Goal: Task Accomplishment & Management: Use online tool/utility

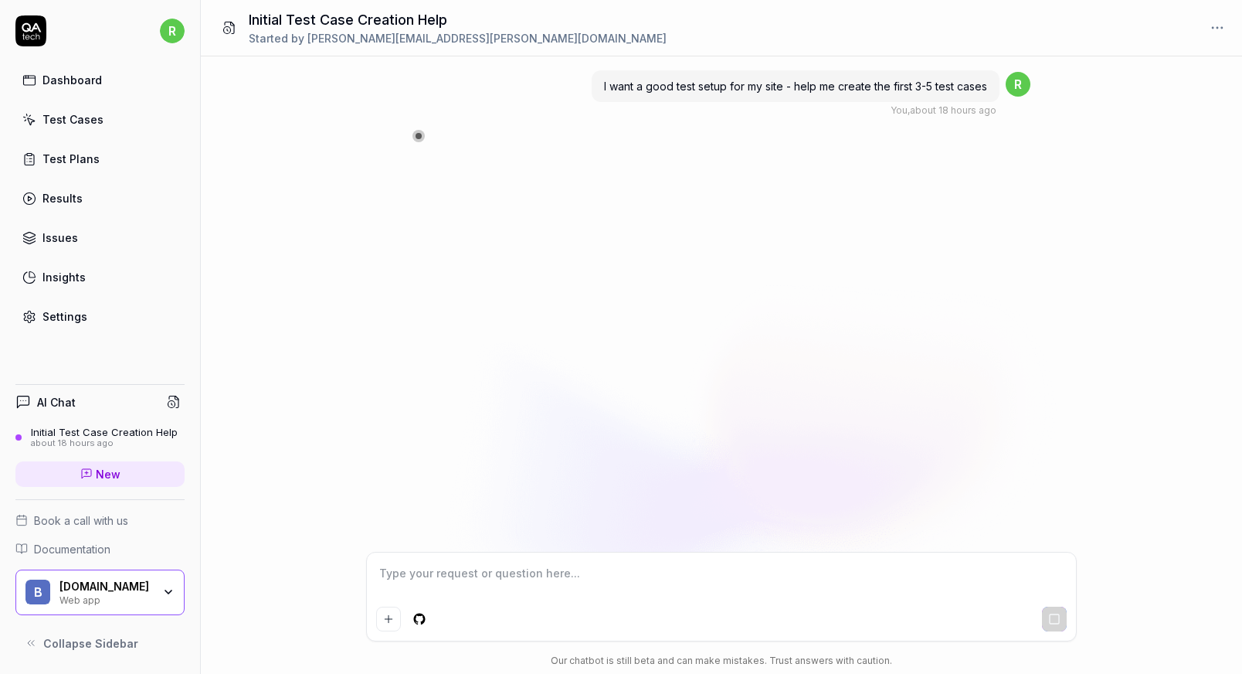
click at [104, 80] on link "Dashboard" at bounding box center [99, 80] width 169 height 30
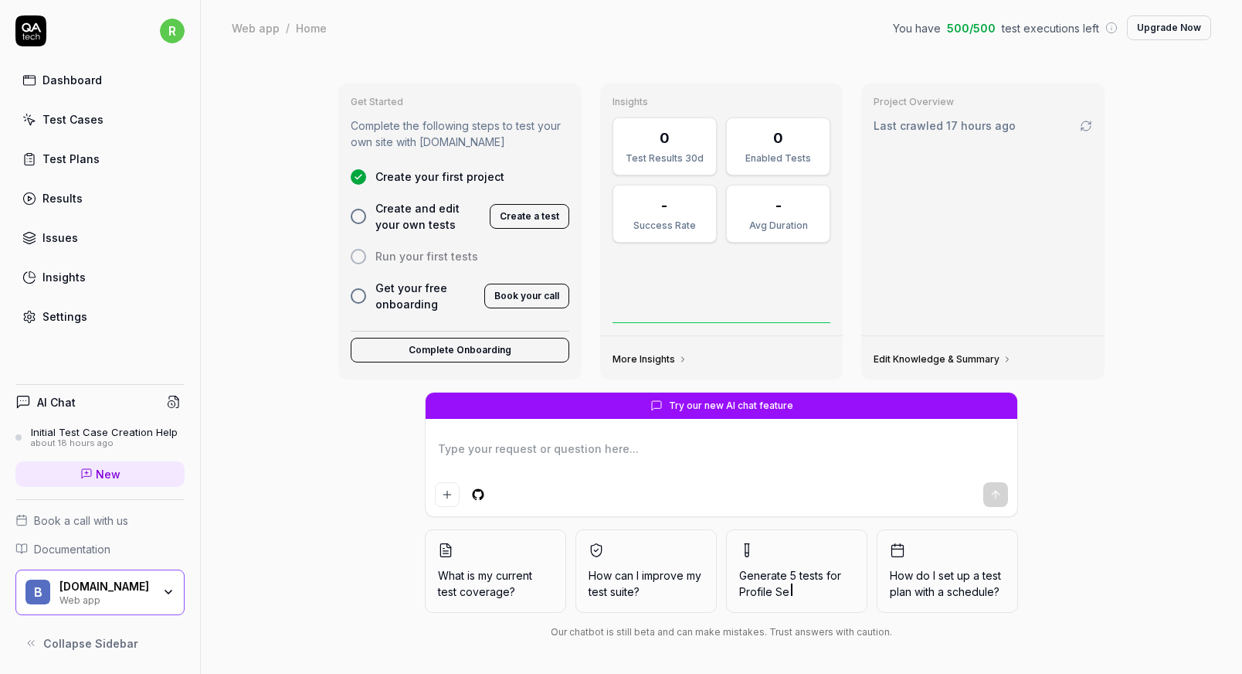
click at [534, 209] on button "Create a test" at bounding box center [530, 216] width 80 height 25
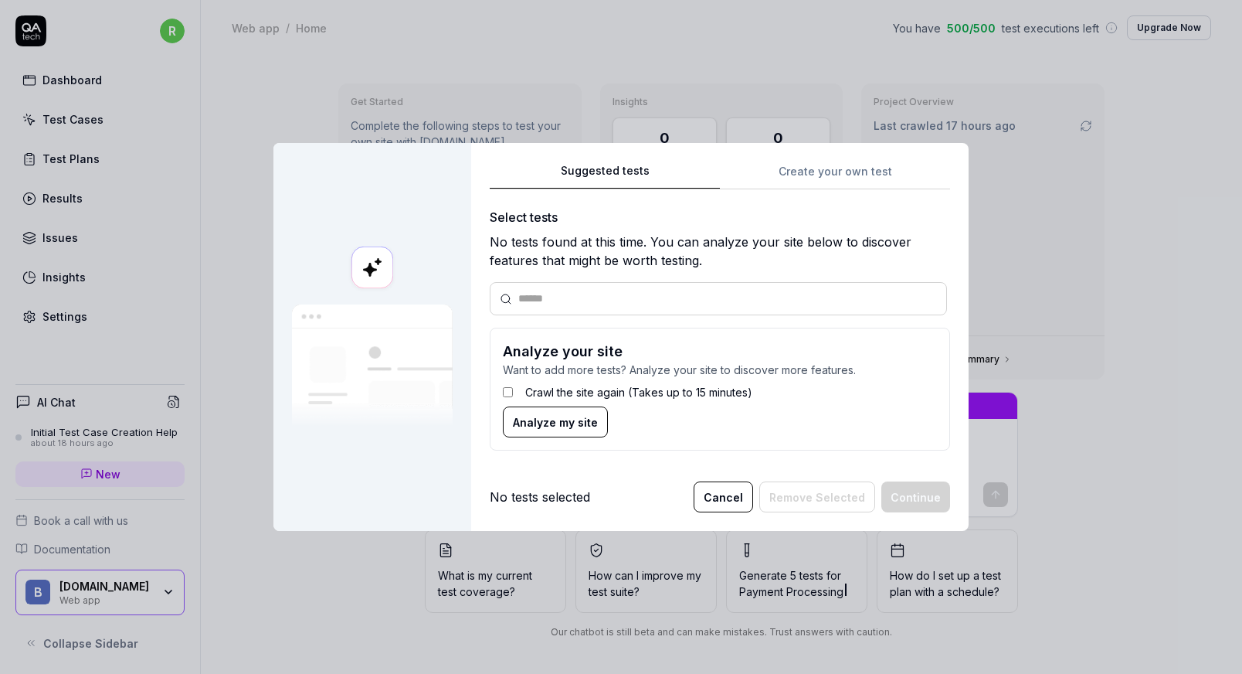
click at [556, 421] on span "Analyze my site" at bounding box center [555, 422] width 85 height 16
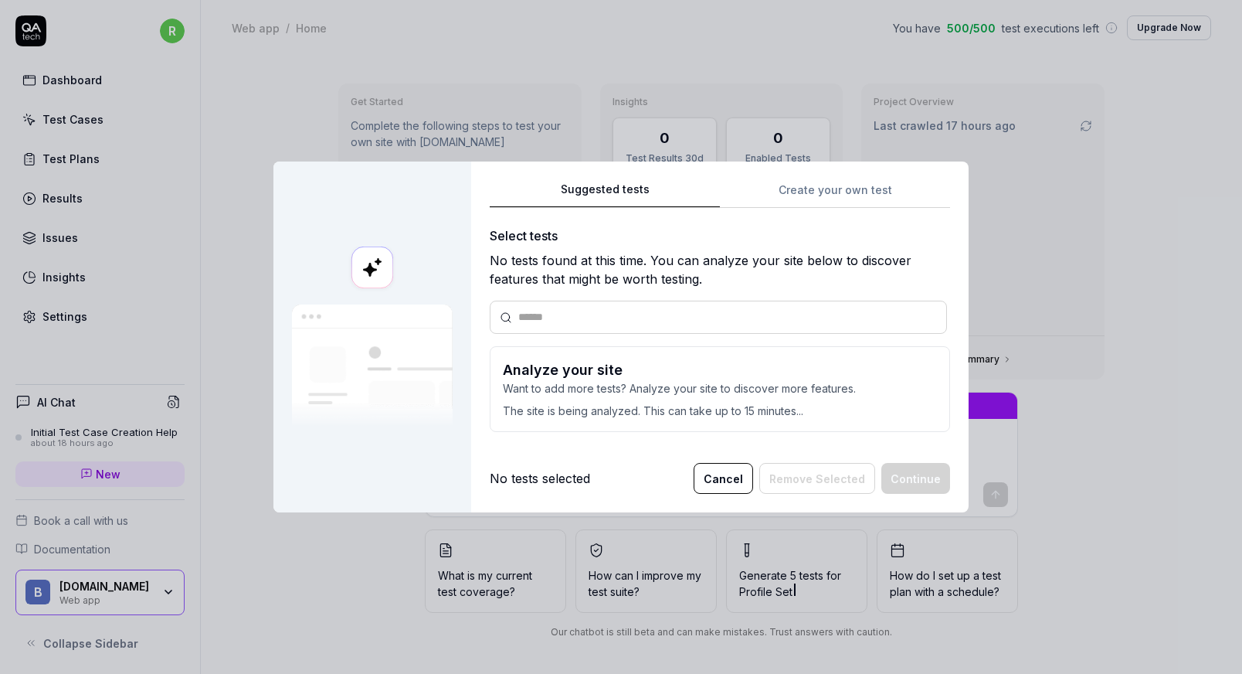
click at [736, 480] on button "Cancel" at bounding box center [723, 478] width 59 height 31
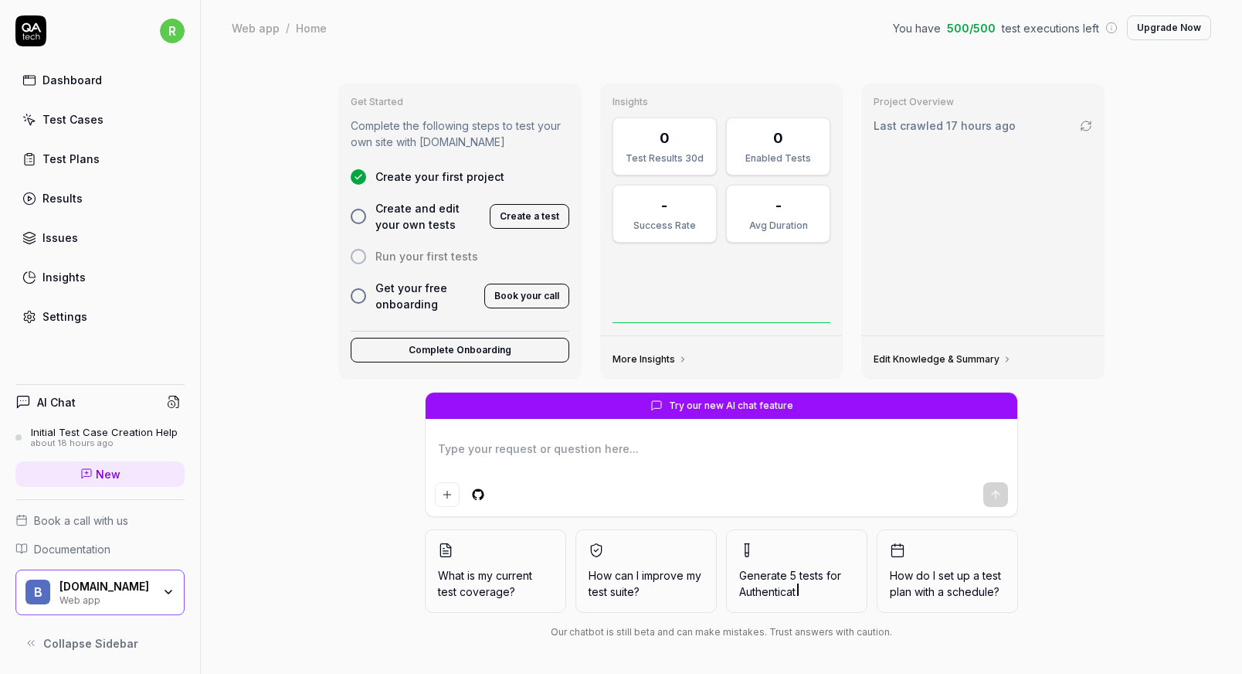
click at [782, 568] on span "Generate 5 tests for Authenticat" at bounding box center [796, 583] width 115 height 32
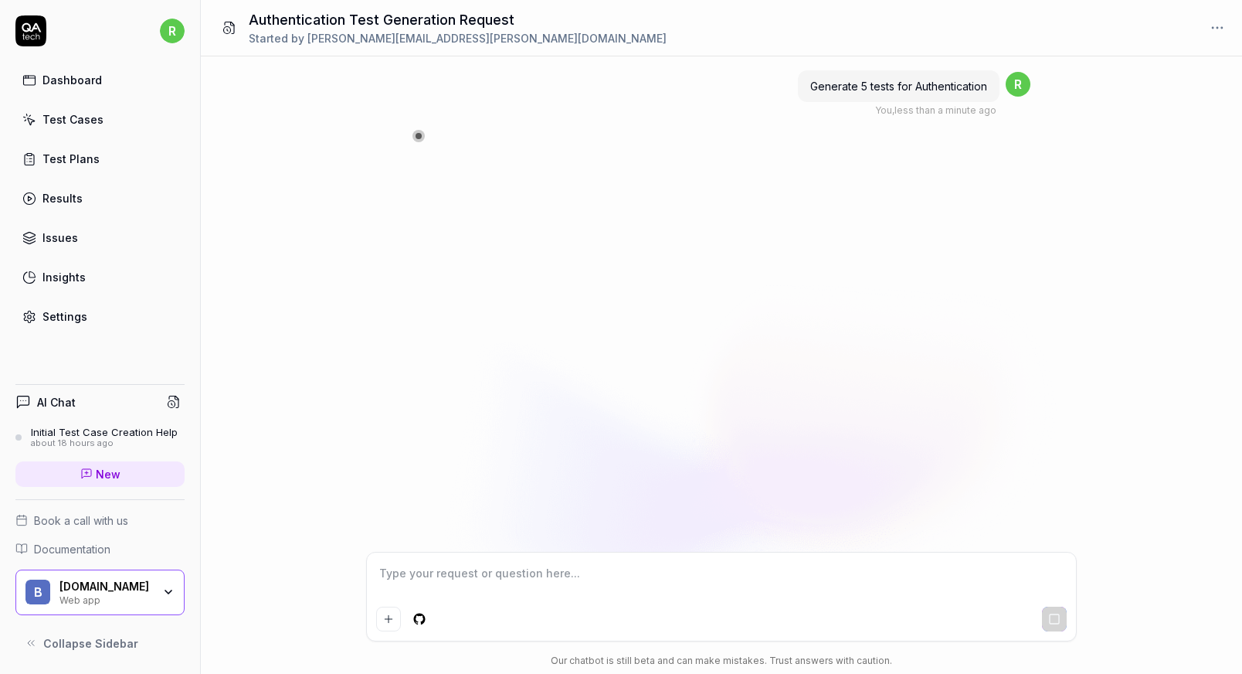
click at [74, 79] on div "Dashboard" at bounding box center [71, 80] width 59 height 16
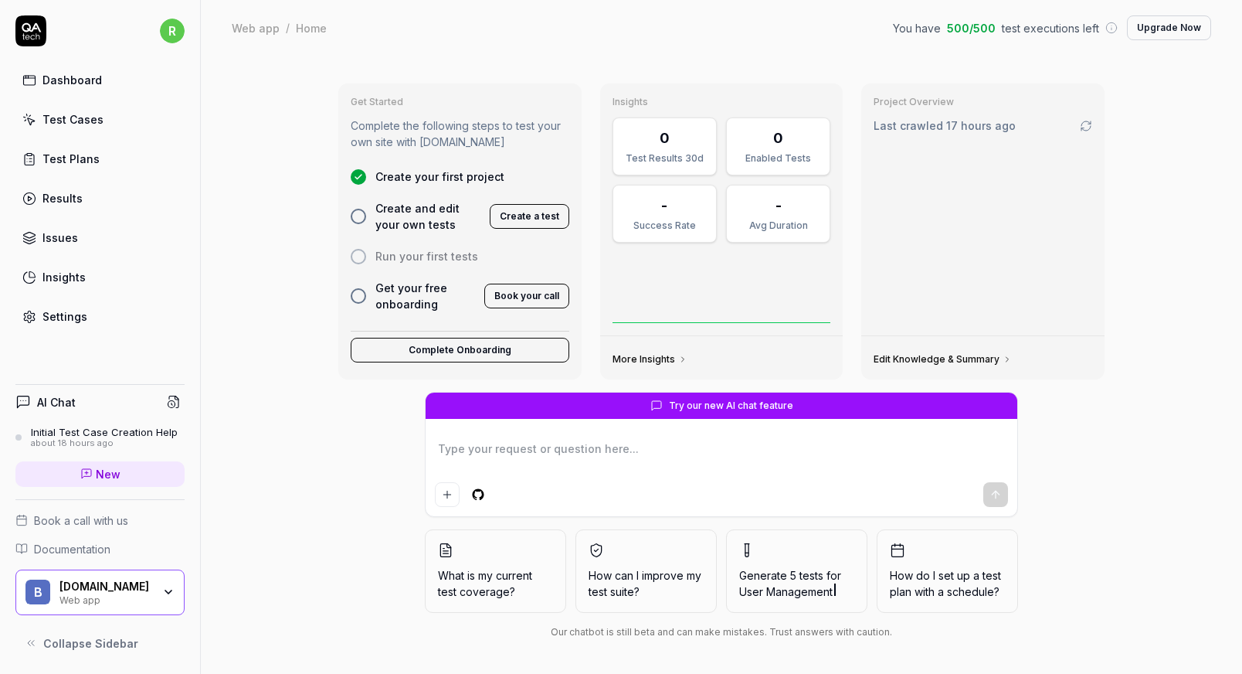
click at [169, 590] on icon "button" at bounding box center [168, 591] width 12 height 12
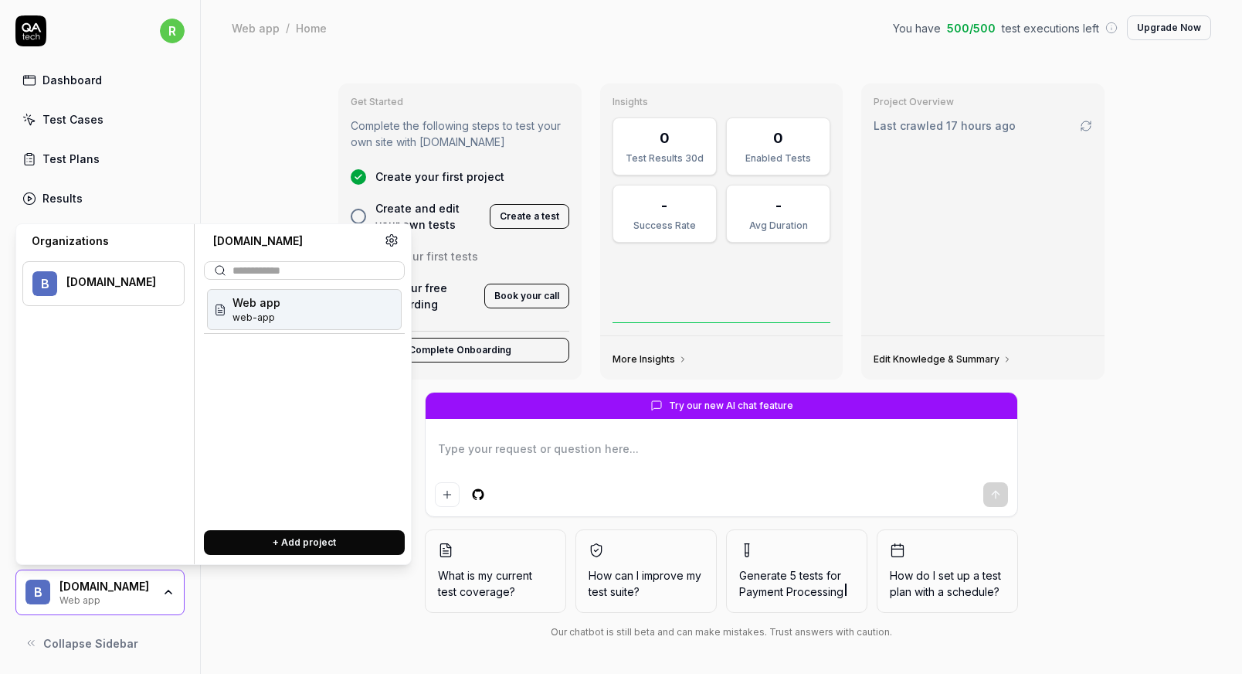
click at [253, 310] on span "Web app" at bounding box center [256, 302] width 48 height 16
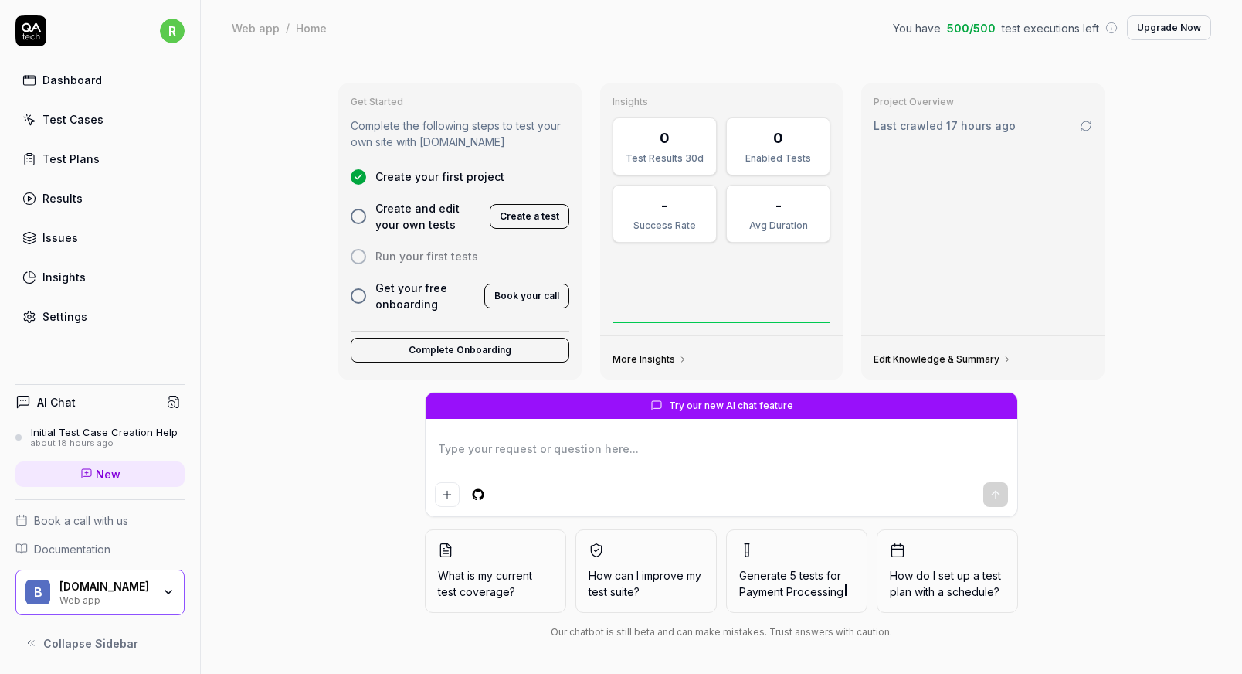
click at [400, 210] on span "Create and edit your own tests" at bounding box center [427, 216] width 105 height 32
click at [351, 212] on div at bounding box center [358, 216] width 15 height 15
click at [358, 217] on div at bounding box center [358, 216] width 15 height 15
click at [72, 313] on div "Settings" at bounding box center [64, 316] width 45 height 16
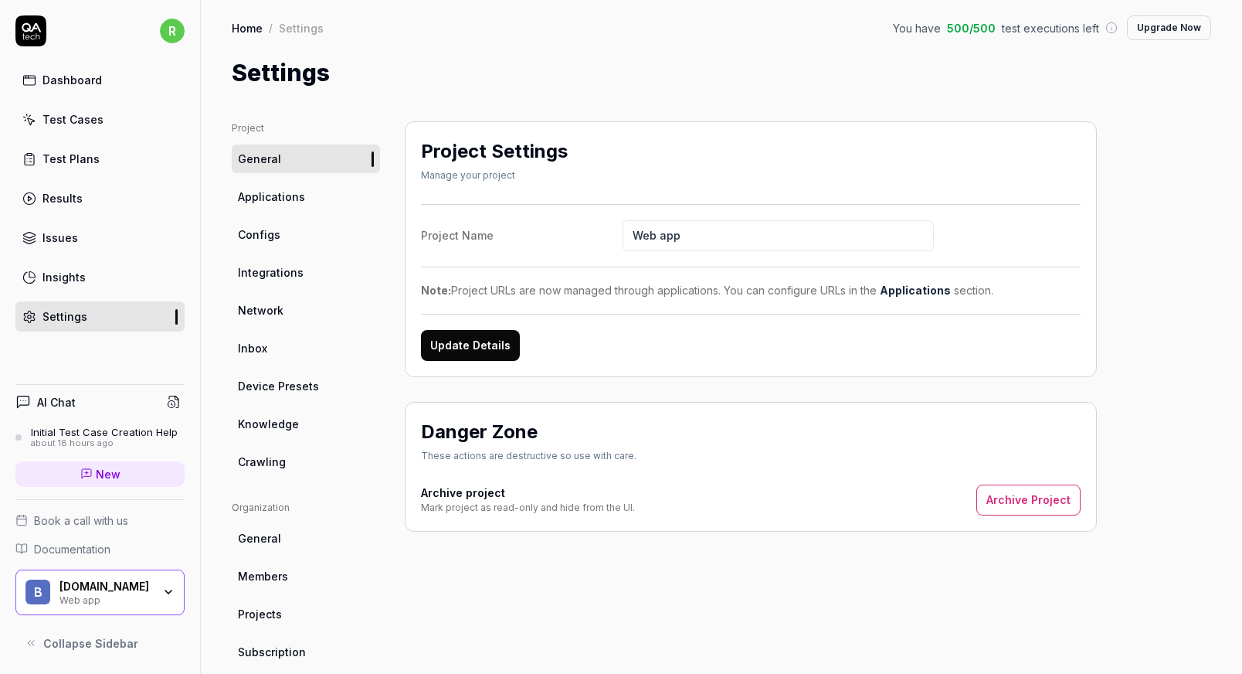
click at [301, 198] on span "Applications" at bounding box center [271, 196] width 67 height 16
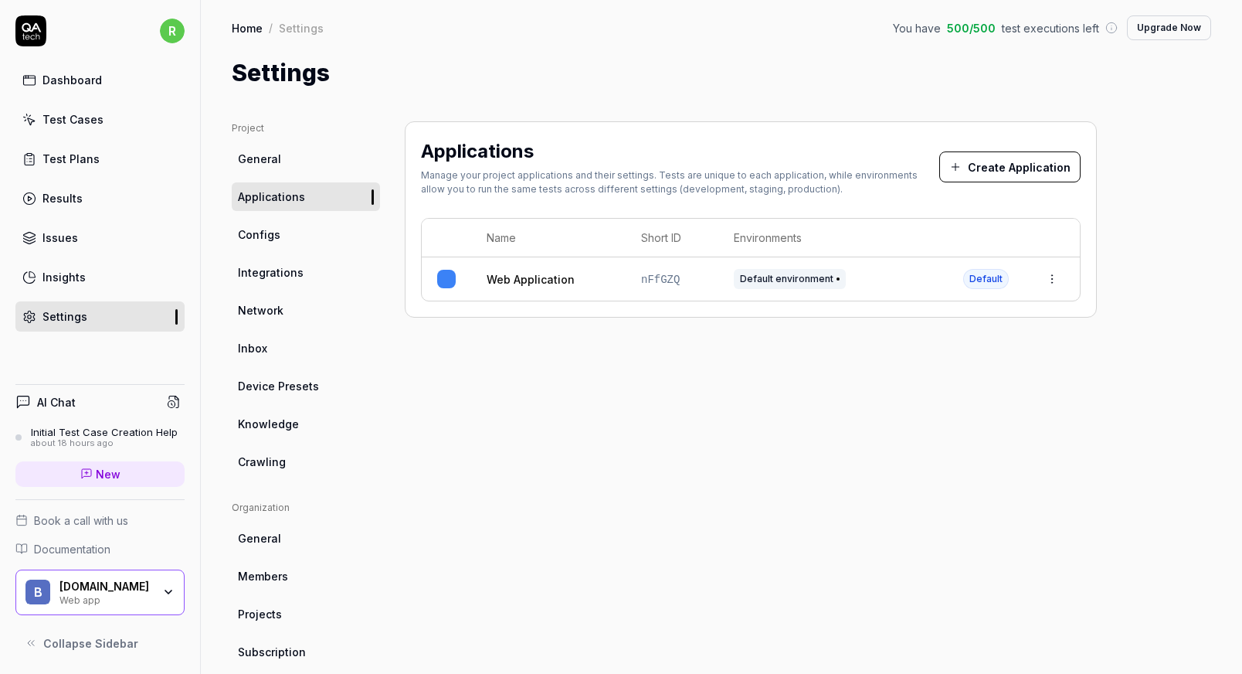
click at [280, 234] on link "Configs" at bounding box center [306, 234] width 148 height 29
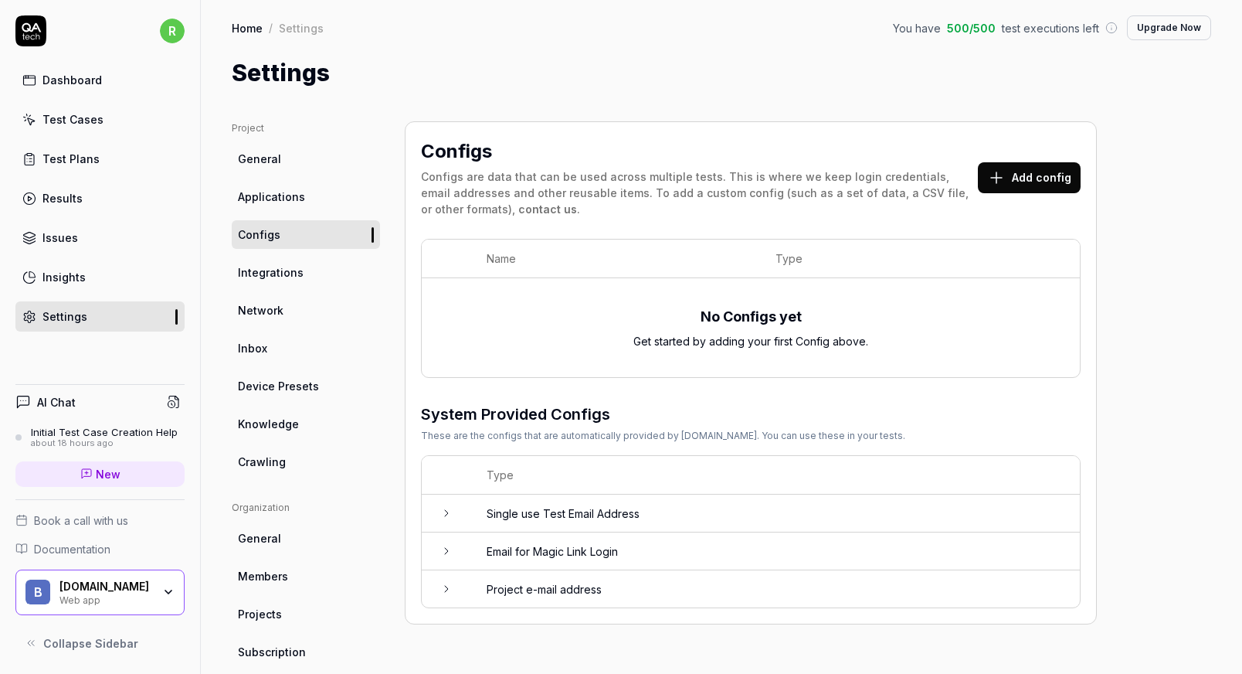
click at [297, 271] on span "Integrations" at bounding box center [271, 272] width 66 height 16
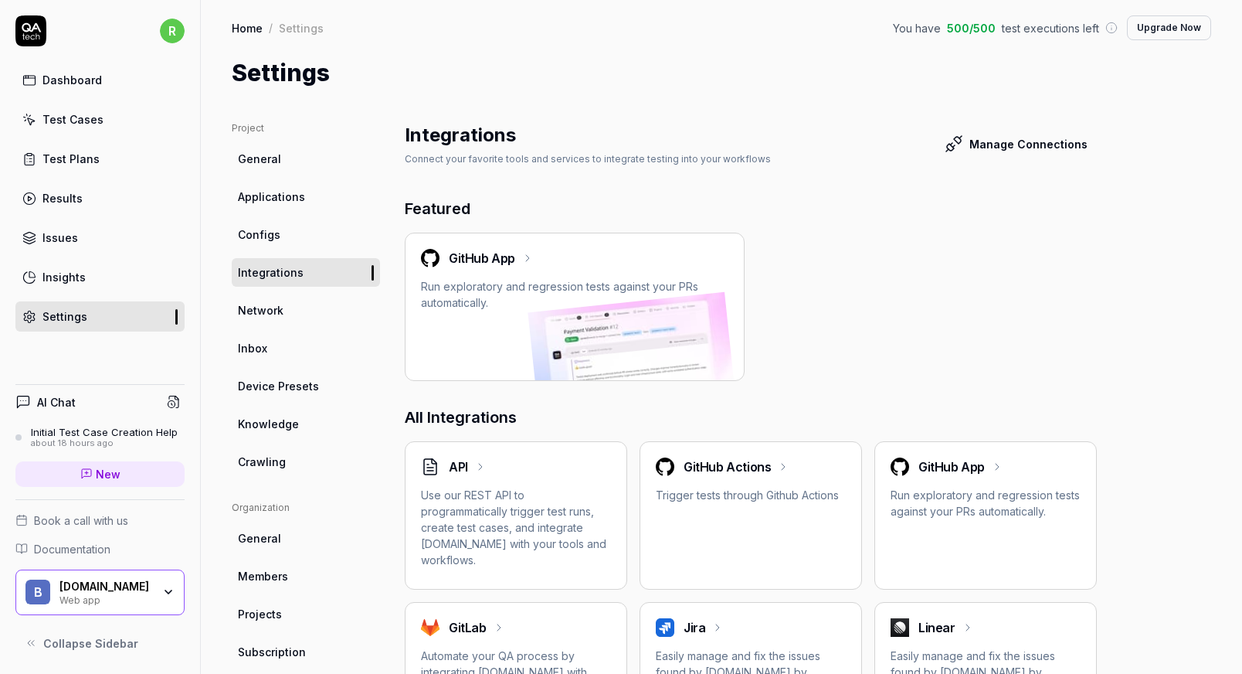
click at [282, 311] on span "Network" at bounding box center [261, 310] width 46 height 16
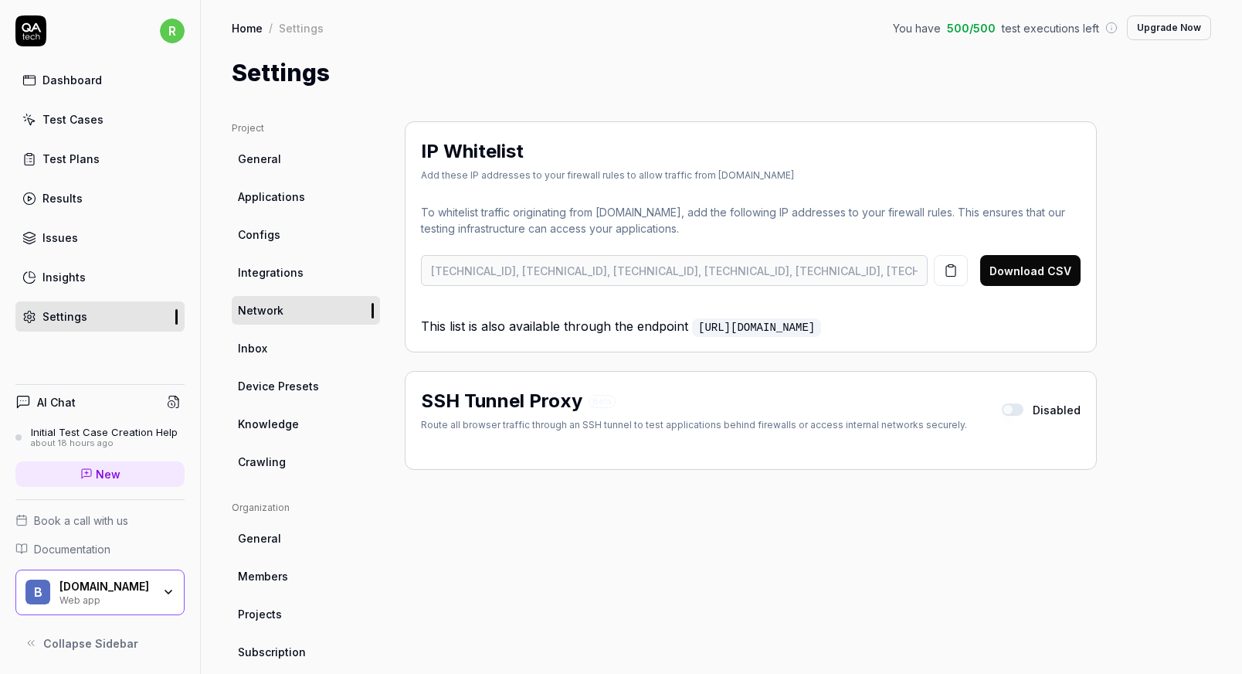
click at [286, 344] on link "Inbox" at bounding box center [306, 348] width 148 height 29
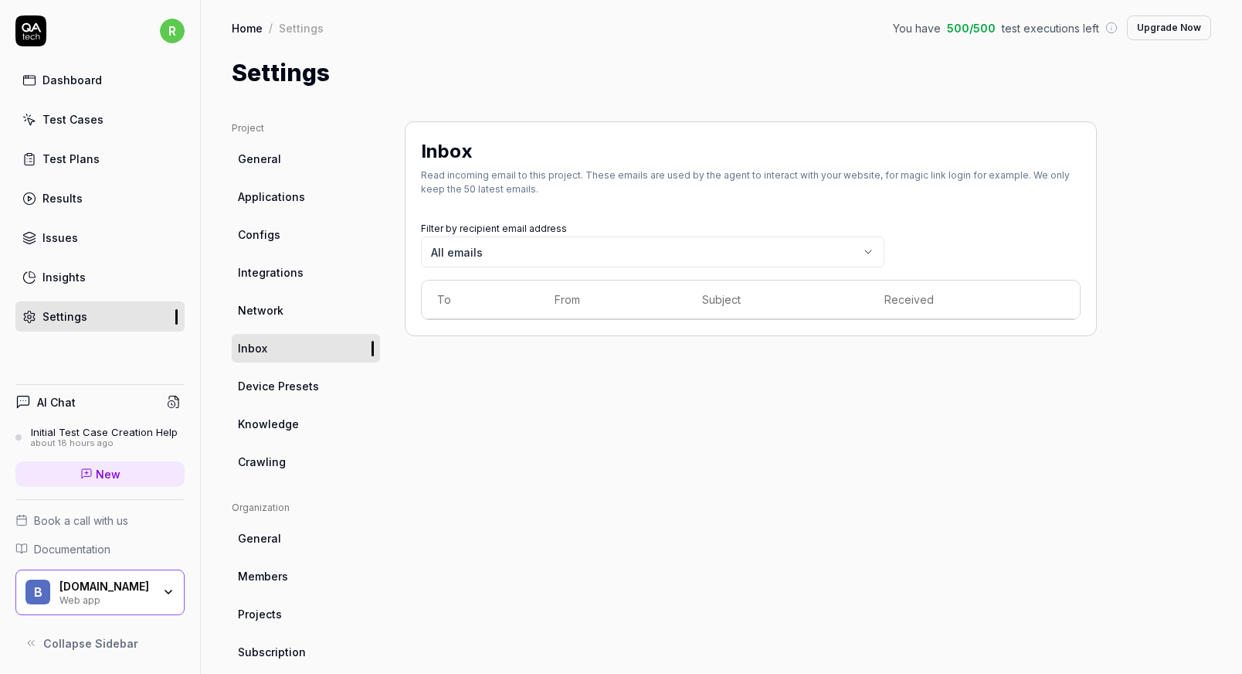
click at [289, 391] on span "Device Presets" at bounding box center [278, 386] width 81 height 16
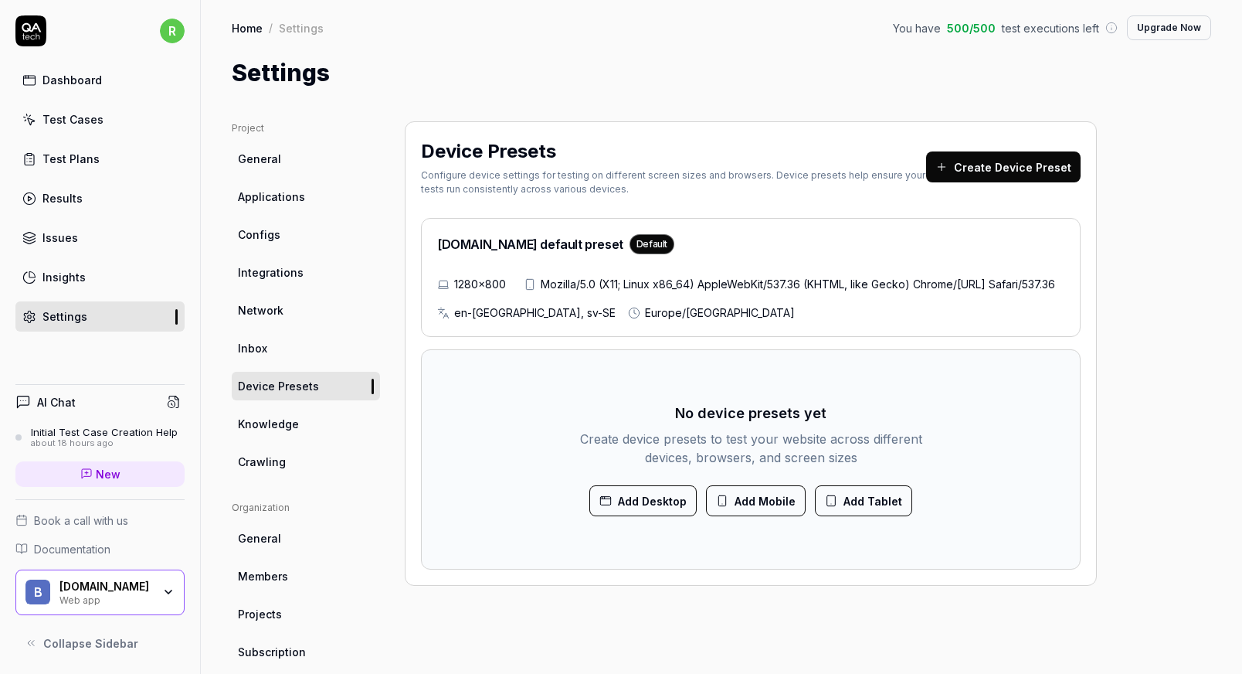
click at [300, 426] on link "Knowledge" at bounding box center [306, 423] width 148 height 29
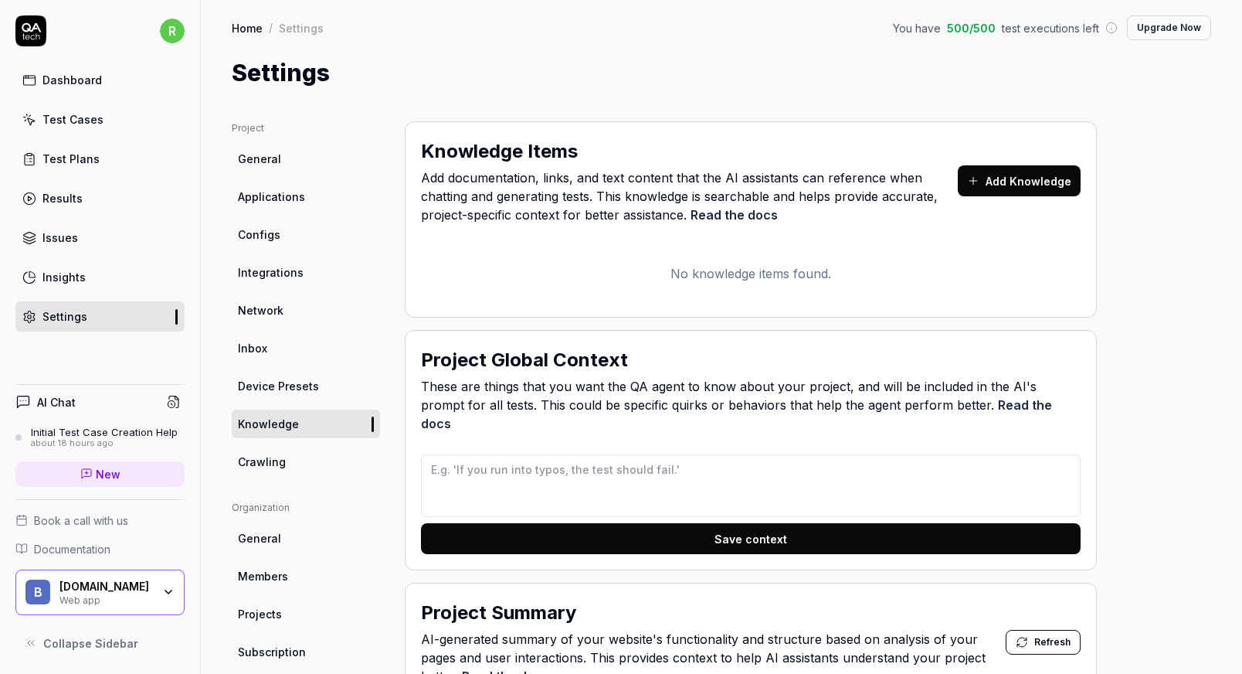
click at [294, 465] on link "Crawling" at bounding box center [306, 461] width 148 height 29
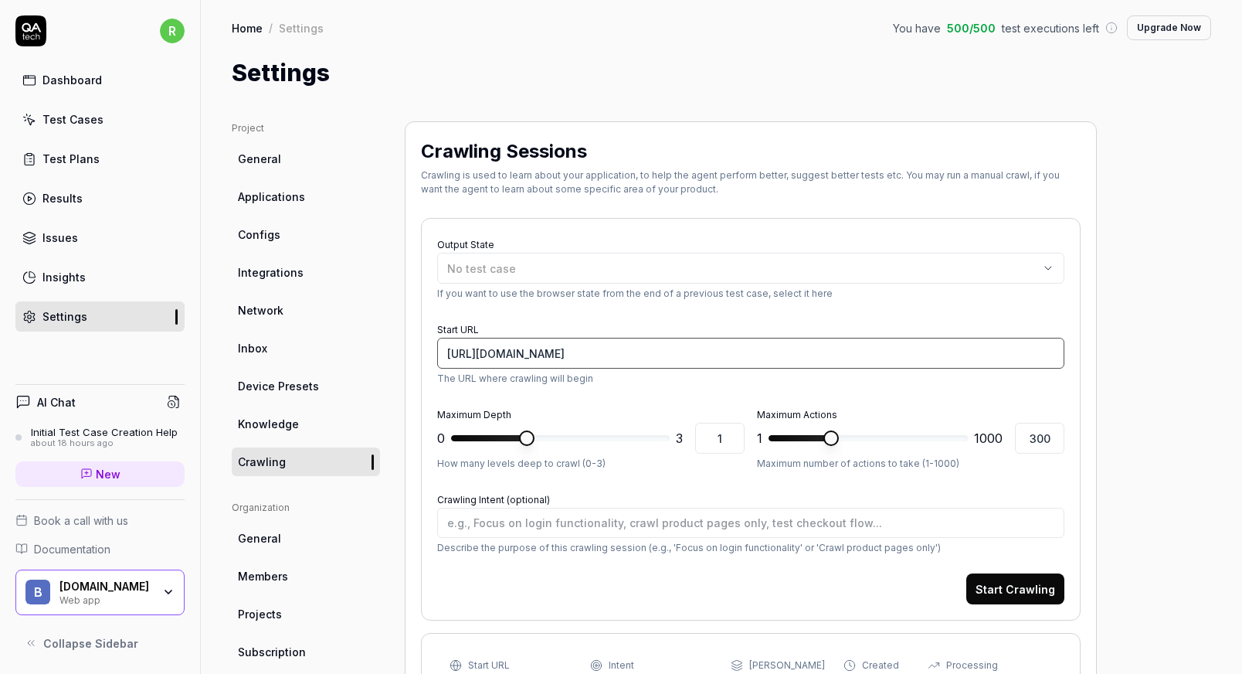
click at [506, 358] on input "[URL][DOMAIN_NAME]" at bounding box center [750, 353] width 627 height 31
click at [504, 355] on input "[URL][DOMAIN_NAME]" at bounding box center [750, 353] width 627 height 31
type textarea "*"
type input "[URL][DOMAIN_NAME]"
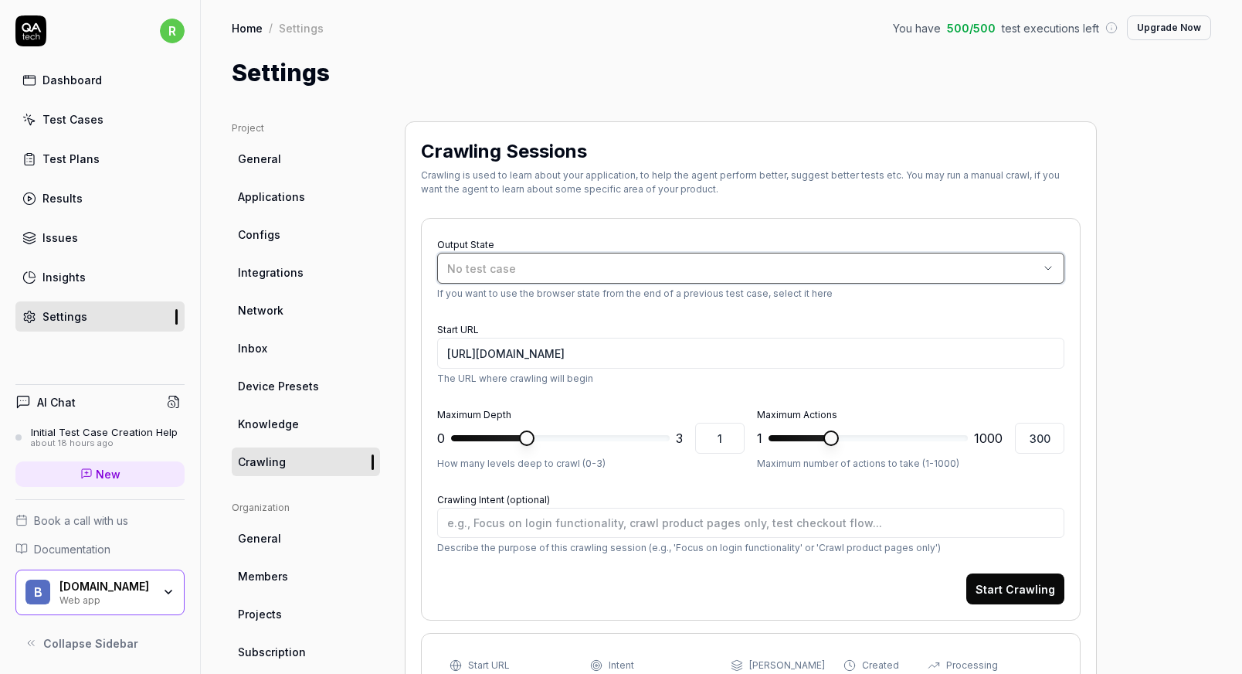
click at [678, 258] on button "No test case" at bounding box center [750, 268] width 627 height 31
click at [559, 269] on div "No test case" at bounding box center [743, 268] width 592 height 16
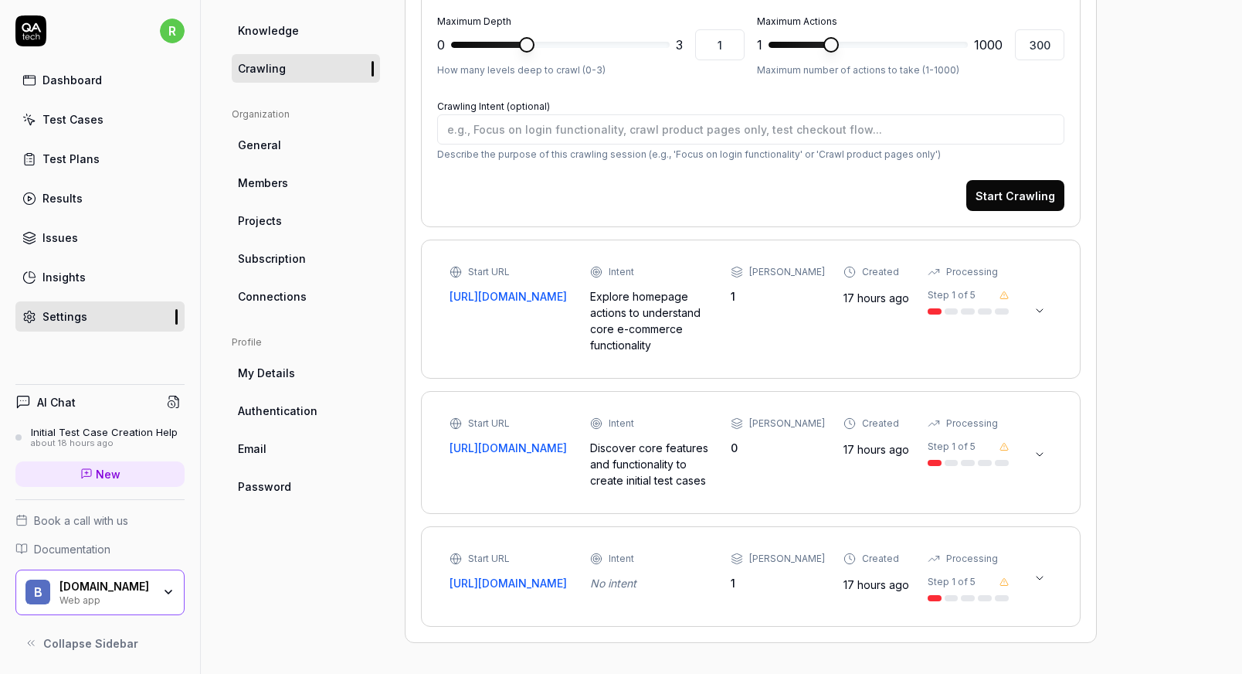
scroll to position [399, 0]
click at [1043, 306] on icon at bounding box center [1039, 310] width 12 height 12
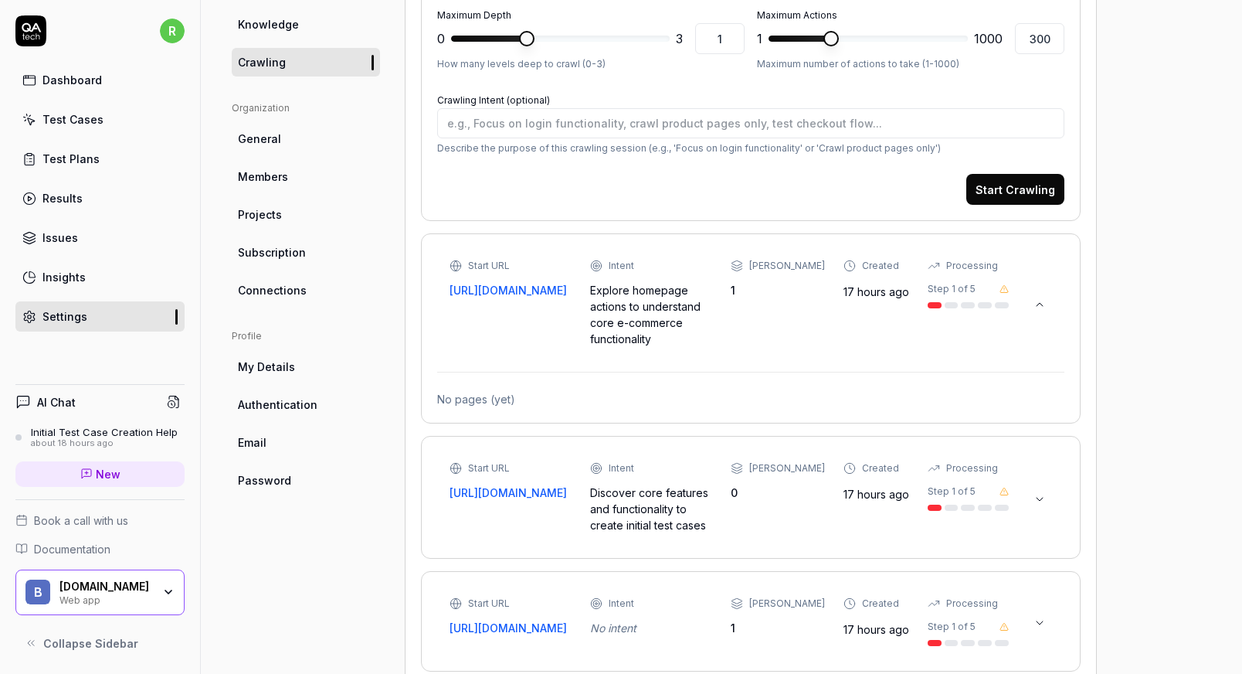
click at [1042, 306] on icon at bounding box center [1039, 304] width 12 height 12
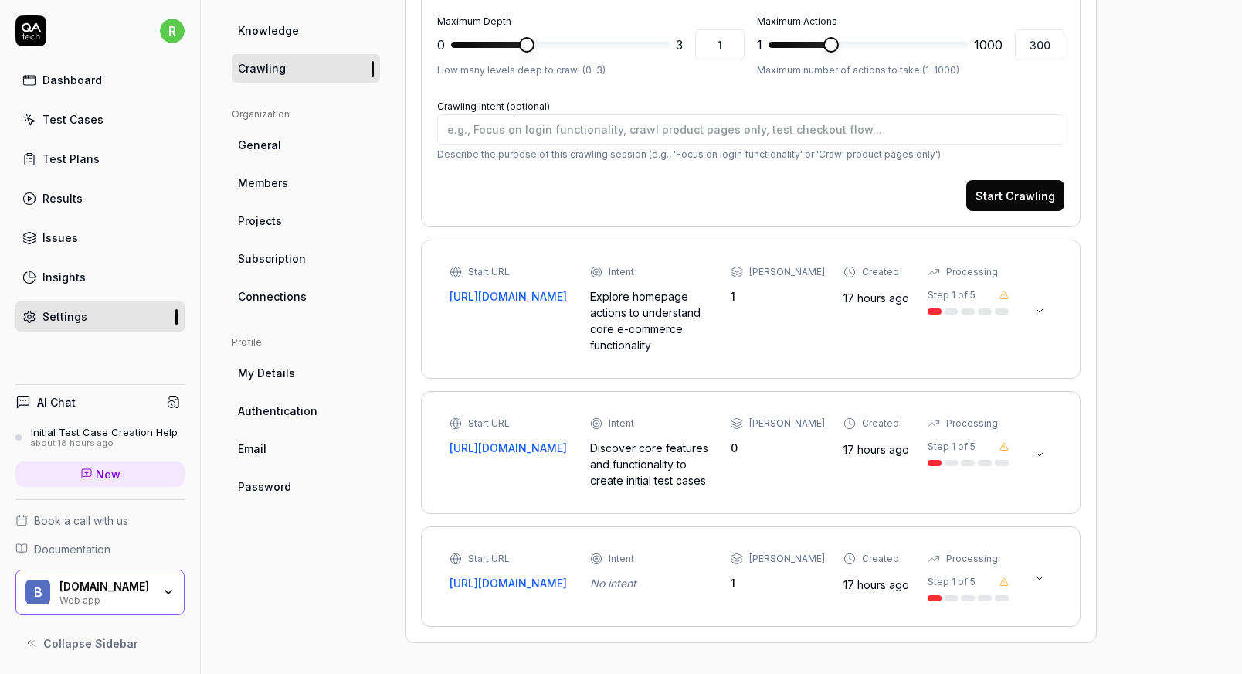
click at [1025, 192] on button "Start Crawling" at bounding box center [1015, 195] width 98 height 31
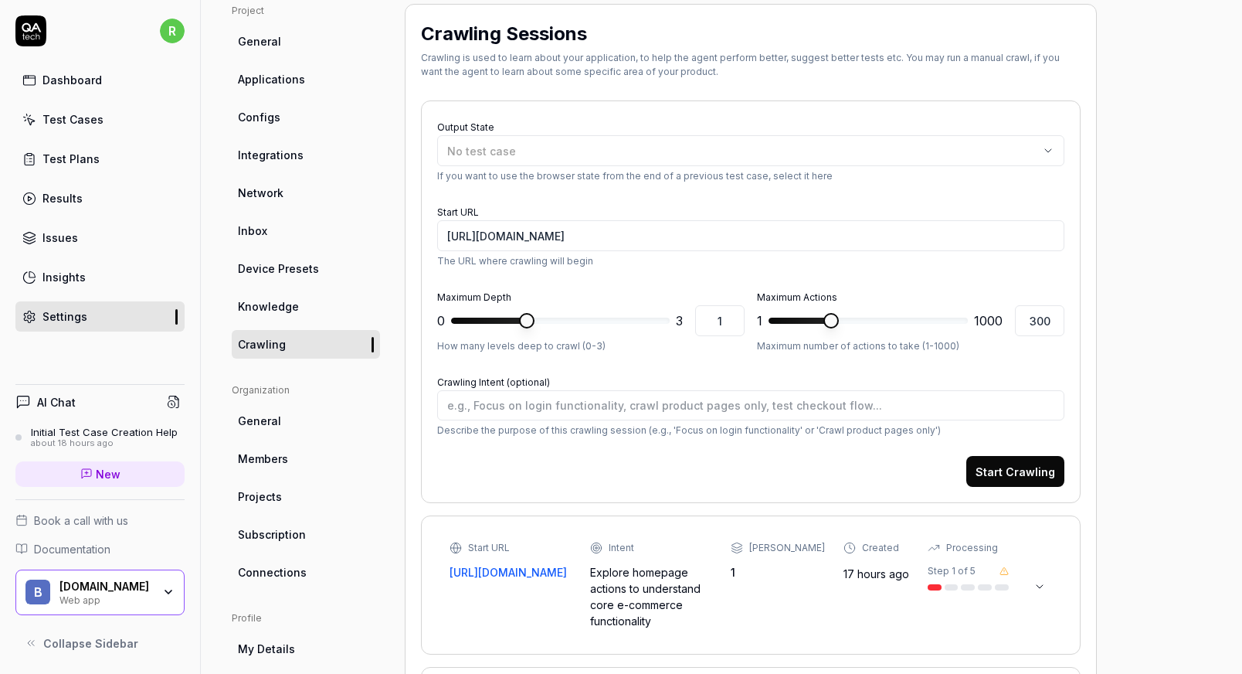
scroll to position [90, 0]
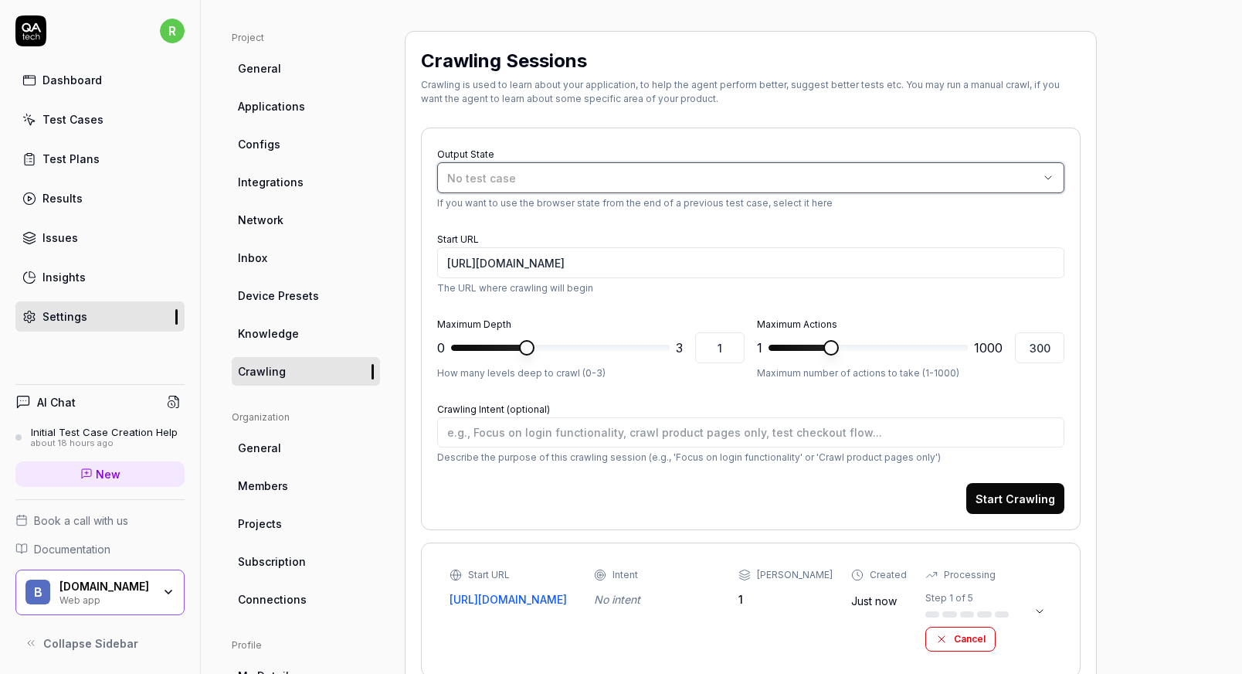
click at [481, 170] on div "No test case" at bounding box center [743, 178] width 592 height 16
click at [480, 178] on span "No test case" at bounding box center [481, 177] width 69 height 13
click at [90, 78] on div "Dashboard" at bounding box center [71, 80] width 59 height 16
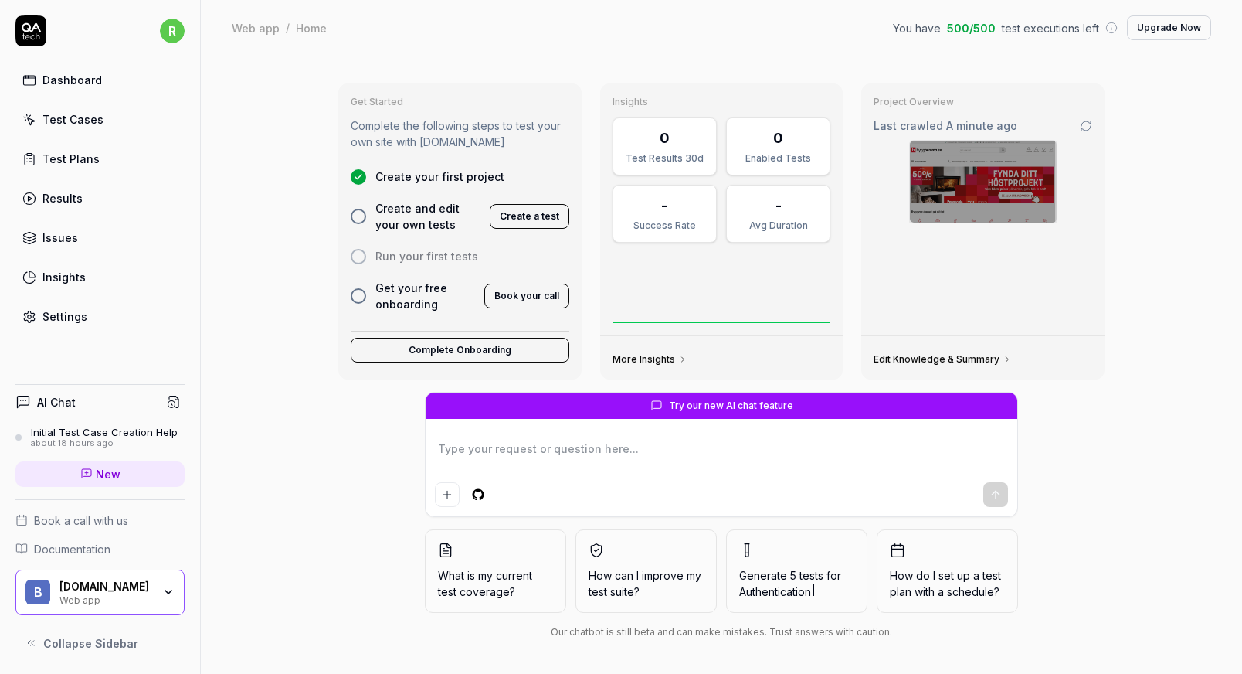
click at [801, 585] on span "Authentication" at bounding box center [775, 591] width 72 height 13
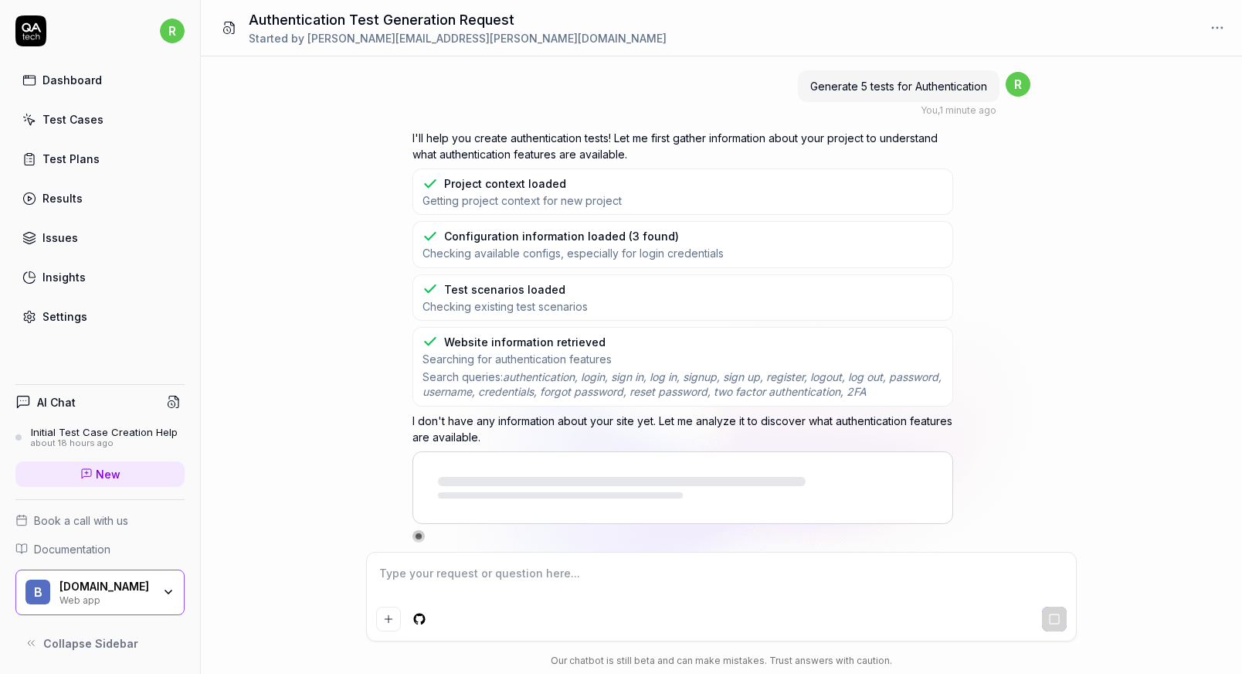
scroll to position [6, 0]
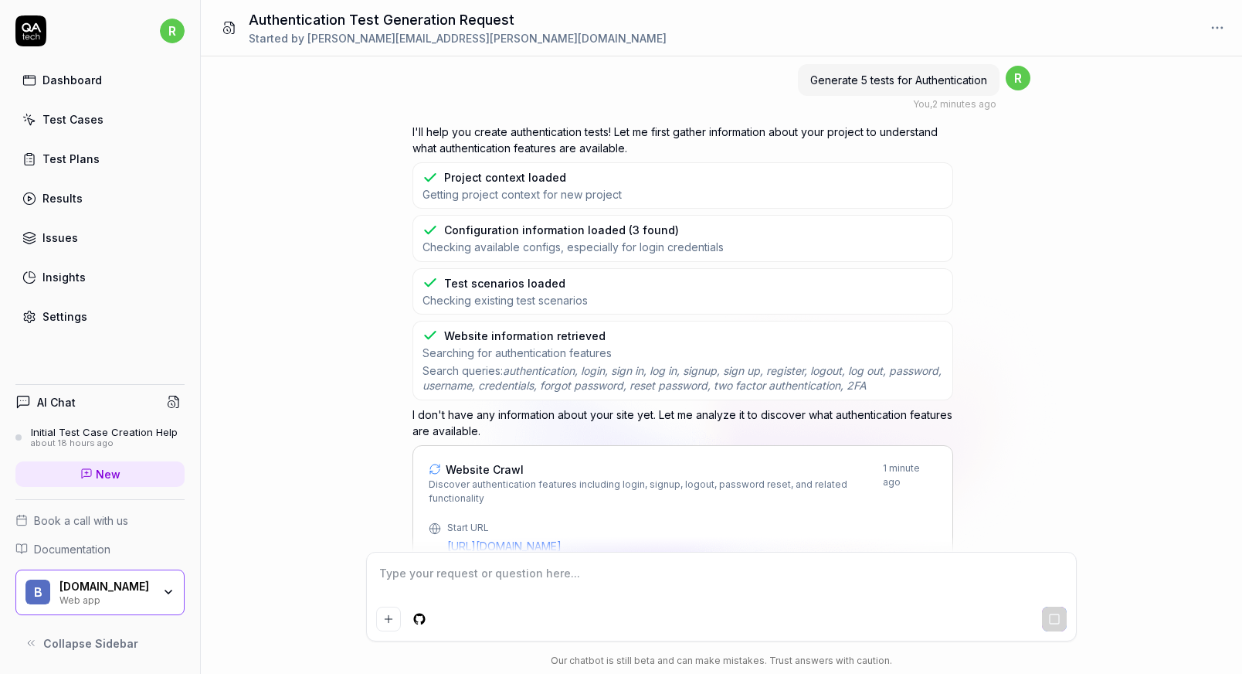
click at [1052, 335] on div "Generate 5 tests for Authentication You , 2 minutes ago r I'll help you create …" at bounding box center [721, 303] width 1041 height 495
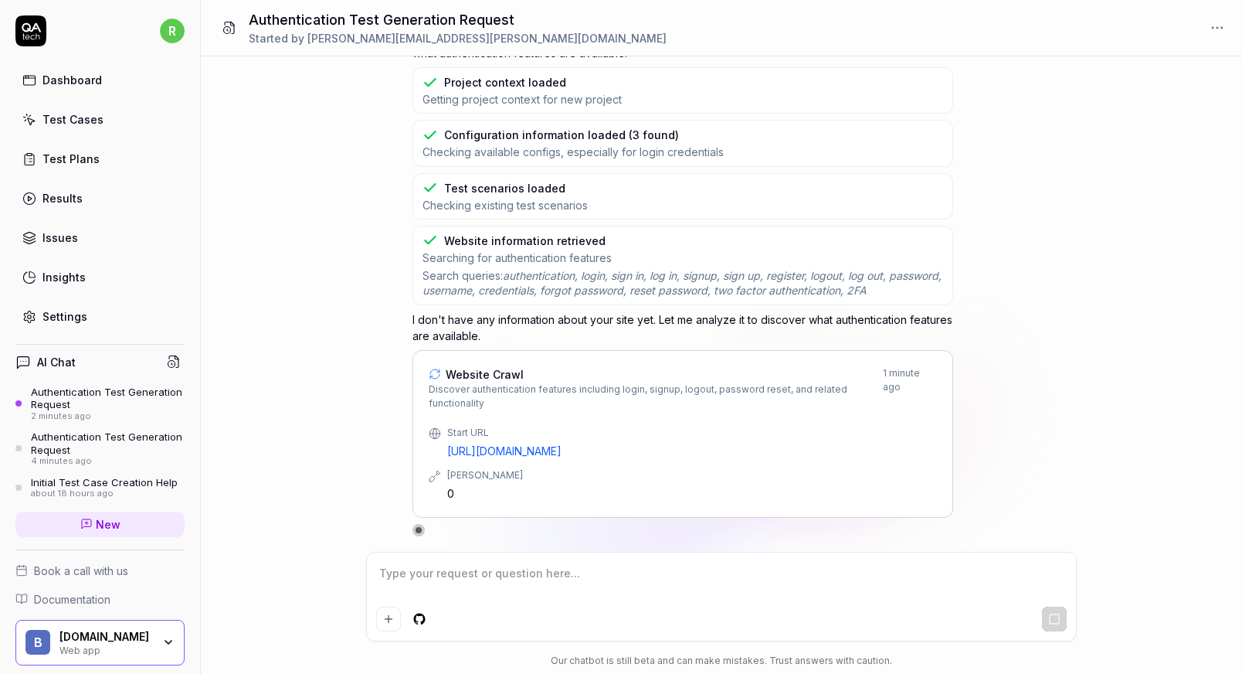
click at [462, 572] on textarea at bounding box center [721, 581] width 691 height 39
type textarea "*"
type textarea "N"
type textarea "*"
type textarea "No"
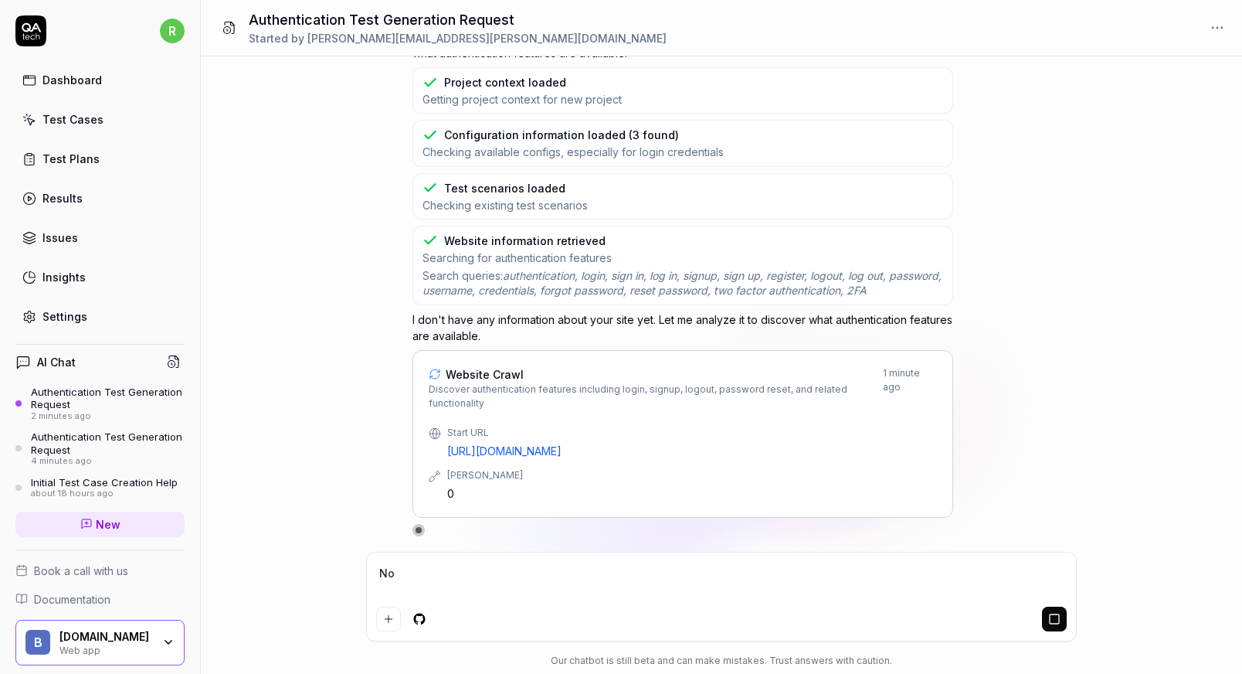
type textarea "*"
type textarea "No."
type textarea "*"
type textarea "No.."
type textarea "*"
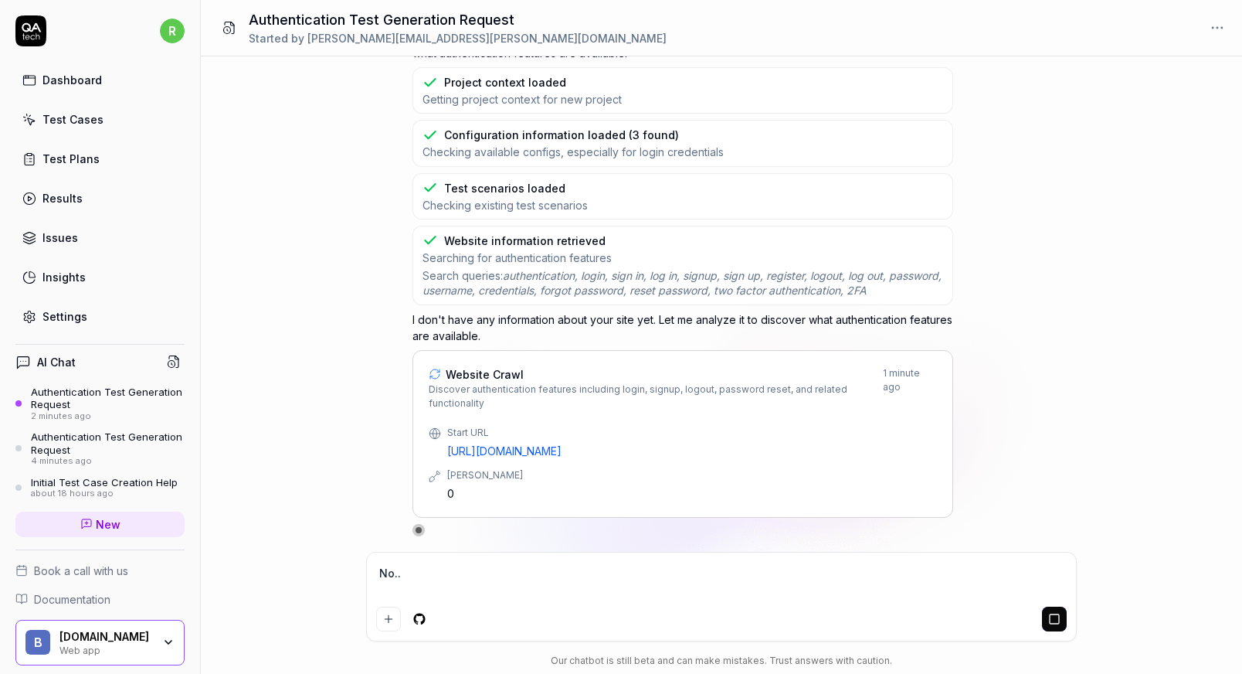
type textarea "No..."
type textarea "*"
type textarea "No..."
type textarea "*"
type textarea "No... U"
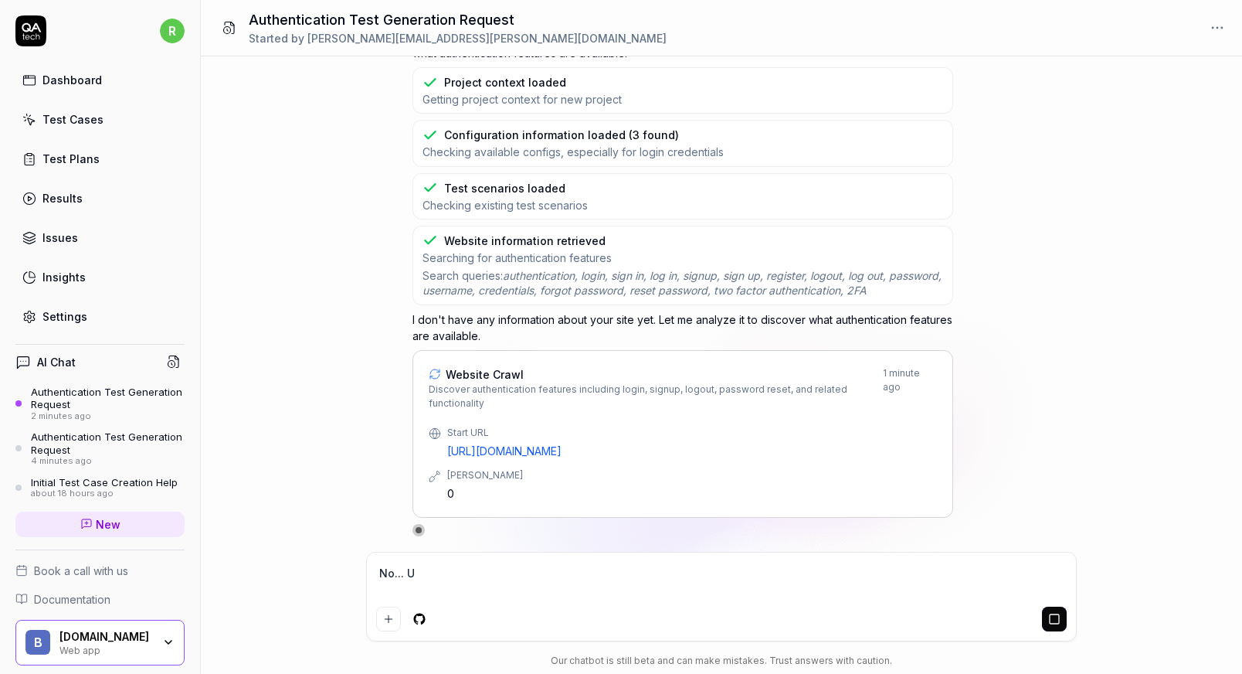
type textarea "*"
type textarea "No... Us"
type textarea "*"
type textarea "No... Use"
type textarea "*"
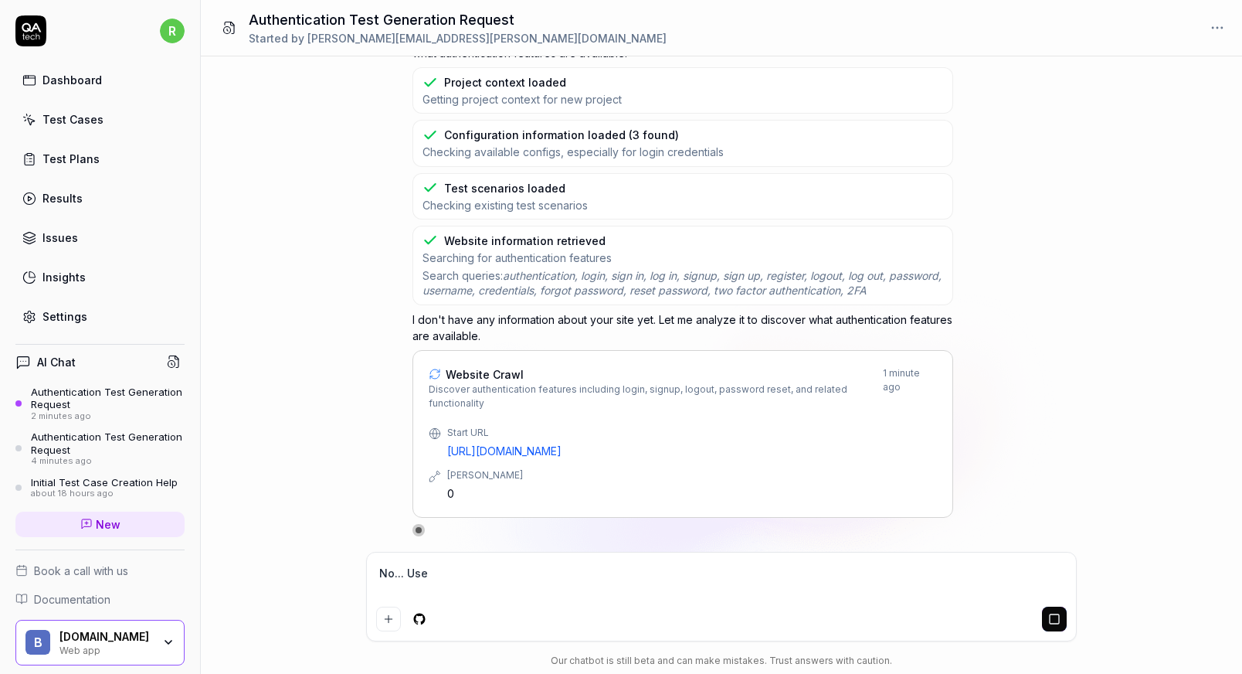
type textarea "No... Use"
type textarea "*"
type textarea "No... Use h"
type textarea "*"
type textarea "No... Use ht"
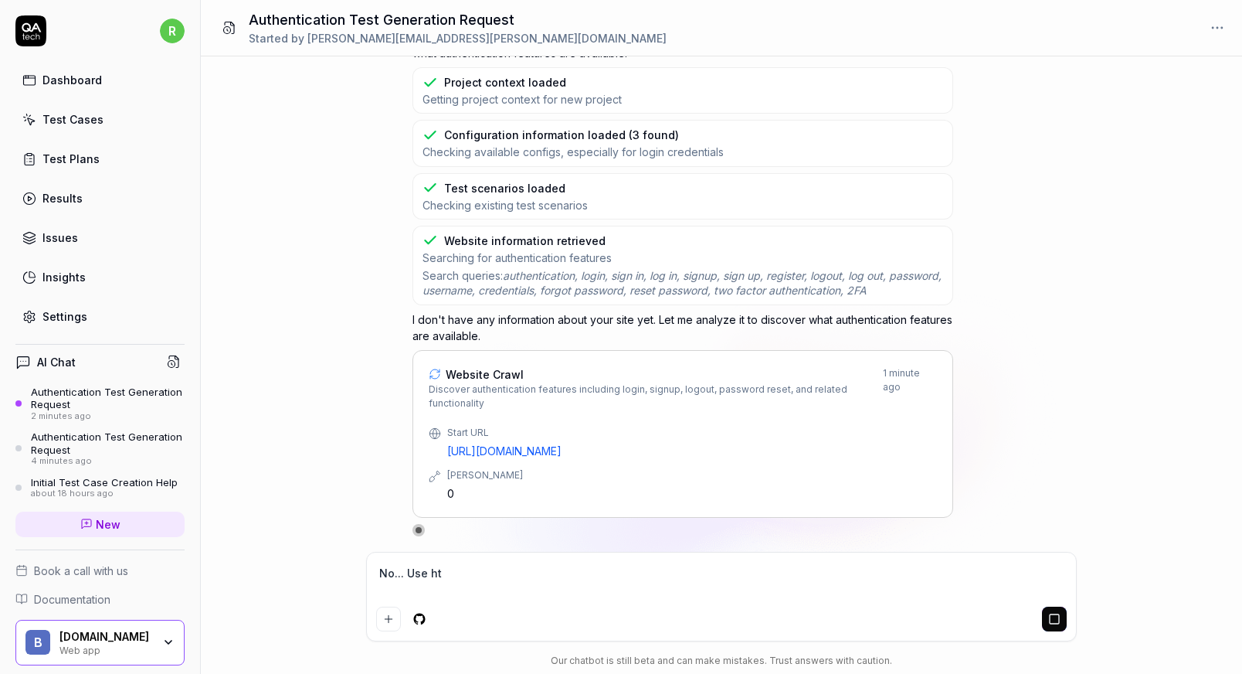
type textarea "*"
type textarea "No... Use htt"
type textarea "*"
type textarea "No... Use http"
type textarea "*"
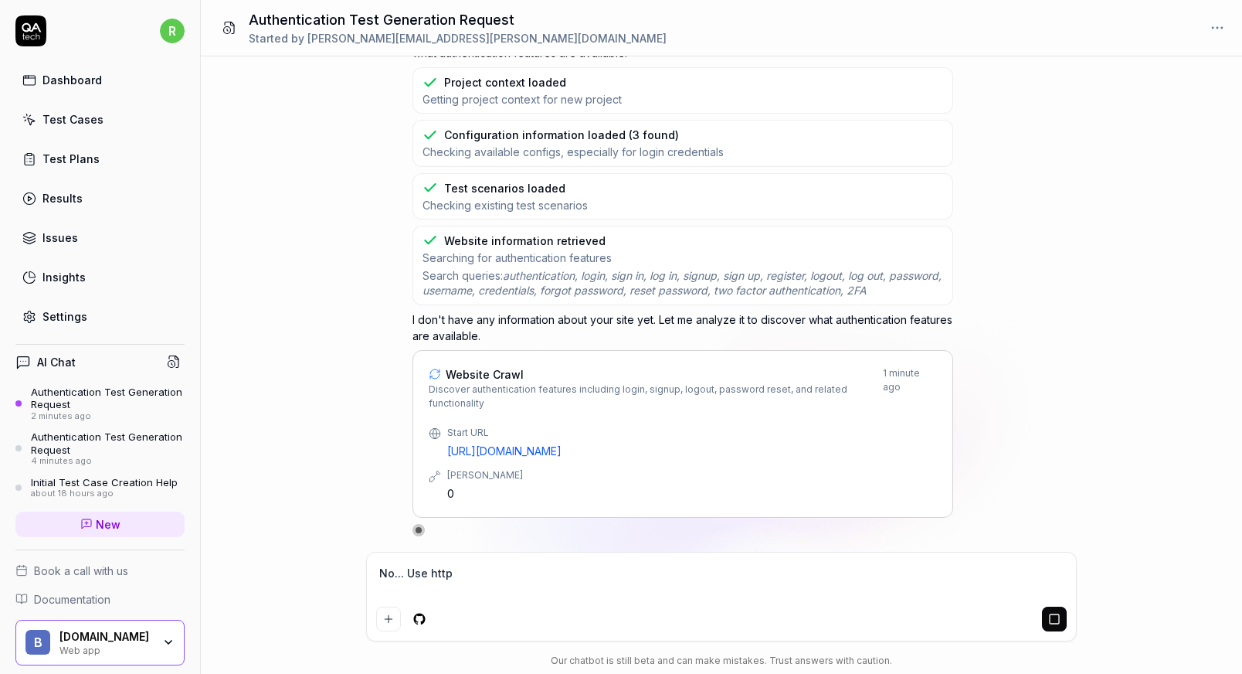
type textarea "No... Use https"
type textarea "*"
type textarea "No... Use https:"
type textarea "*"
type textarea "No... Use https:/"
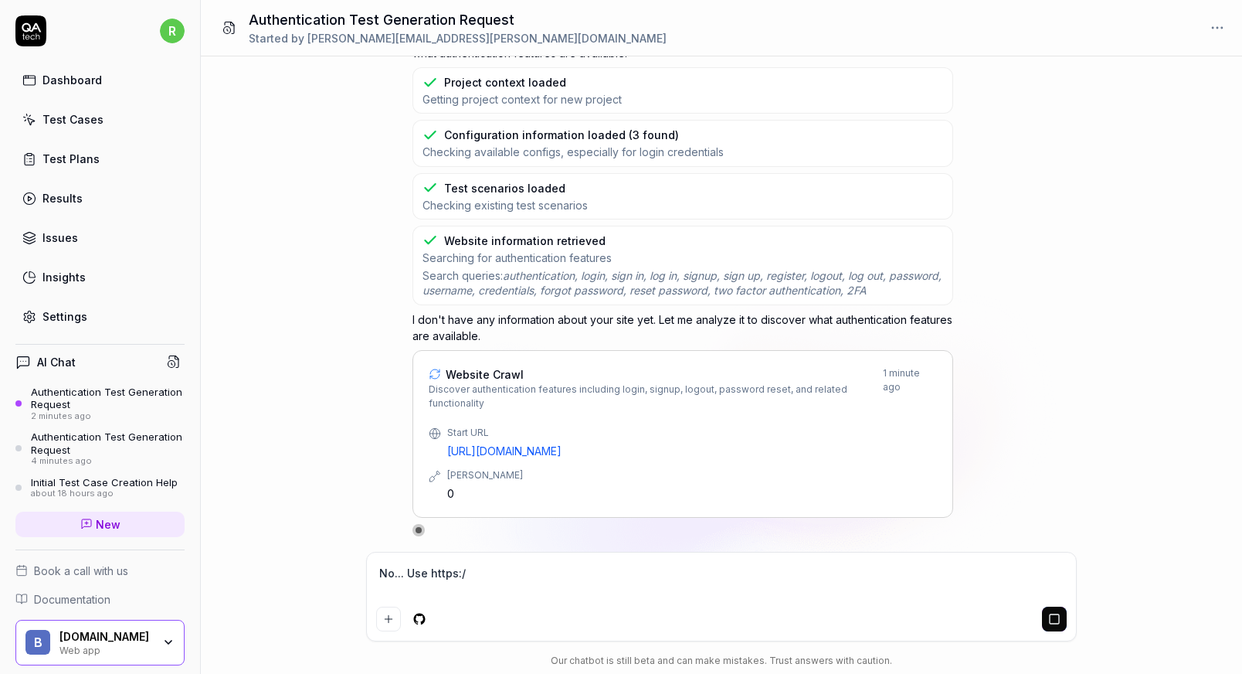
type textarea "*"
type textarea "No... Use https://"
type textarea "*"
type textarea "No... Use [URL]"
type textarea "*"
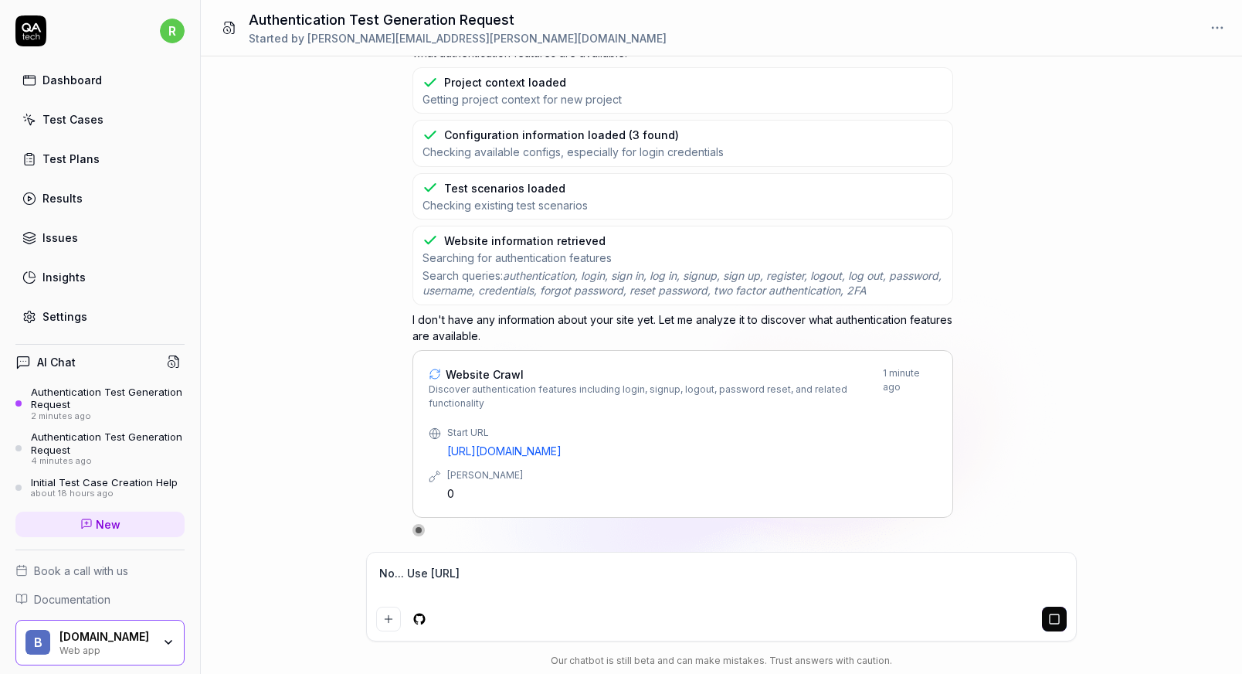
type textarea "No... Use [URL]"
type textarea "*"
type textarea "No... Use [URL]"
type textarea "*"
type textarea "No... Use [URL]"
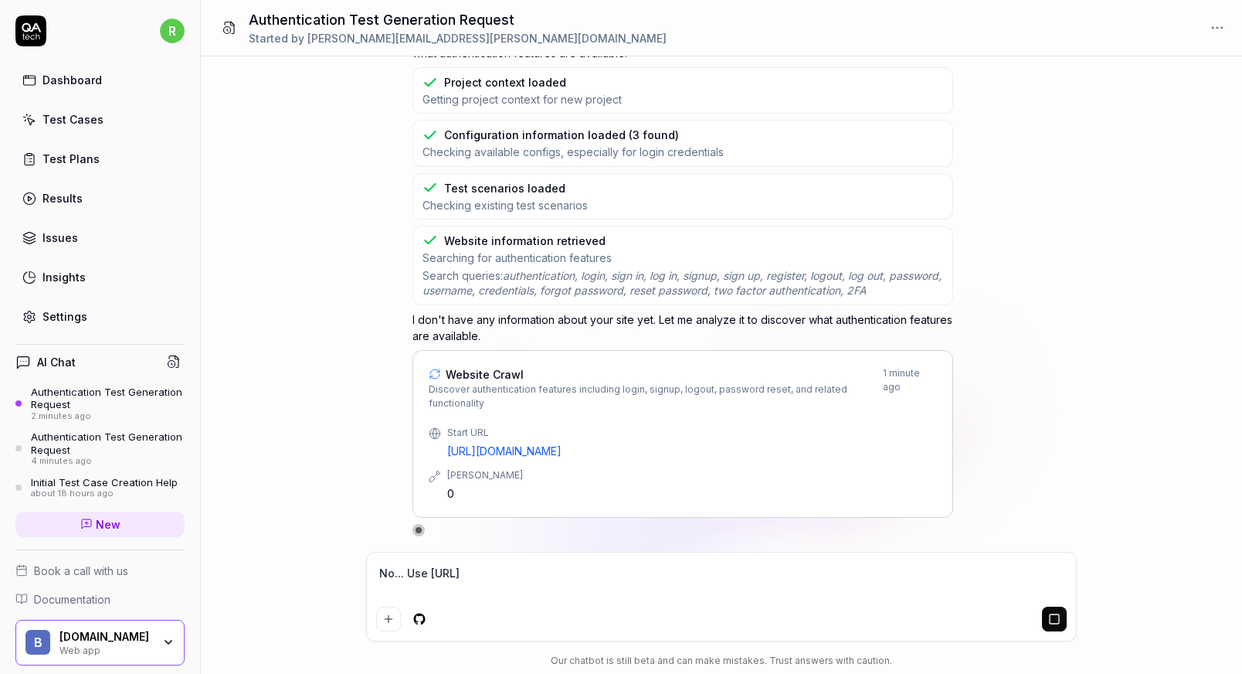
type textarea "*"
type textarea "No... Use [URL]"
type textarea "*"
type textarea "No... Use [URL]"
type textarea "*"
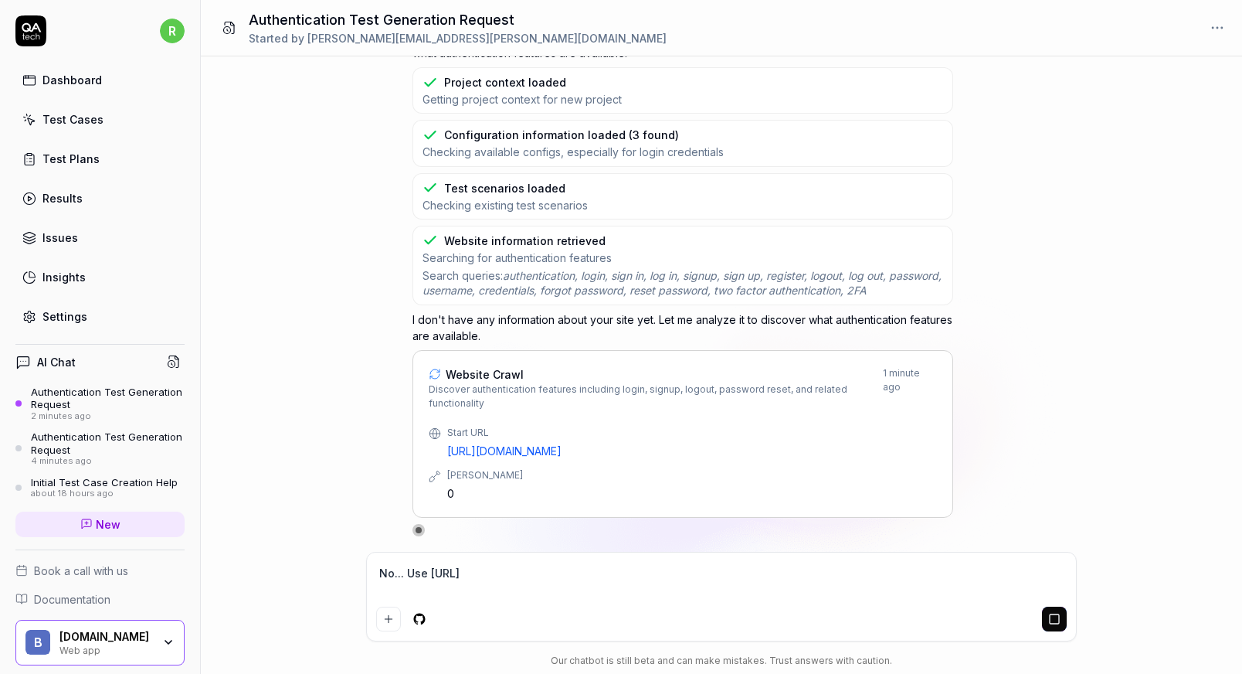
type textarea "No... Use [URL]"
type textarea "*"
type textarea "No... Use [URL]"
type textarea "*"
type textarea "No... Use [URL]"
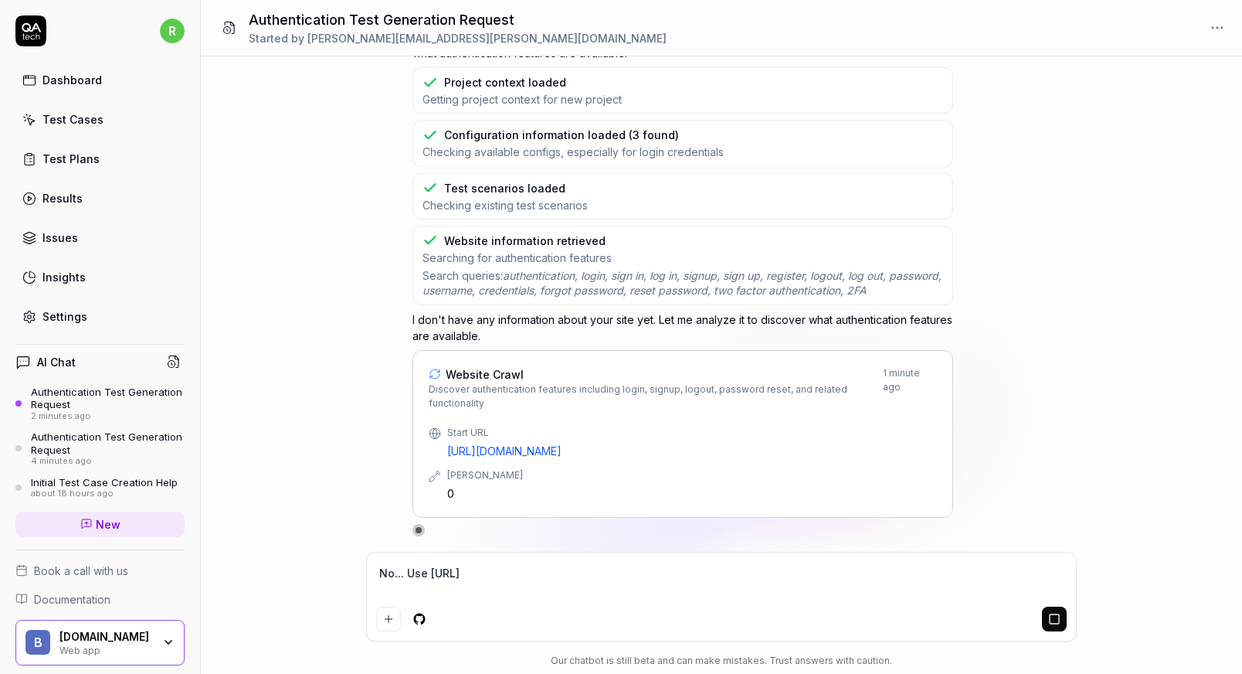
type textarea "*"
type textarea "No... Use [URL]."
type textarea "*"
type textarea "No... Use [URL]"
type textarea "*"
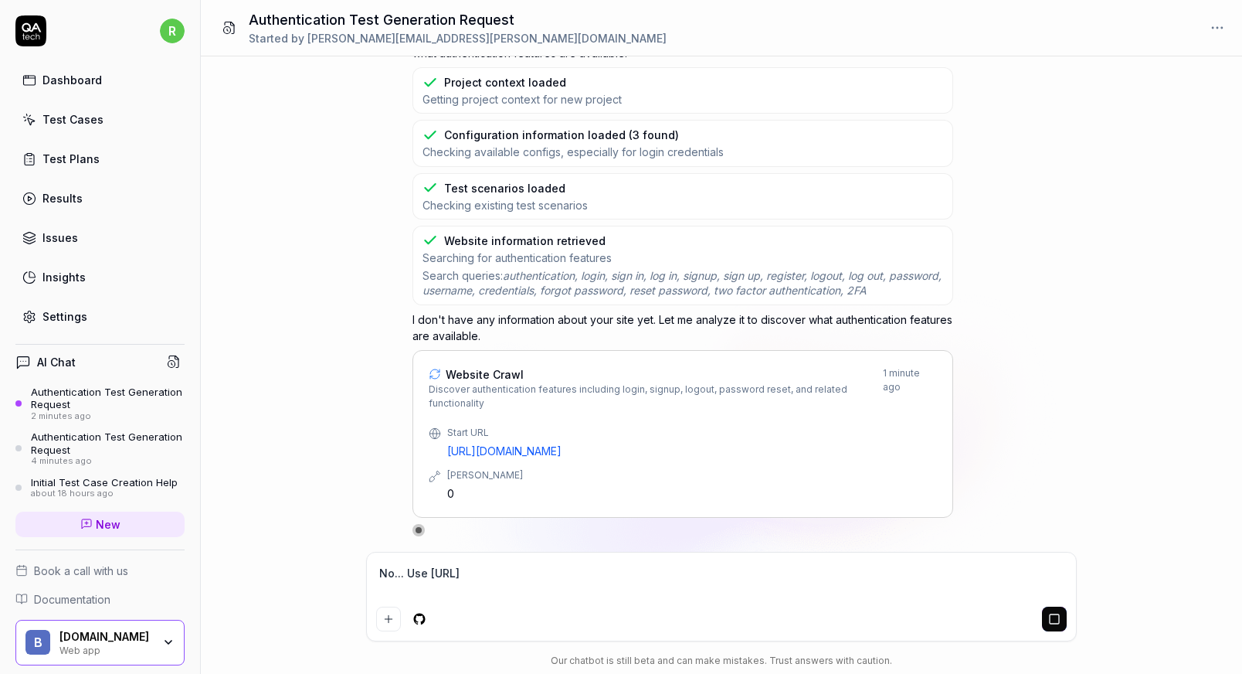
type textarea "No... Use [URL][DOMAIN_NAME]"
type textarea "*"
type textarea "No... Use [URL][DOMAIN_NAME]"
type textarea "*"
type textarea "No... Use [URL][DOMAIN_NAME] i"
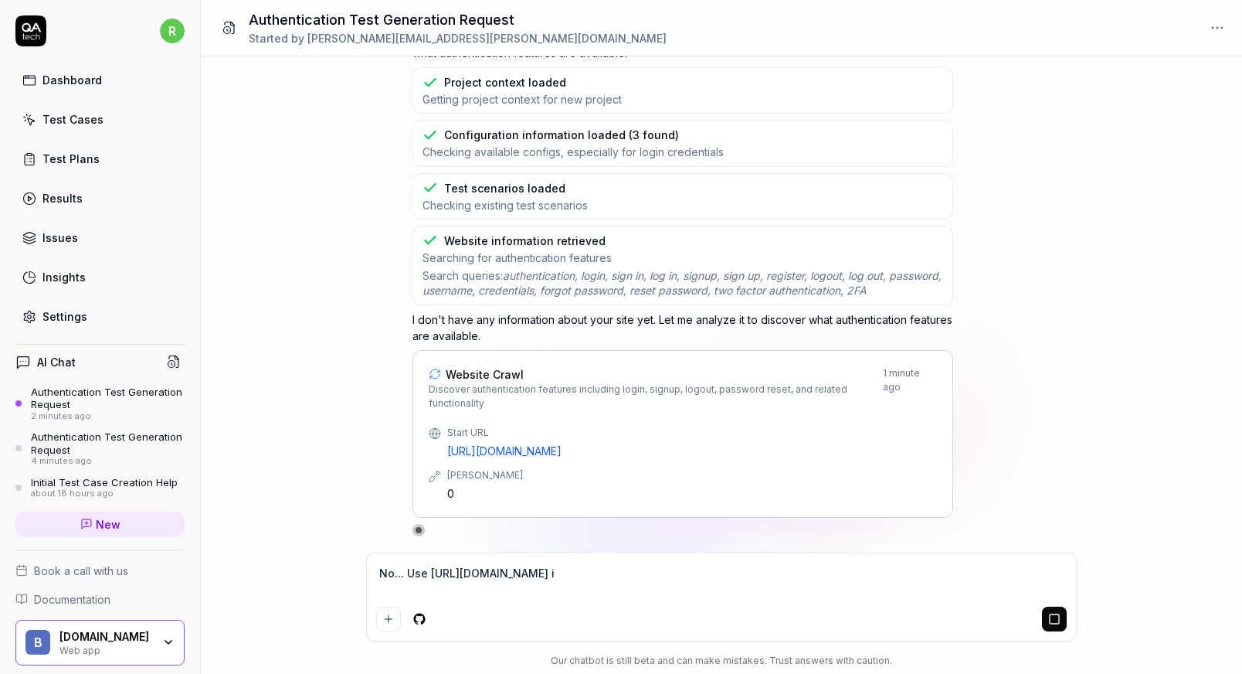
type textarea "*"
type textarea "No... Use [URL][DOMAIN_NAME] in"
type textarea "*"
type textarea "No... Use [URL][DOMAIN_NAME] ins"
type textarea "*"
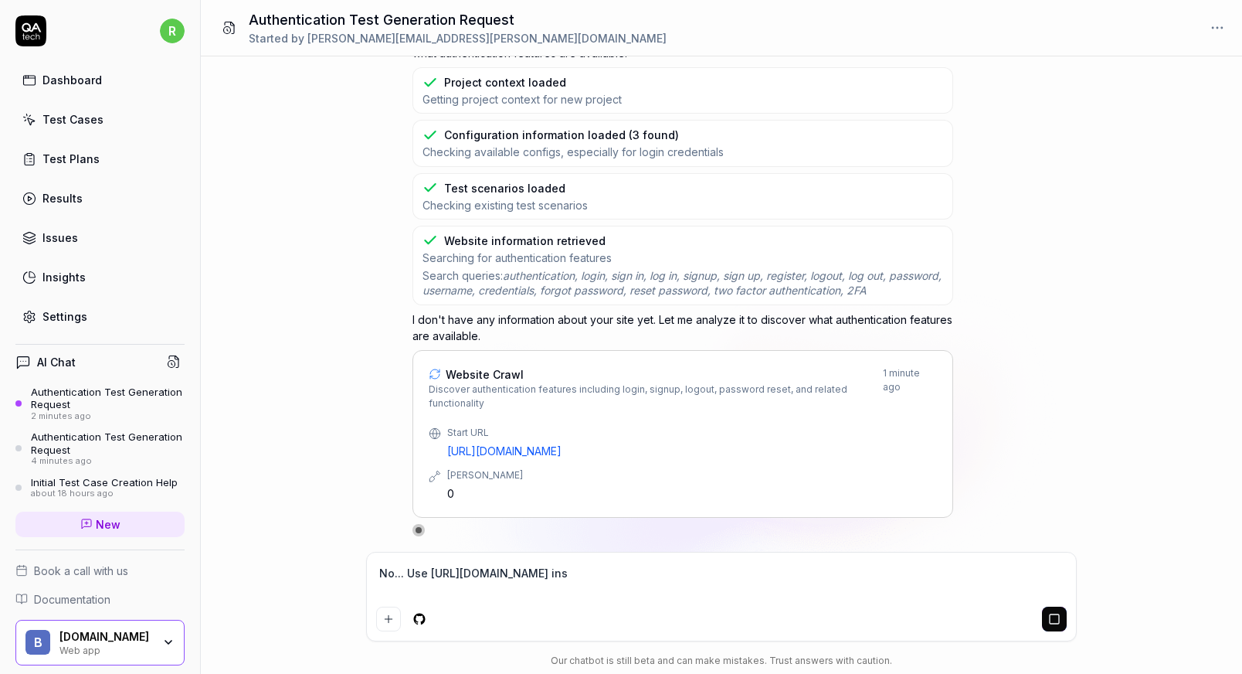
type textarea "No... Use [URL][DOMAIN_NAME] inst"
type textarea "*"
type textarea "No... Use [URL][DOMAIN_NAME] inste"
type textarea "*"
type textarea "No... Use [URL][DOMAIN_NAME] instea"
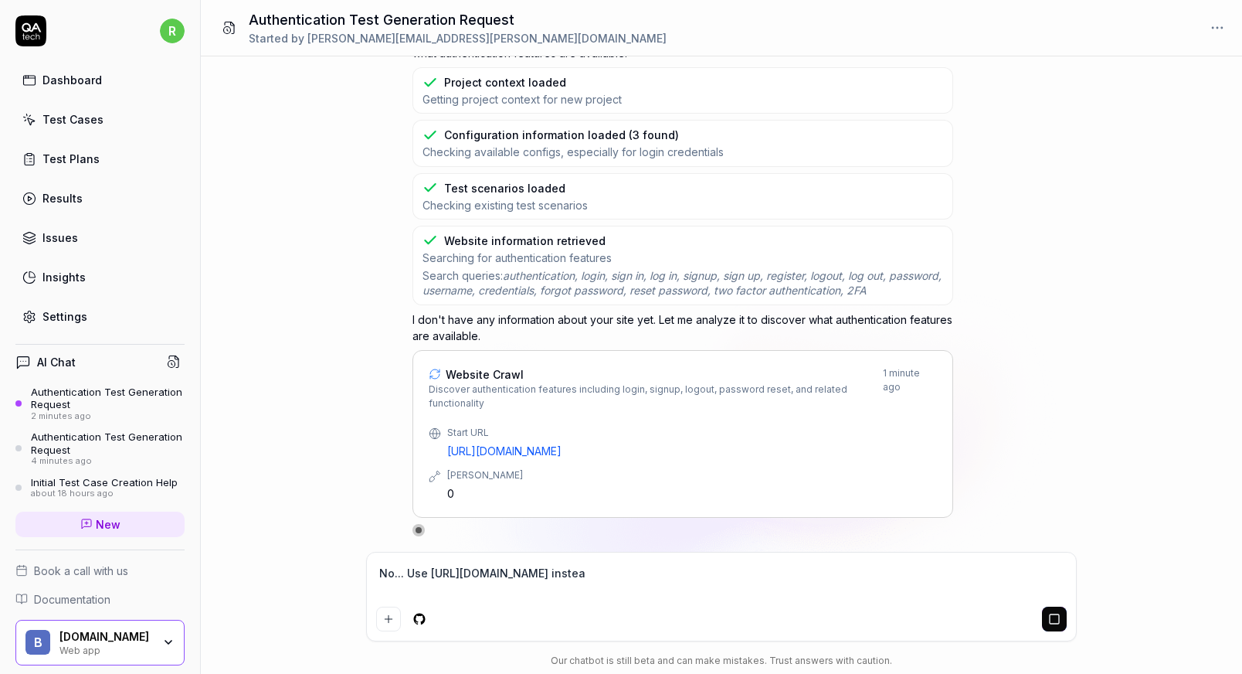
type textarea "*"
type textarea "No... Use [URL][DOMAIN_NAME] instead"
type textarea "*"
type textarea "No... Use [URL][DOMAIN_NAME] instead."
click at [89, 75] on div "Dashboard" at bounding box center [71, 80] width 59 height 16
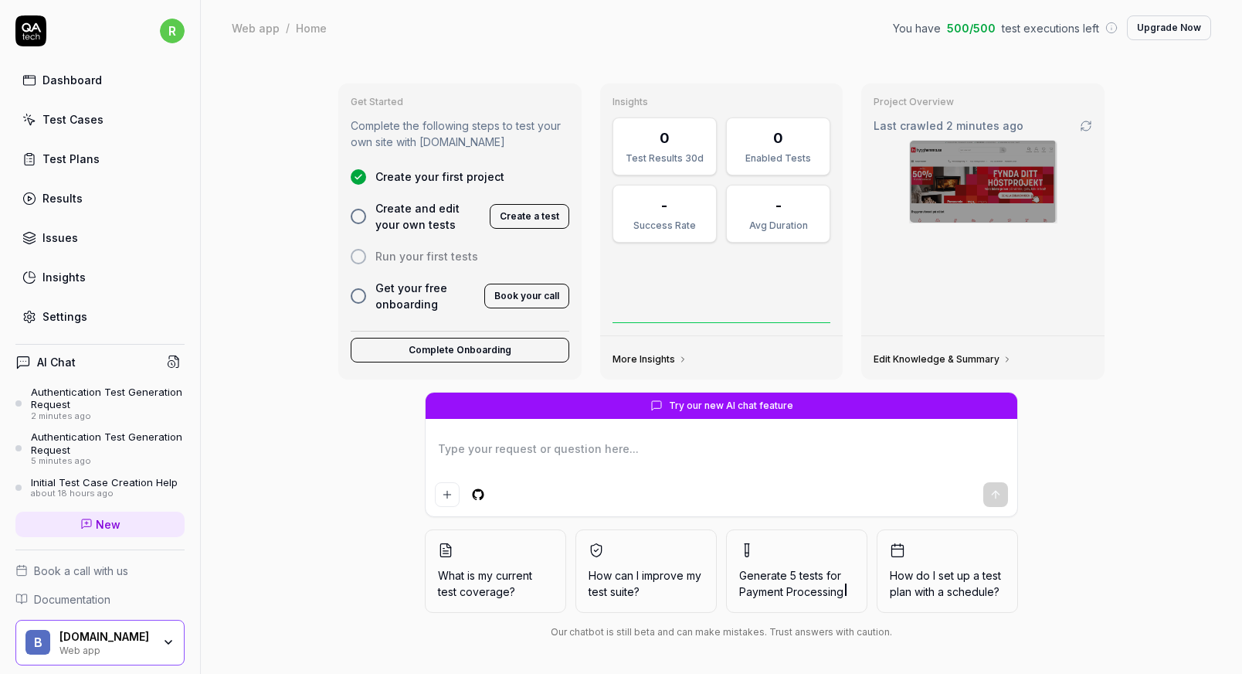
click at [579, 443] on textarea at bounding box center [721, 456] width 573 height 39
type textarea "*"
type textarea "G"
type textarea "*"
type textarea "Ge"
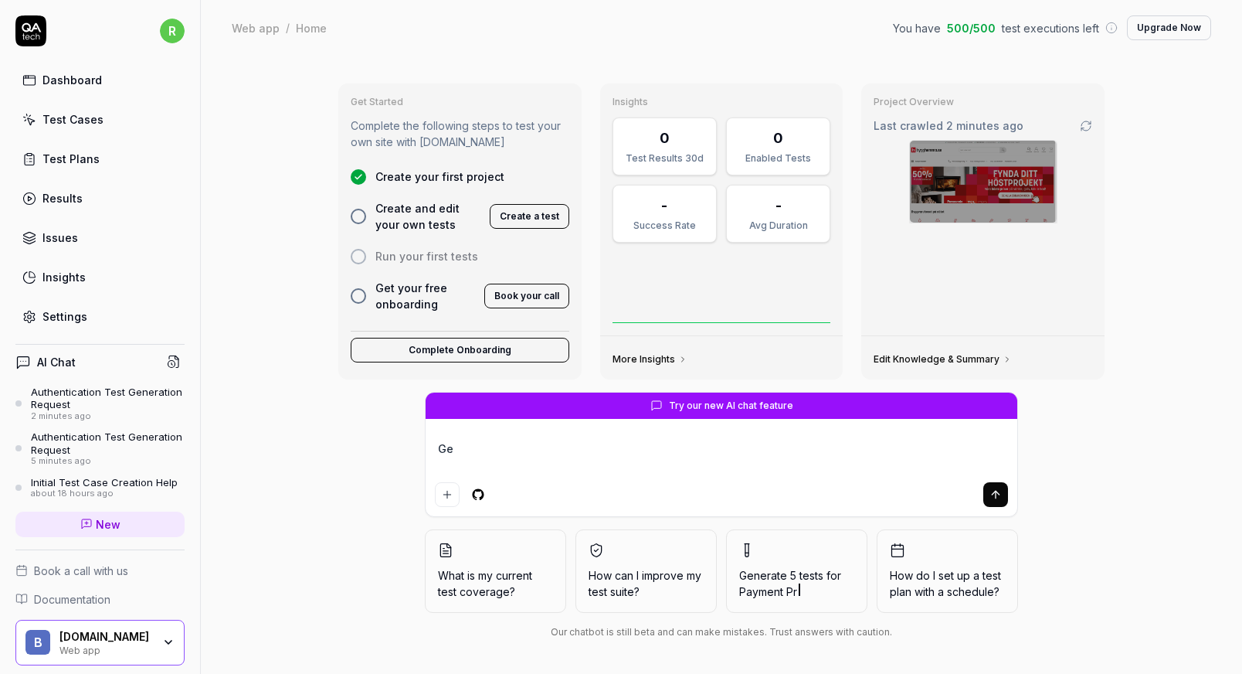
type textarea "*"
type textarea "Gen"
type textarea "*"
type textarea "Gene"
type textarea "*"
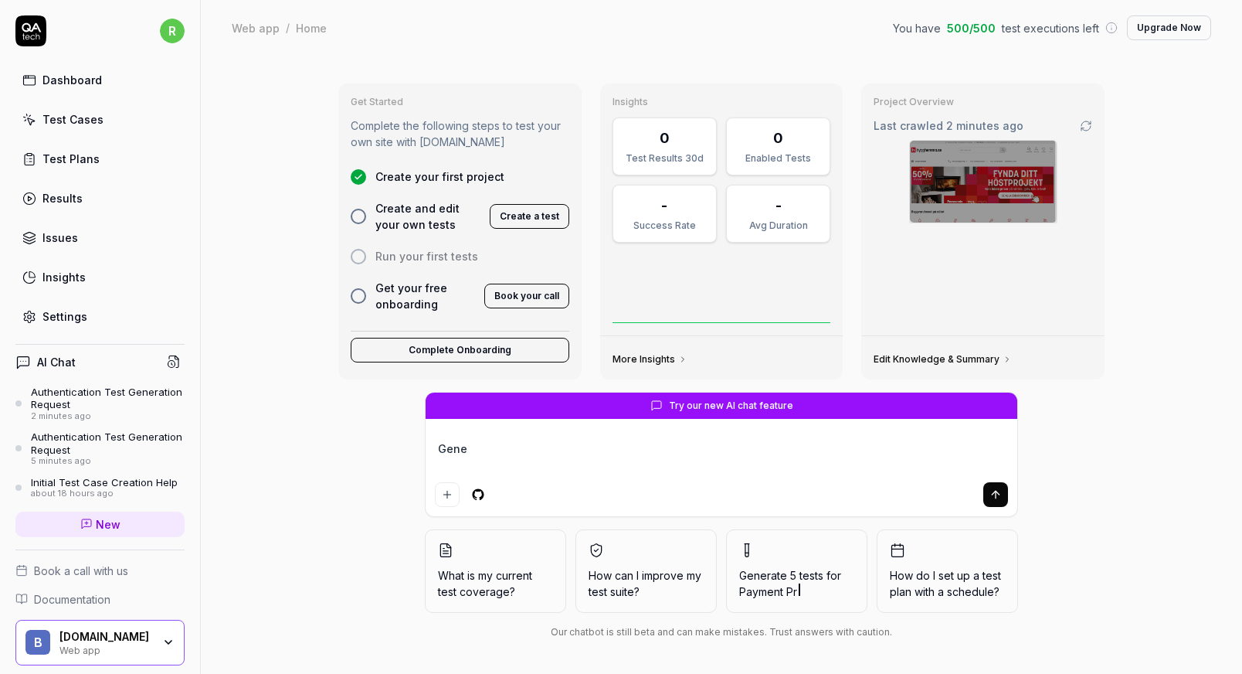
type textarea "Gener"
type textarea "*"
type textarea "Genera"
type textarea "*"
type textarea "Generat"
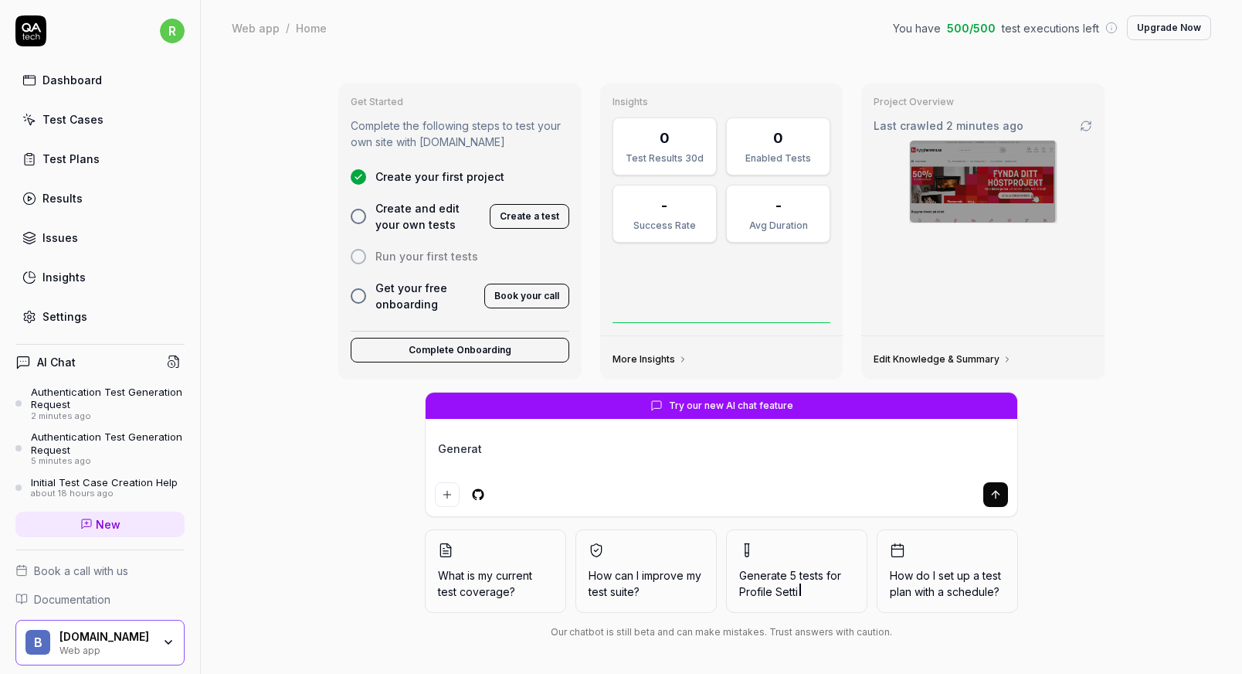
type textarea "*"
type textarea "Generatr"
type textarea "*"
type textarea "Generatre"
type textarea "*"
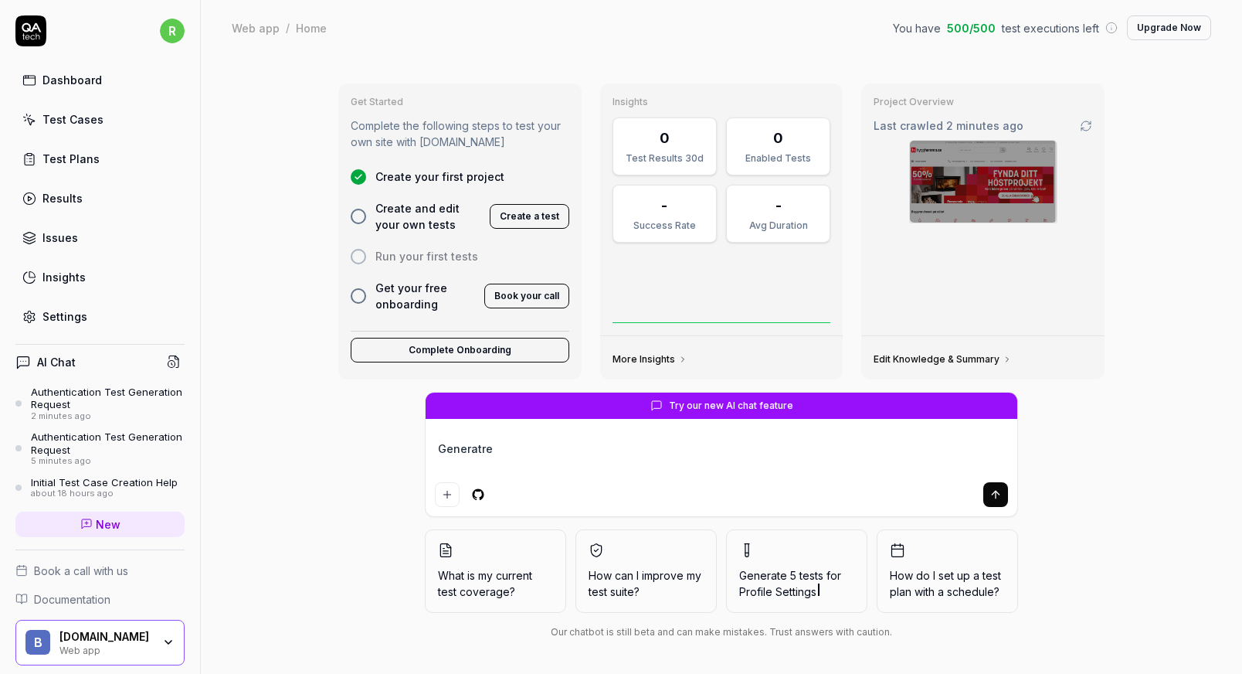
type textarea "Generatre"
type textarea "*"
type textarea "Generatre"
type textarea "*"
type textarea "Generatr"
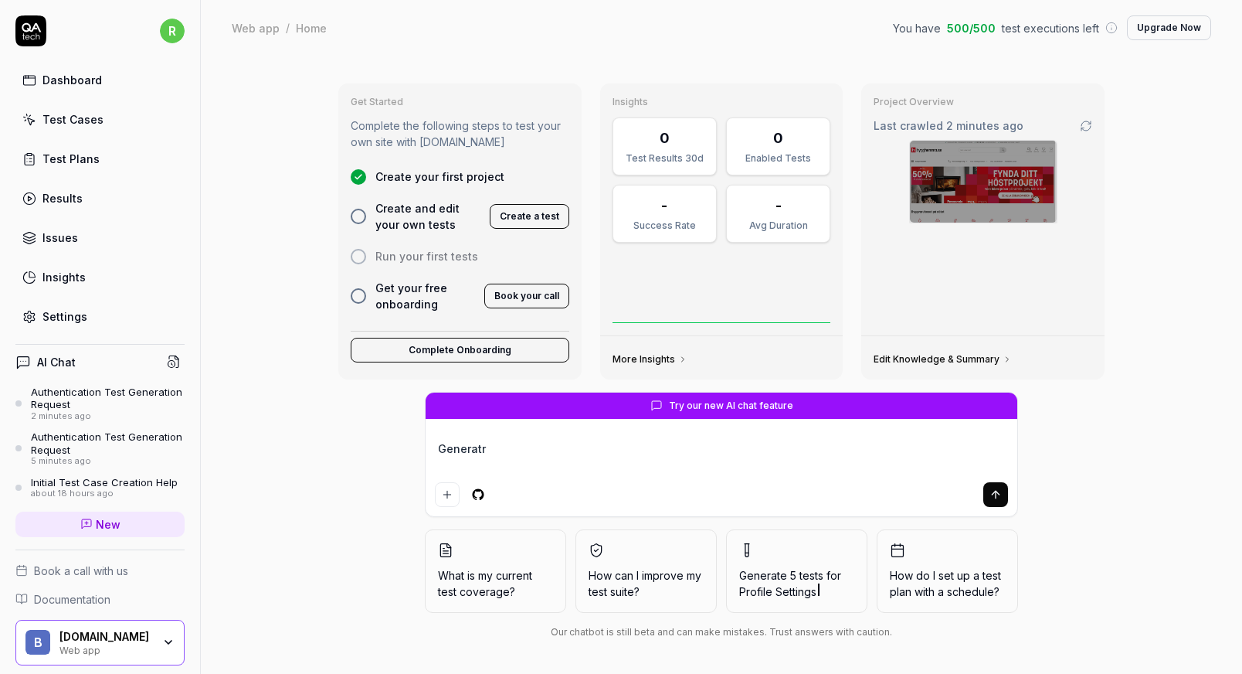
type textarea "*"
type textarea "Generat"
type textarea "*"
type textarea "Generate"
type textarea "*"
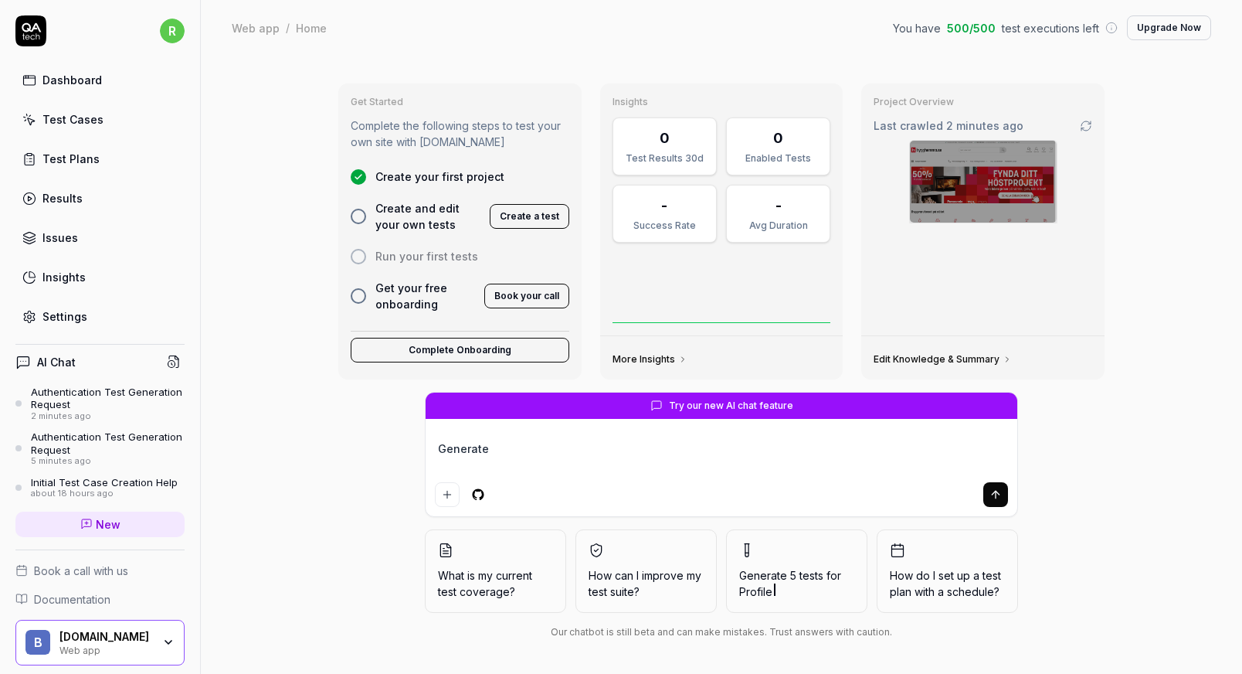
type textarea "Generate"
type textarea "*"
type textarea "Generate 5"
type textarea "*"
type textarea "Generate 5"
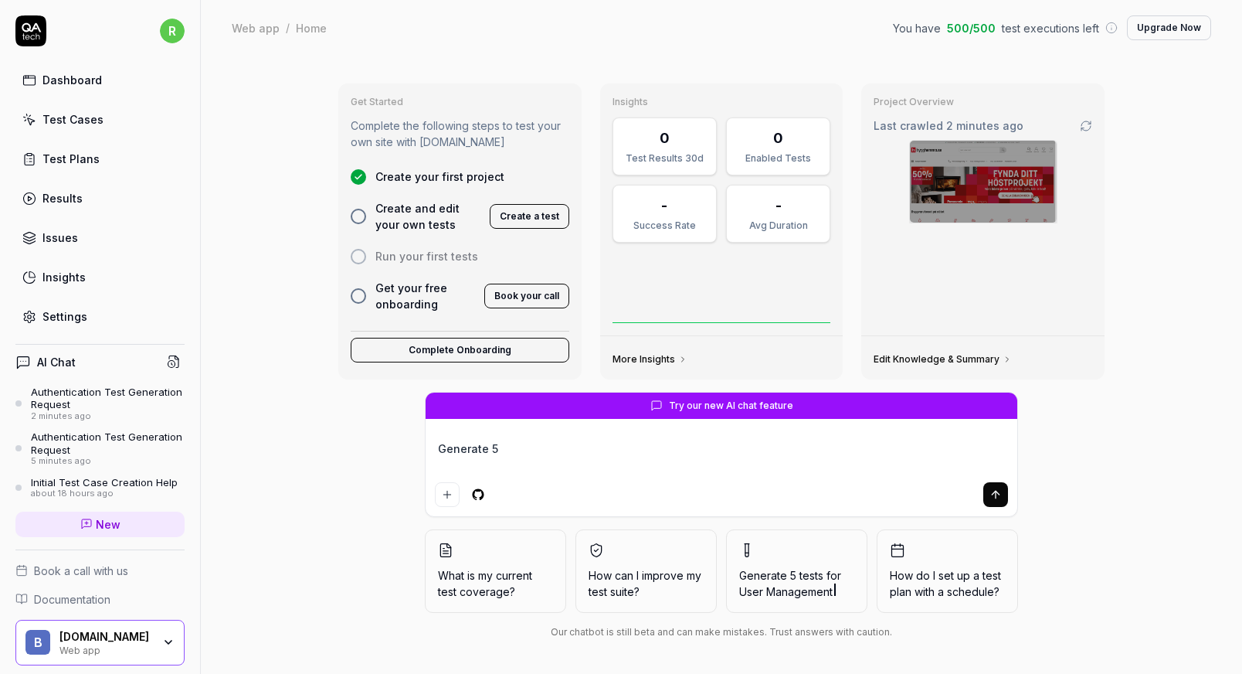
type textarea "*"
type textarea "Generate 5 e"
type textarea "*"
type textarea "Generate 5 e2"
type textarea "*"
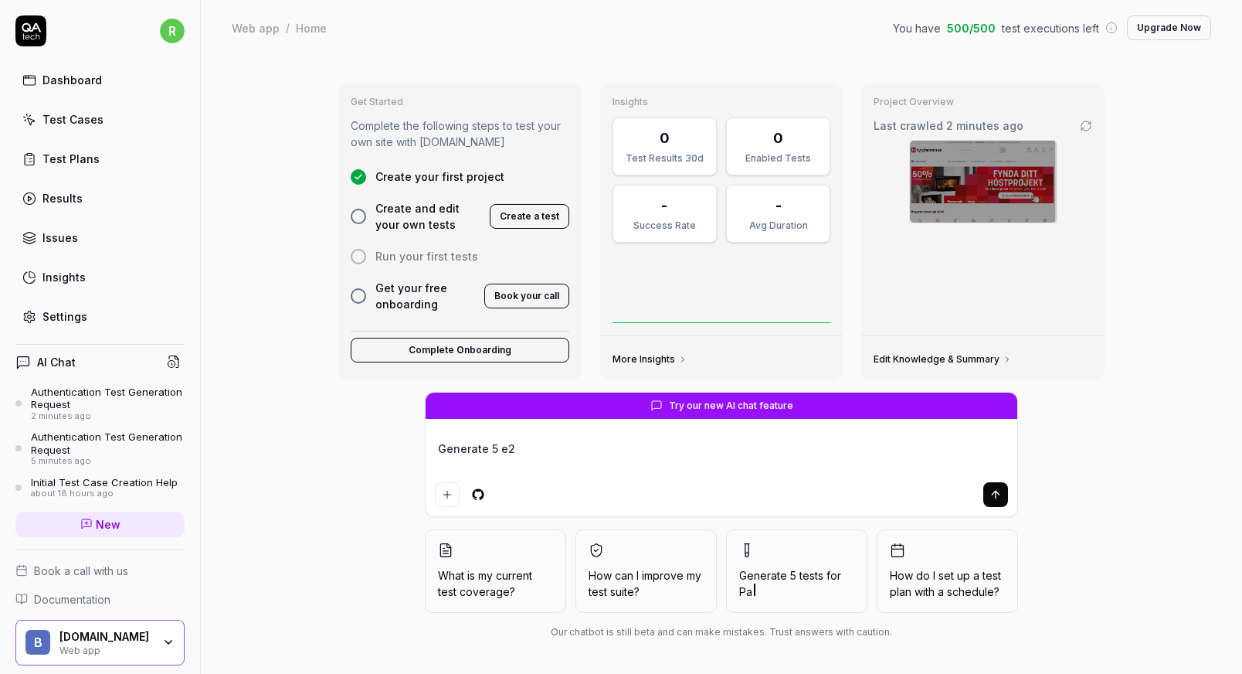
type textarea "Generate 5 e2e"
type textarea "*"
type textarea "Generate 5 e2e"
type textarea "*"
type textarea "Generate 5 e2e t"
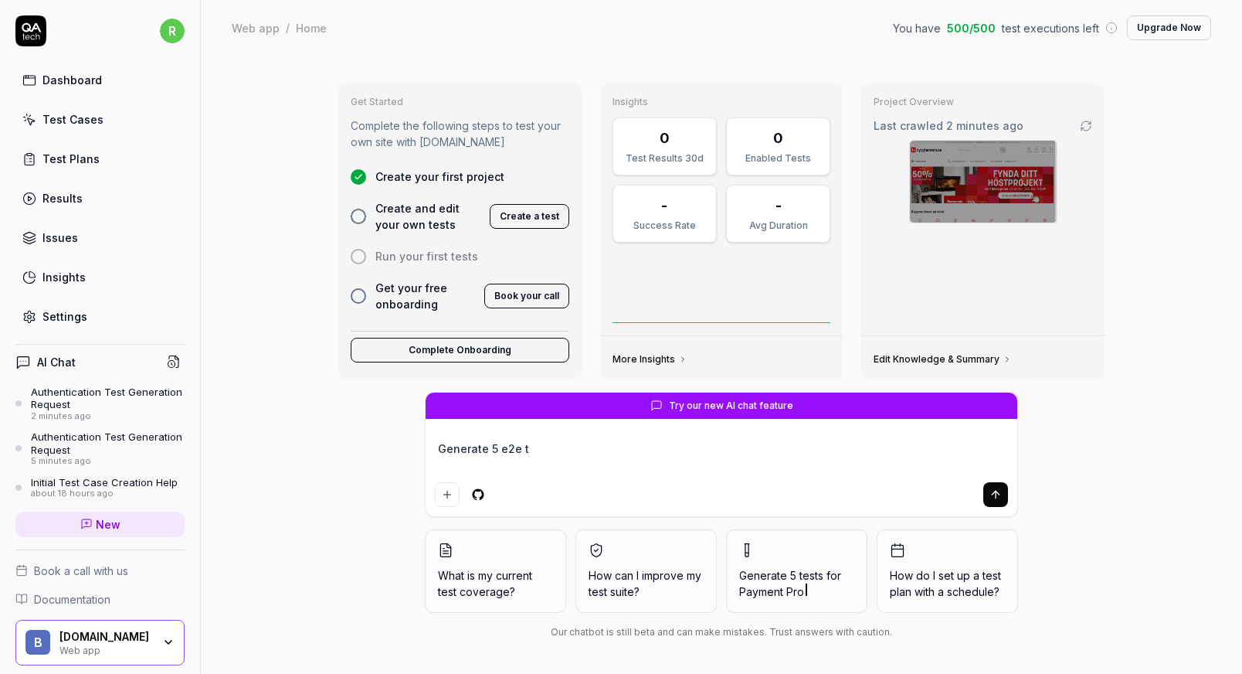
type textarea "*"
type textarea "Generate 5 e2e te"
type textarea "*"
type textarea "Generate 5 e2e tes"
type textarea "*"
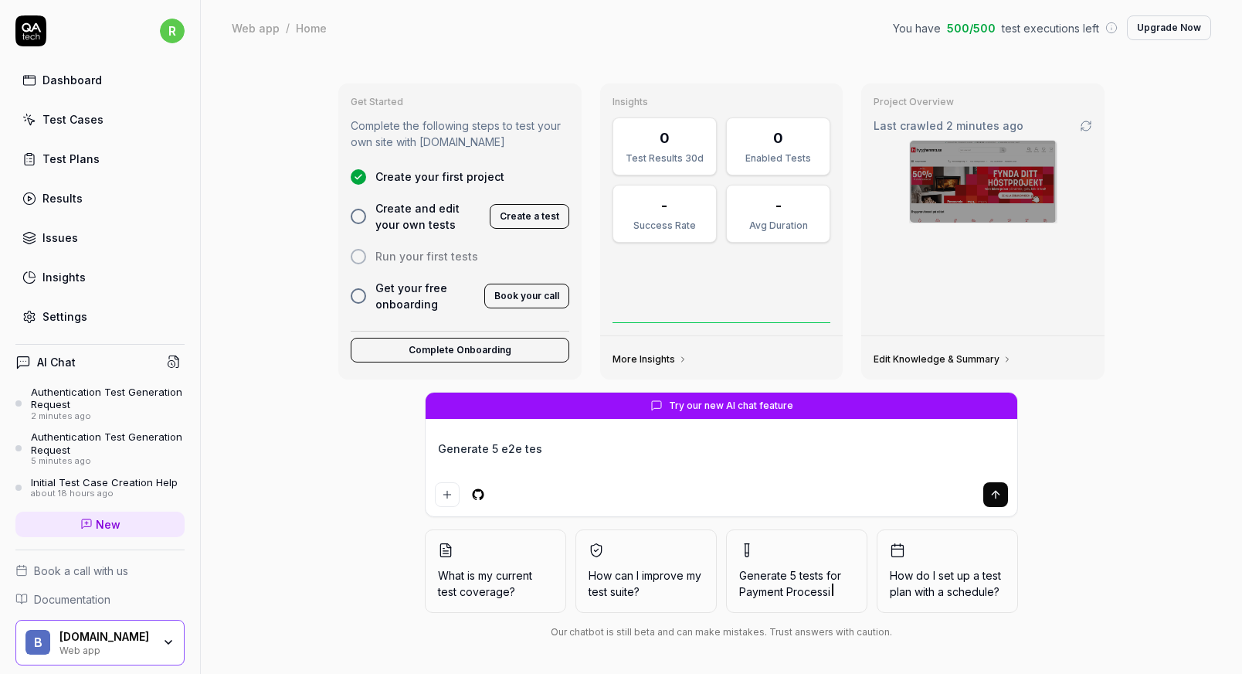
type textarea "Generate 5 e2e test"
type textarea "*"
type textarea "Generate 5 e2e tests"
type textarea "*"
type textarea "Generate 5 e2e tests"
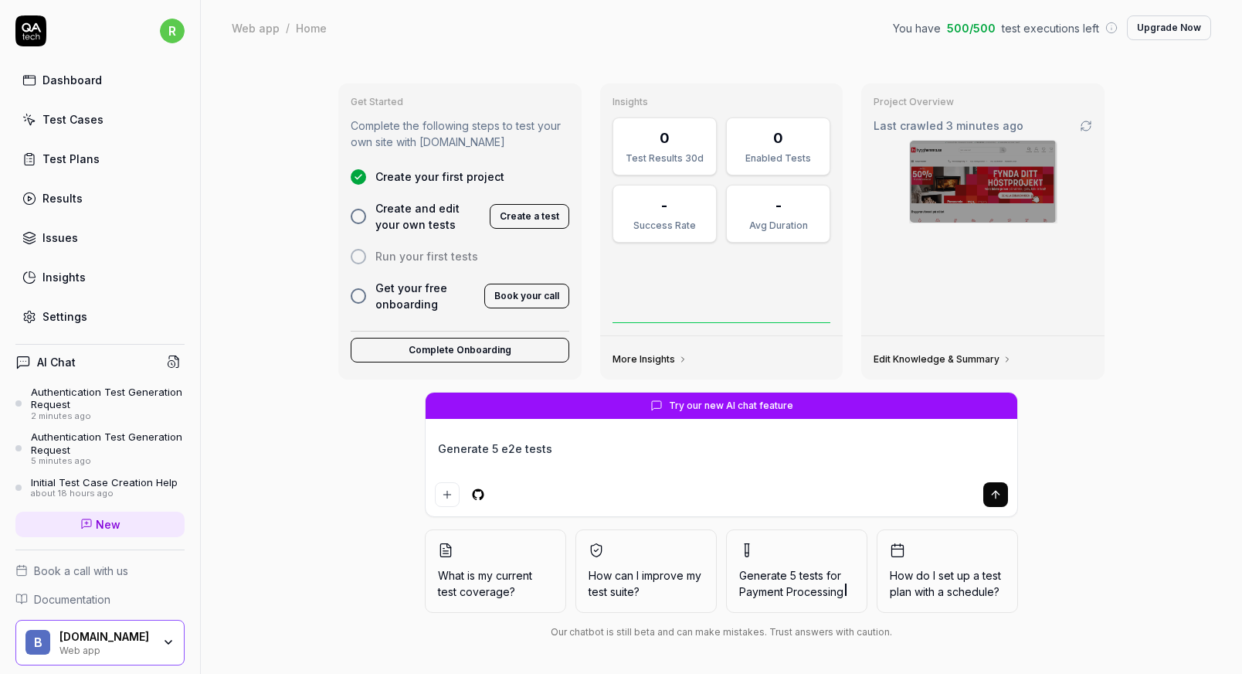
type textarea "*"
type textarea "Generate 5 e2e tests s"
type textarea "*"
type textarea "Generate 5 e2e tests su"
type textarea "*"
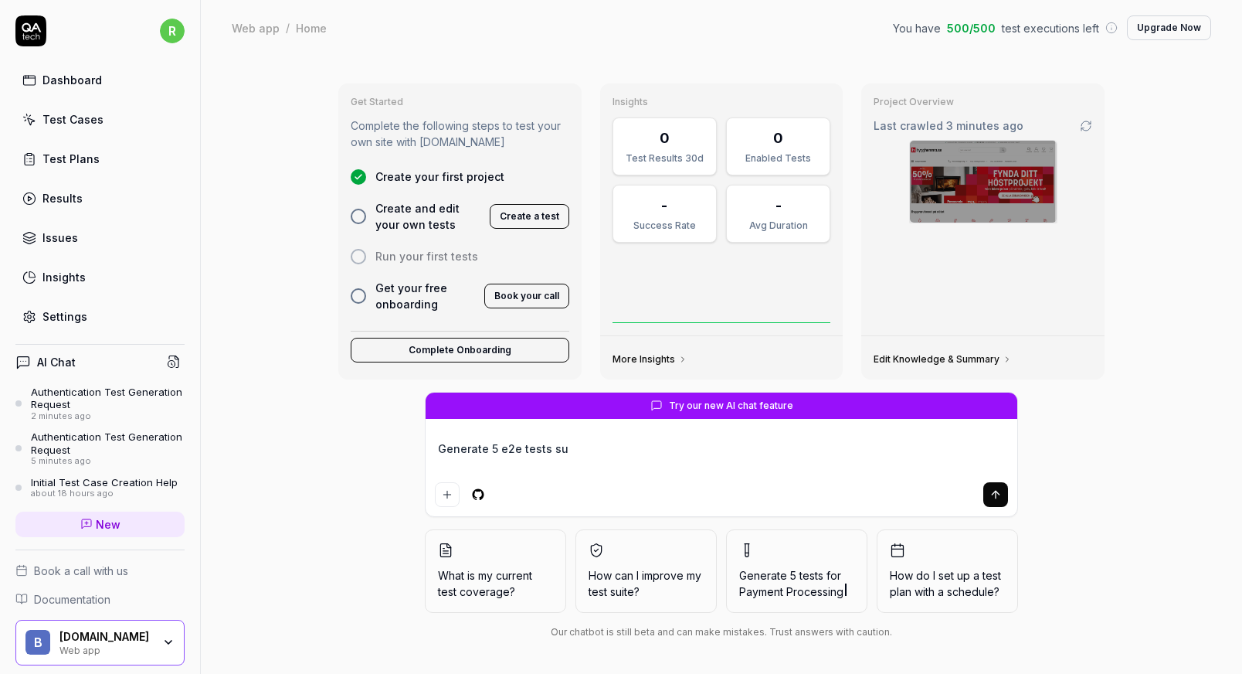
type textarea "Generate 5 e2e tests sui"
type textarea "*"
type textarea "Generate 5 e2e tests suit"
type textarea "*"
type textarea "Generate 5 e2e tests suita"
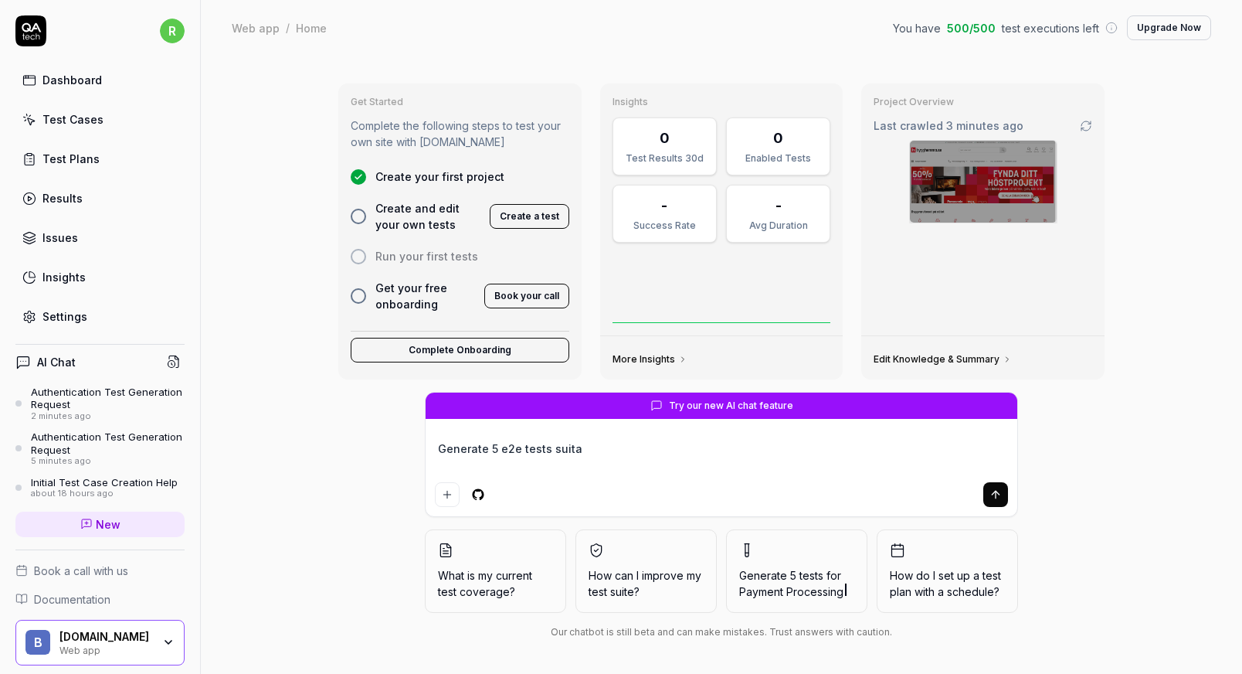
type textarea "*"
type textarea "Generate 5 e2e tests suitab"
type textarea "*"
type textarea "Generate 5 e2e tests suitable"
type textarea "*"
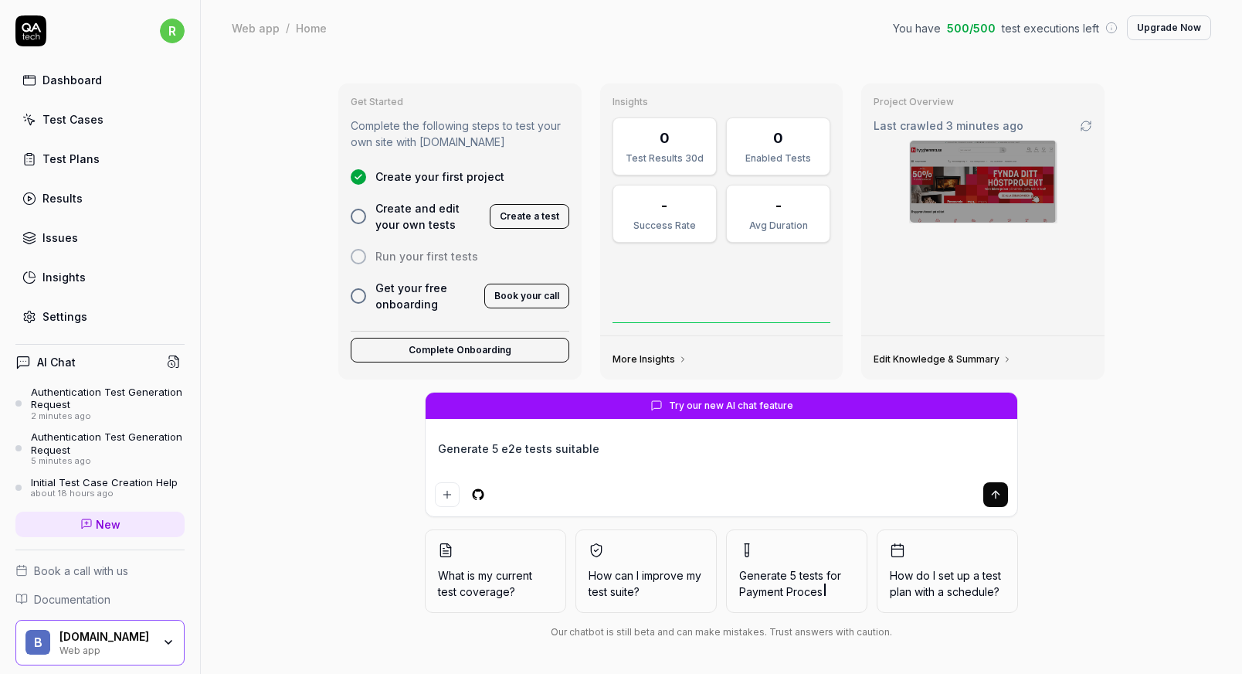
type textarea "Generate 5 e2e tests suitable"
type textarea "*"
type textarea "Generate 5 e2e tests suitable f"
type textarea "*"
type textarea "Generate 5 e2e tests suitable fo"
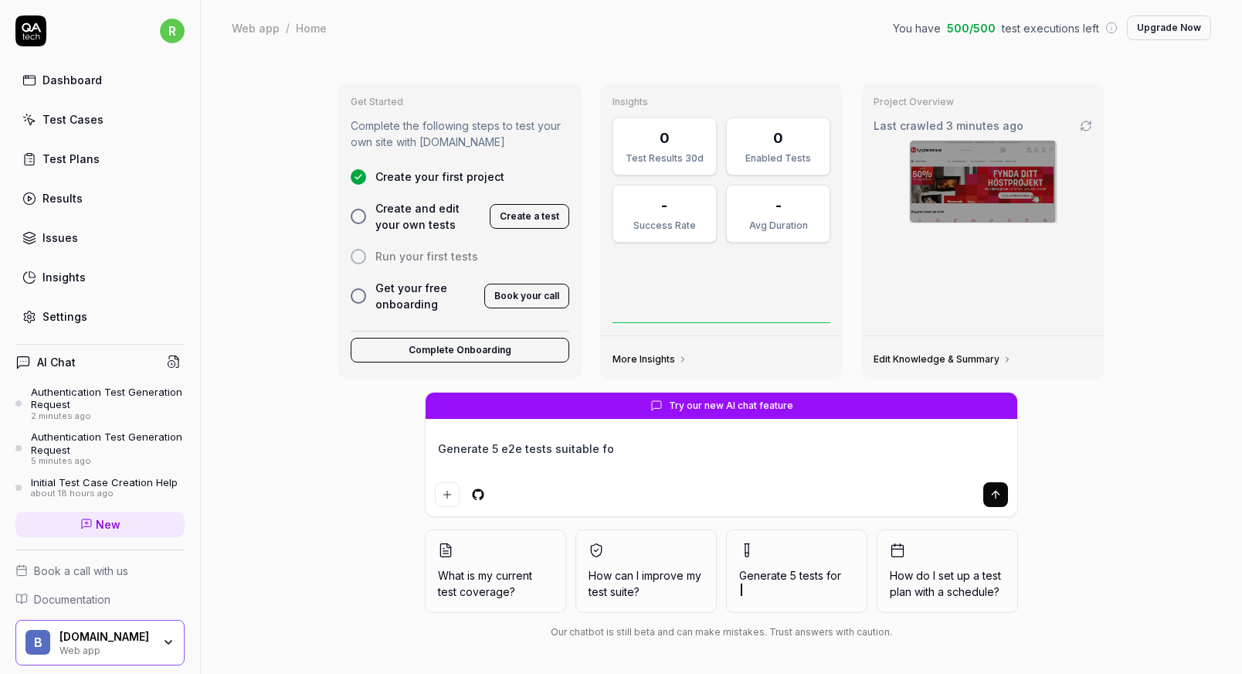
type textarea "*"
type textarea "Generate 5 e2e tests suitable for"
type textarea "*"
type textarea "Generate 5 e2e tests suitable for"
type textarea "*"
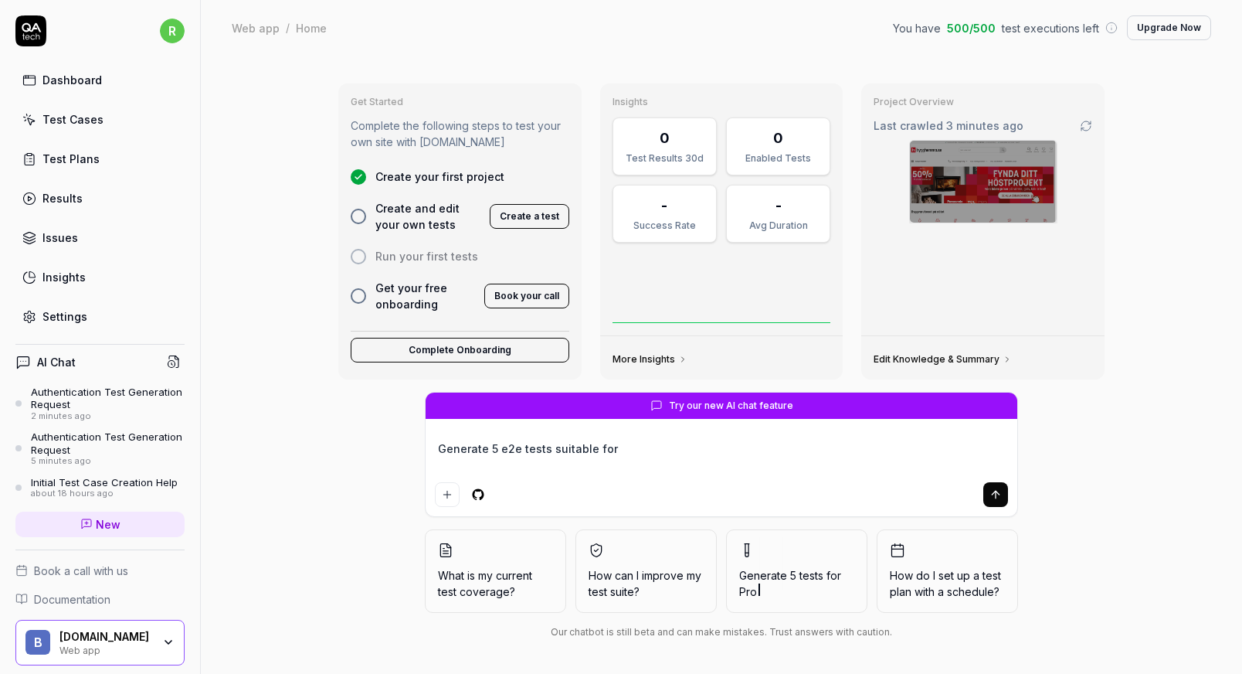
type textarea "Generate 5 e2e tests suitable for a"
type textarea "*"
type textarea "Generate 5 e2e tests suitable for an"
type textarea "*"
type textarea "Generate 5 e2e tests suitable for an"
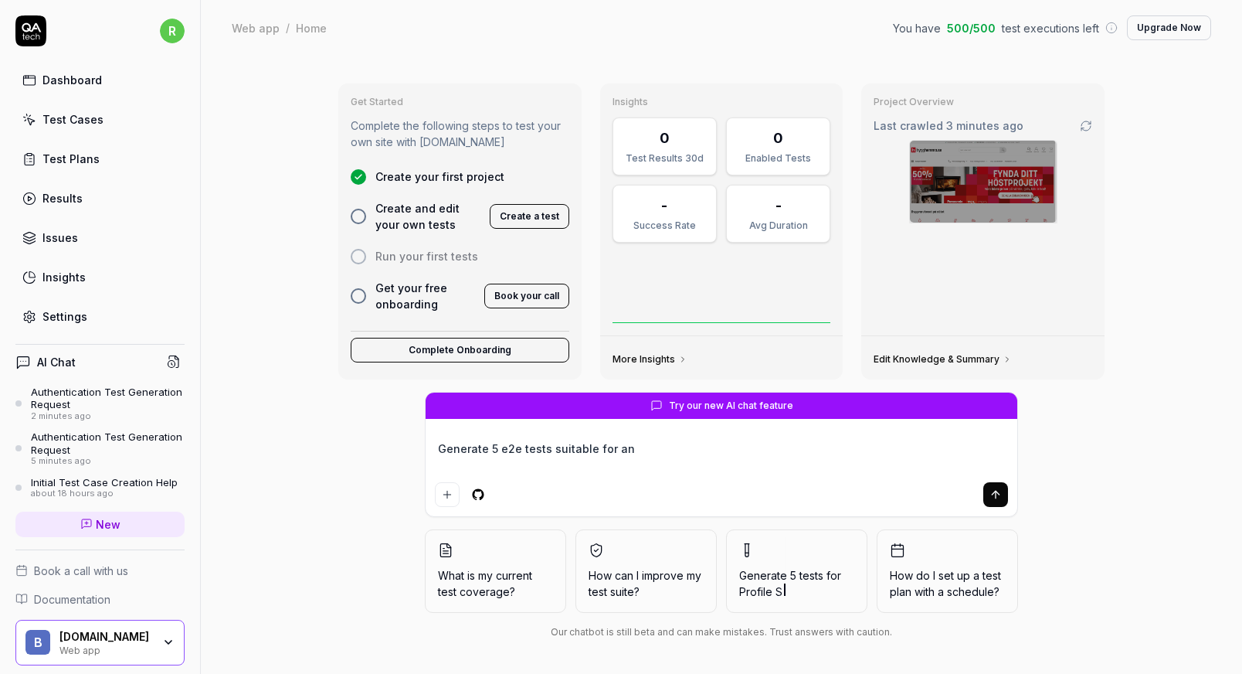
type textarea "*"
type textarea "Generate 5 e2e tests suitable for an e"
type textarea "*"
type textarea "Generate 5 e2e tests suitable for an e-"
type textarea "*"
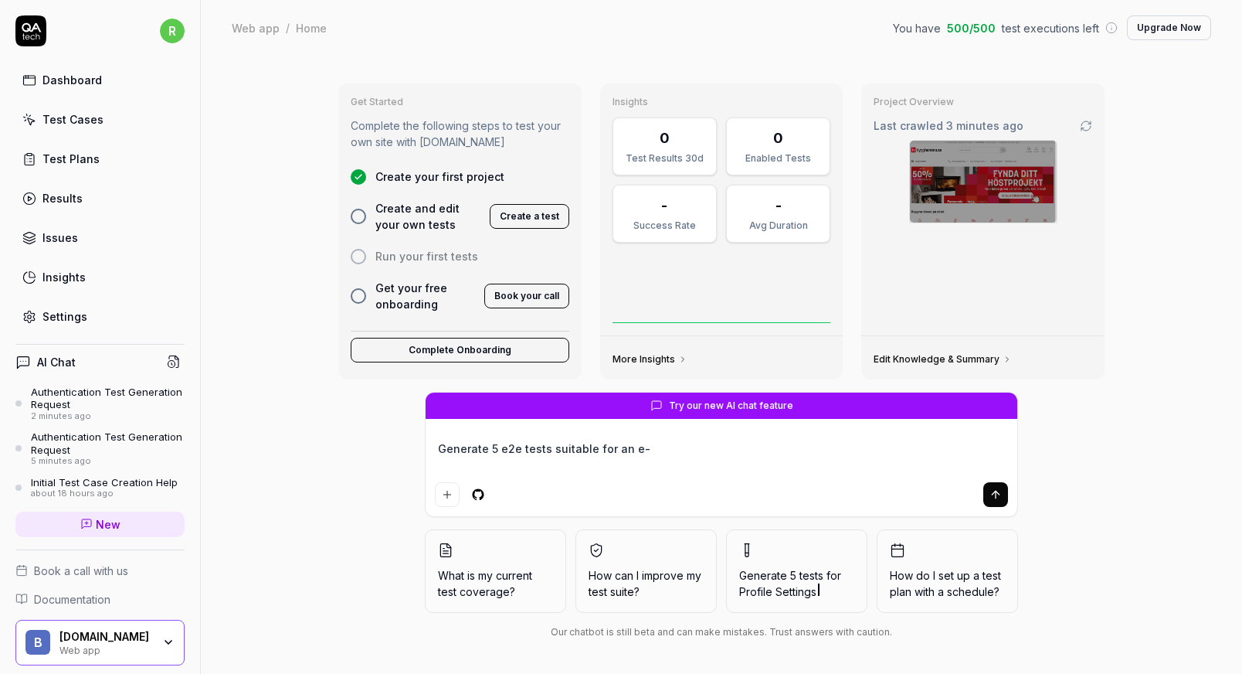
type textarea "Generate 5 e2e tests suitable for an e-s"
type textarea "*"
type textarea "Generate 5 e2e tests suitable for an e-sh"
type textarea "*"
type textarea "Generate 5 e2e tests suitable for an e-sho"
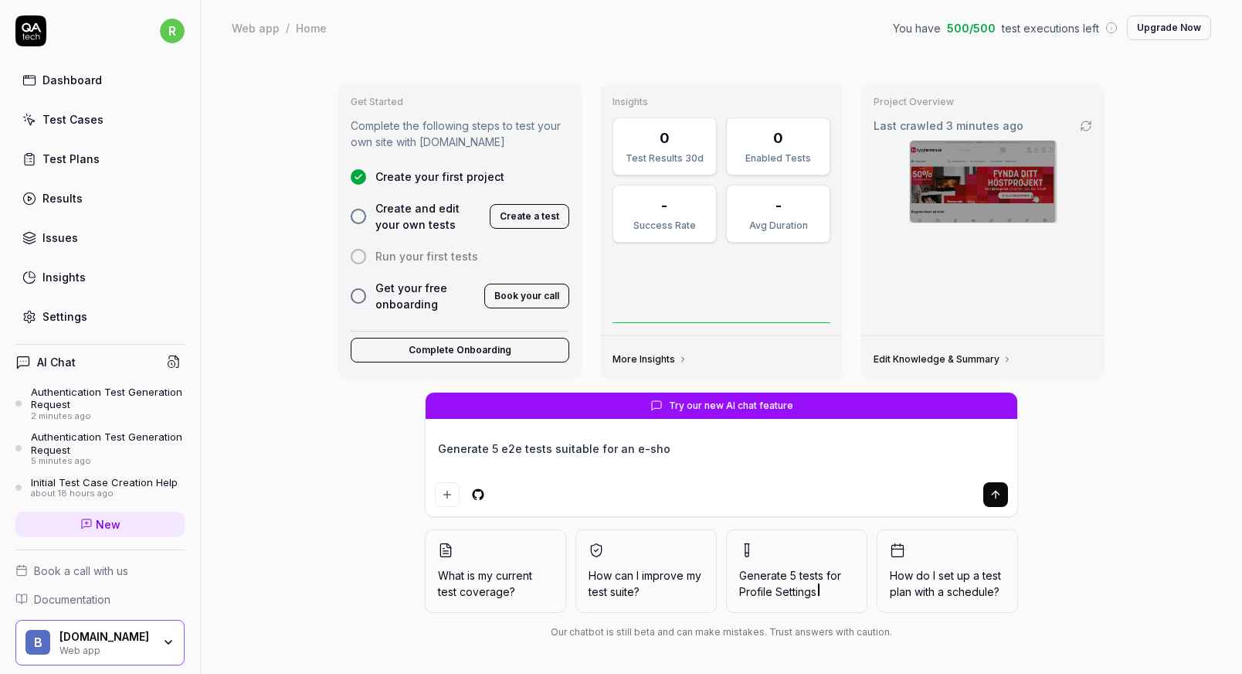
type textarea "*"
type textarea "Generate 5 e2e tests suitable for an e-shop"
type textarea "*"
type textarea "Generate 5 e2e tests suitable for an e-shop."
type textarea "*"
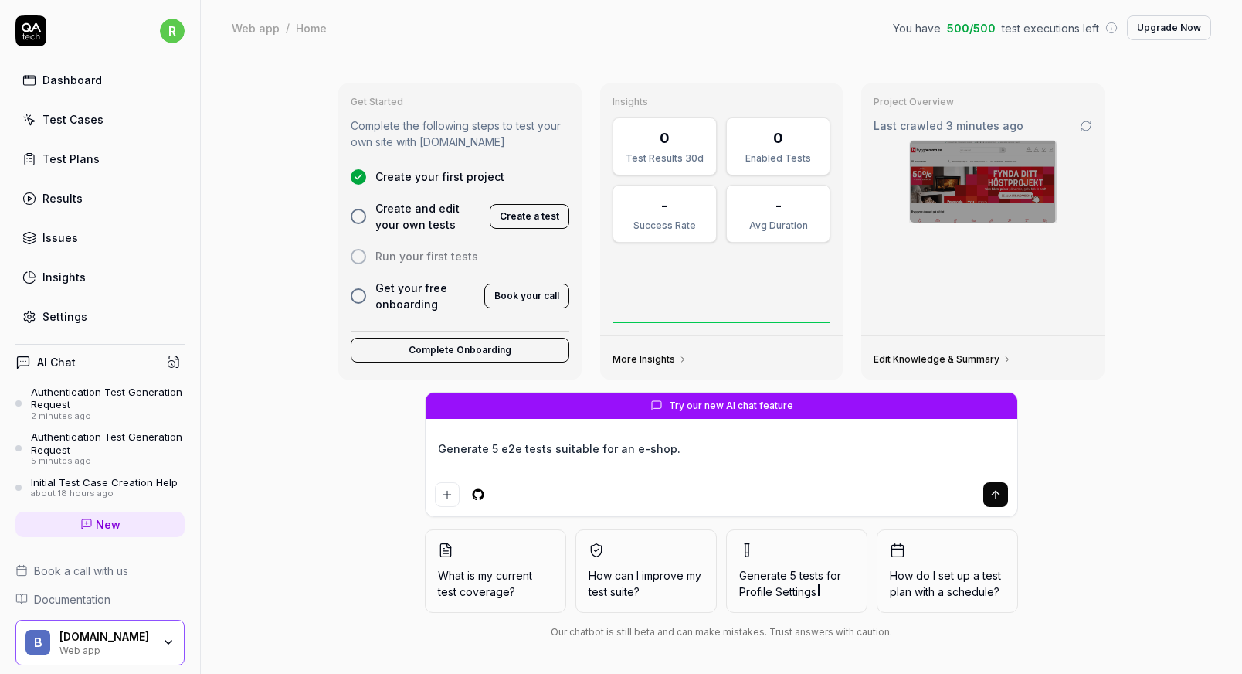
type textarea "Generate 5 e2e tests suitable for an e-shop."
type textarea "*"
type textarea "Generate 5 e2e tests suitable for an e-shop. U"
type textarea "*"
type textarea "Generate 5 e2e tests suitable for an e-shop. Us"
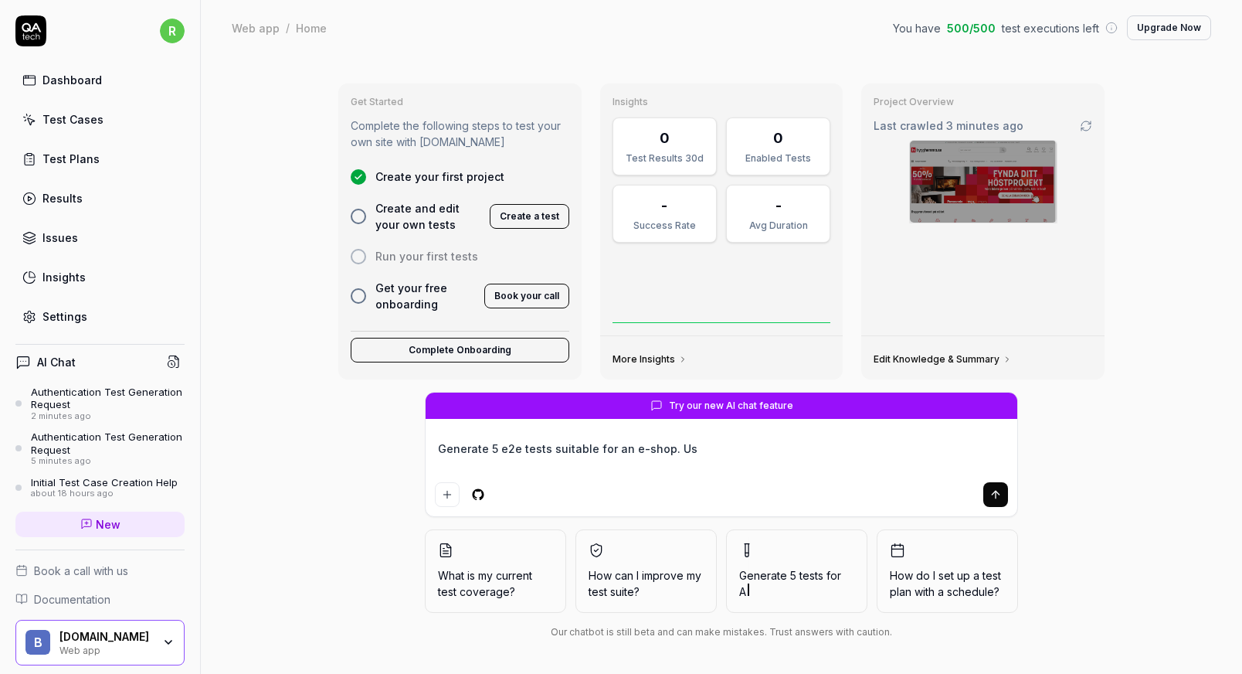
type textarea "*"
type textarea "Generate 5 e2e tests suitable for an e-shop. Use"
type textarea "*"
type textarea "Generate 5 e2e tests suitable for an e-shop. Use"
type textarea "*"
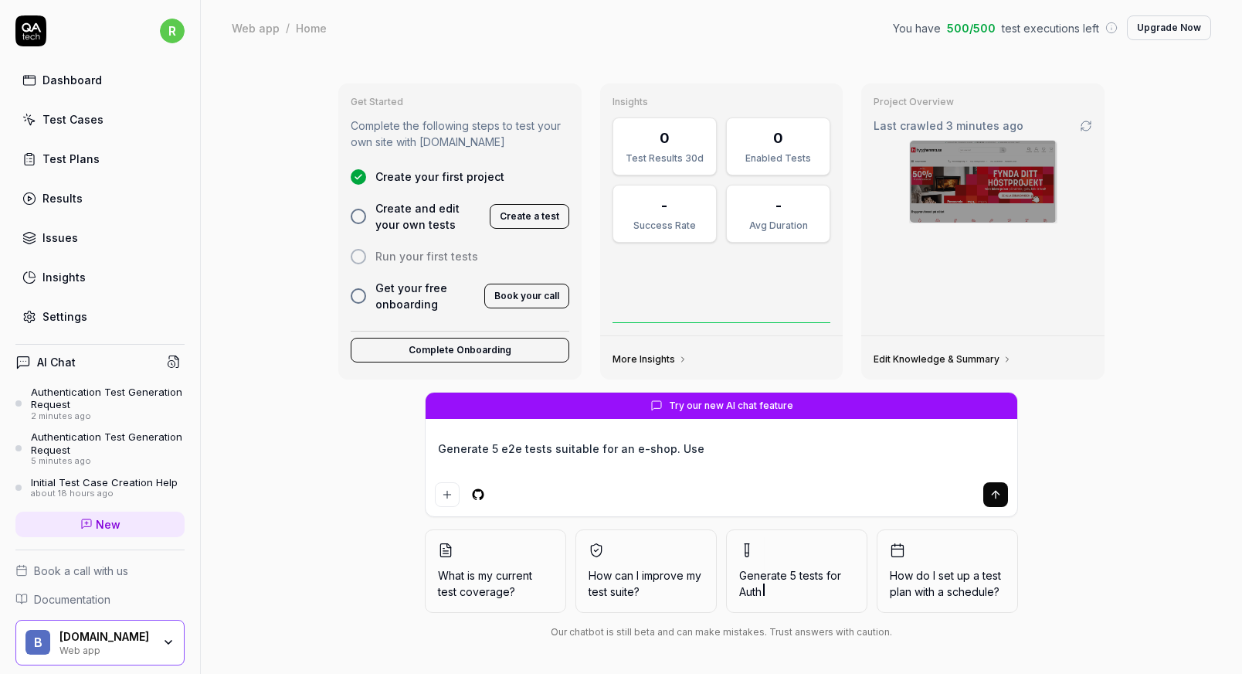
type textarea "Generate 5 e2e tests suitable for an e-shop. Use t"
type textarea "*"
type textarea "Generate 5 e2e tests suitable for an e-shop. Use th"
type textarea "*"
type textarea "Generate 5 e2e tests suitable for an e-shop. Use the"
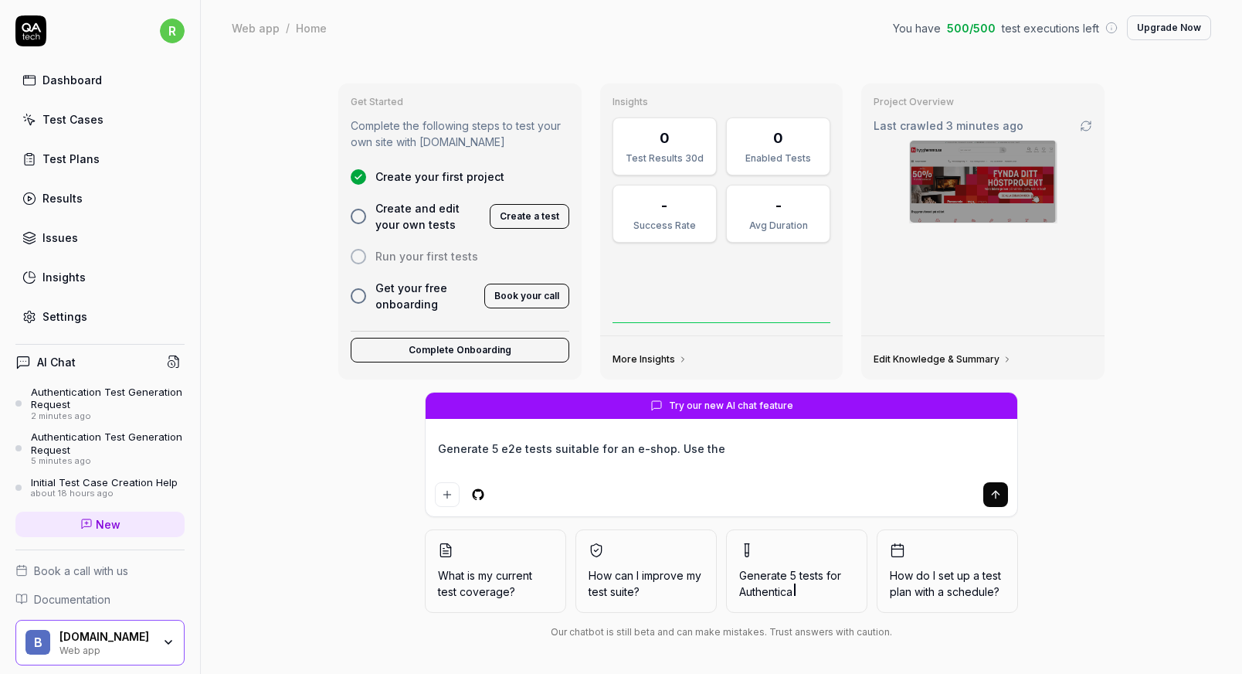
type textarea "*"
type textarea "Generate 5 e2e tests suitable for an e-shop. Use the"
type textarea "*"
type textarea "Generate 5 e2e tests suitable for an e-shop. Use the u"
type textarea "*"
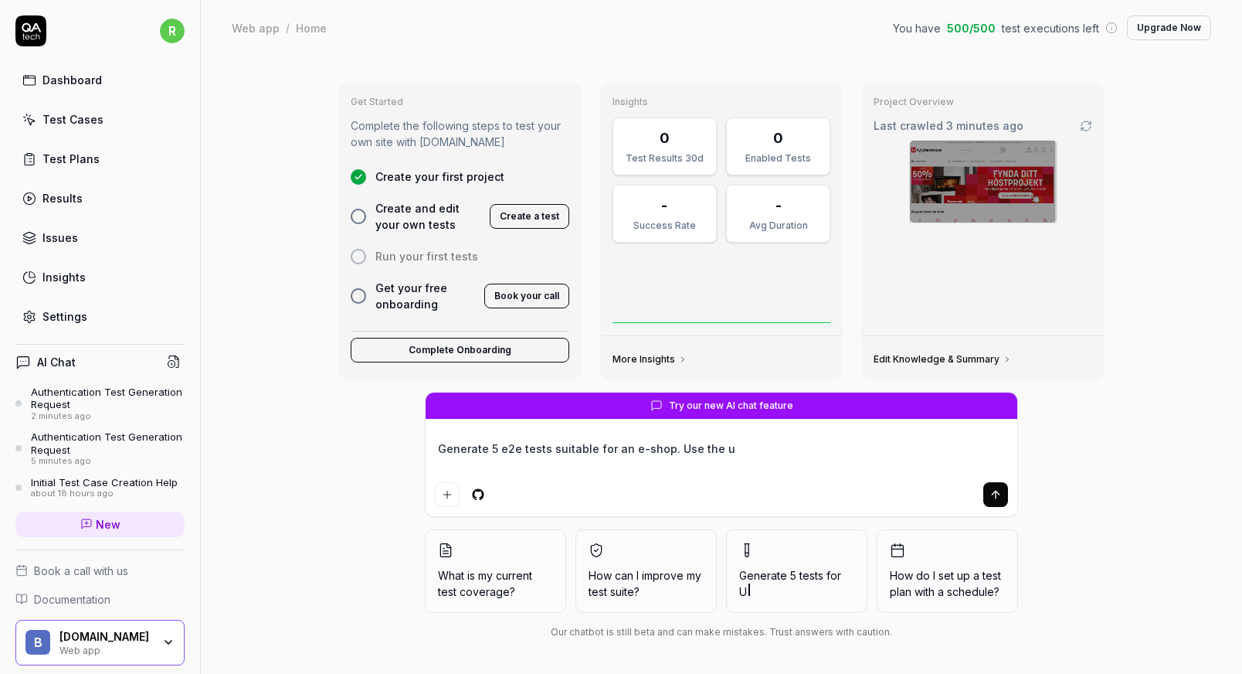
type textarea "Generate 5 e2e tests suitable for an e-shop. Use the ur"
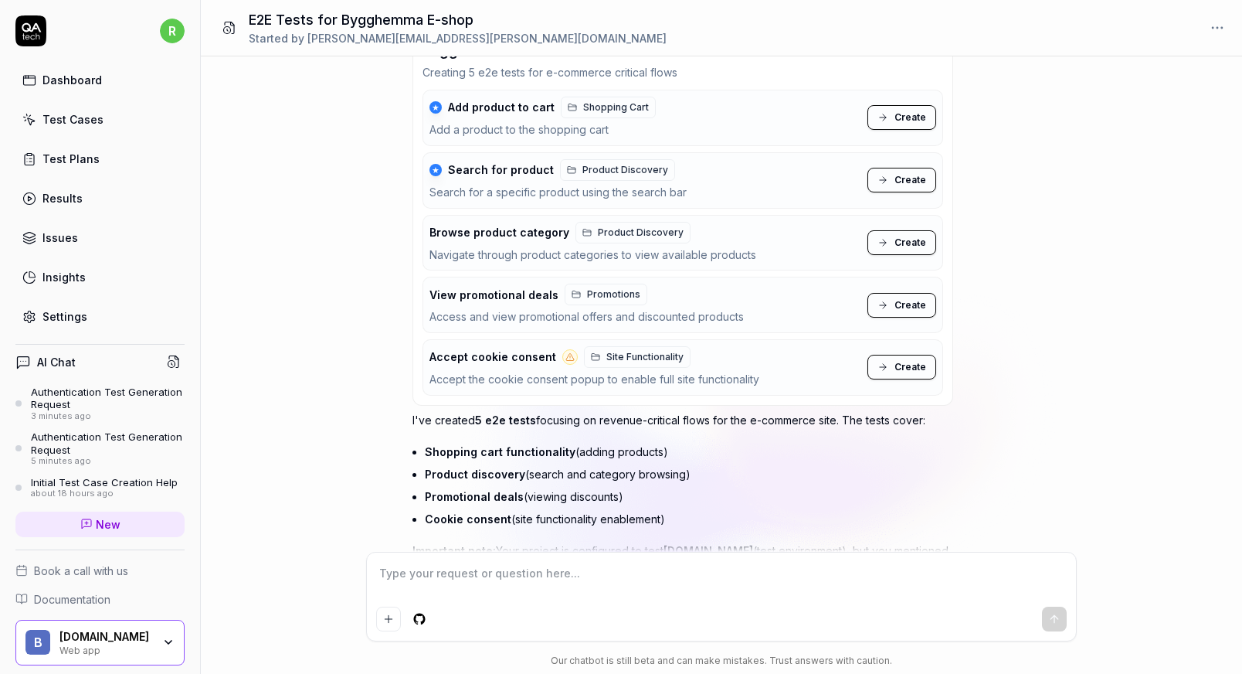
scroll to position [177, 0]
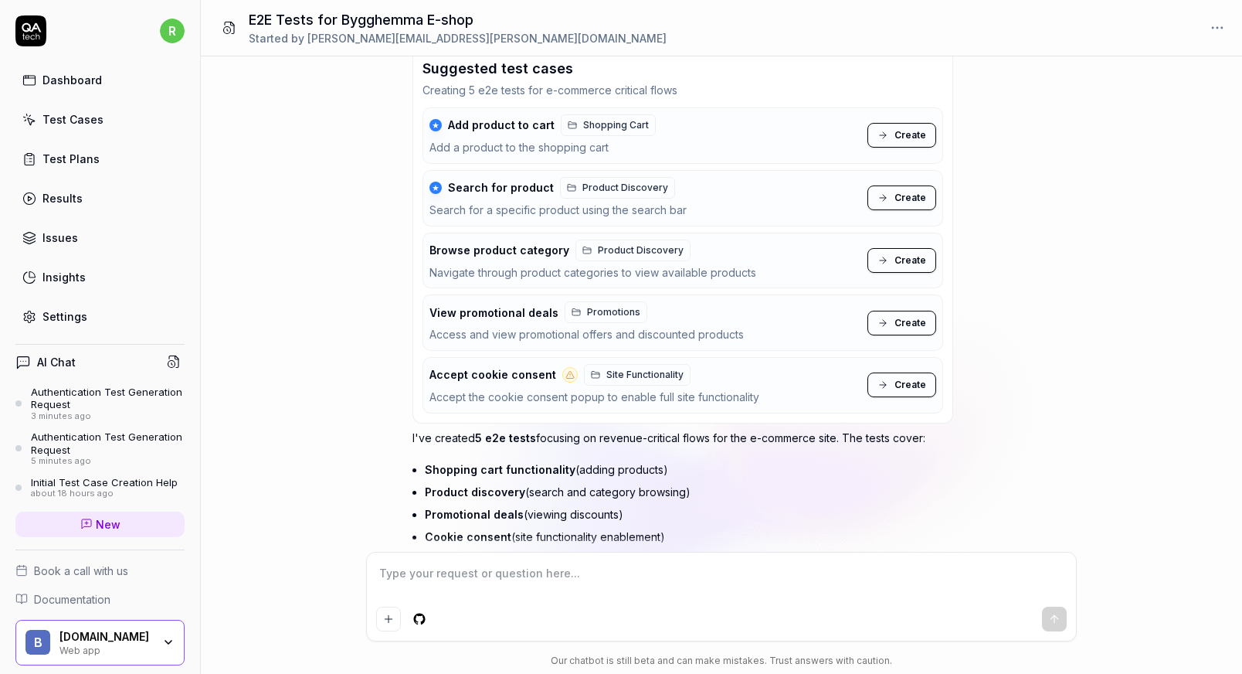
click at [911, 198] on span "Create" at bounding box center [910, 198] width 32 height 14
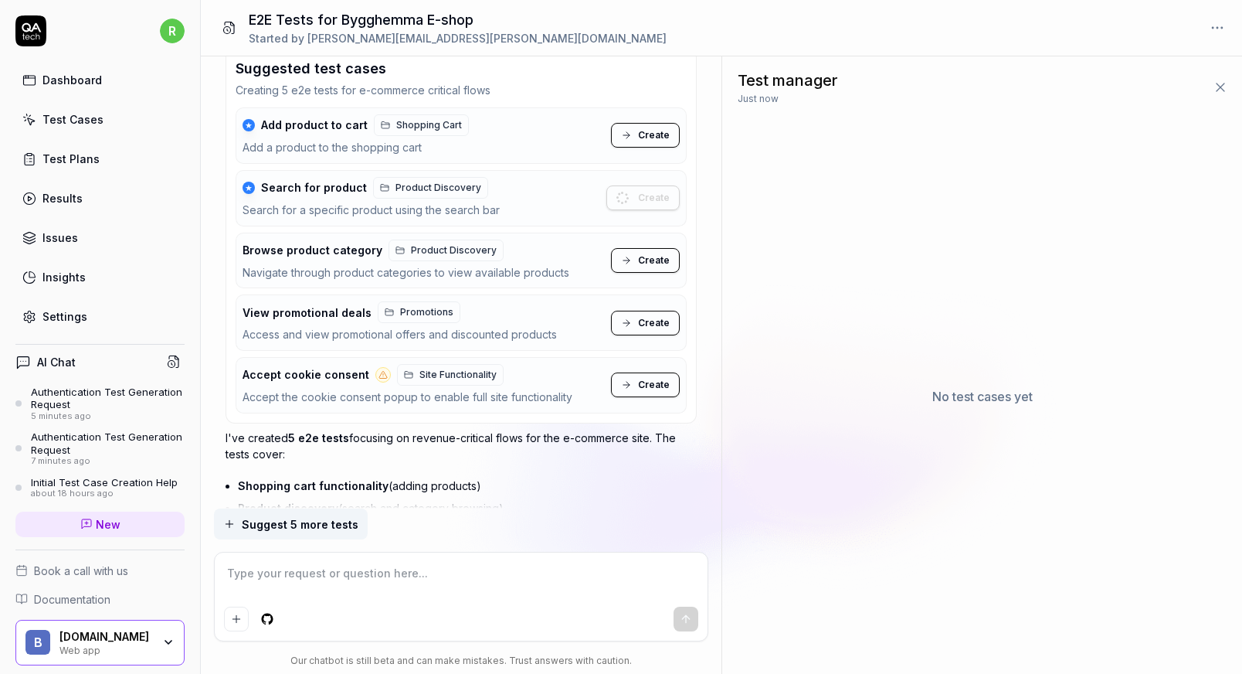
click at [653, 263] on span "Create" at bounding box center [654, 260] width 32 height 14
click at [652, 318] on span "Create" at bounding box center [654, 323] width 32 height 14
click at [650, 134] on span "Create" at bounding box center [654, 135] width 32 height 14
drag, startPoint x: 288, startPoint y: 525, endPoint x: 590, endPoint y: 511, distance: 302.4
click at [590, 511] on div "Suggest 5 more tests" at bounding box center [461, 523] width 494 height 31
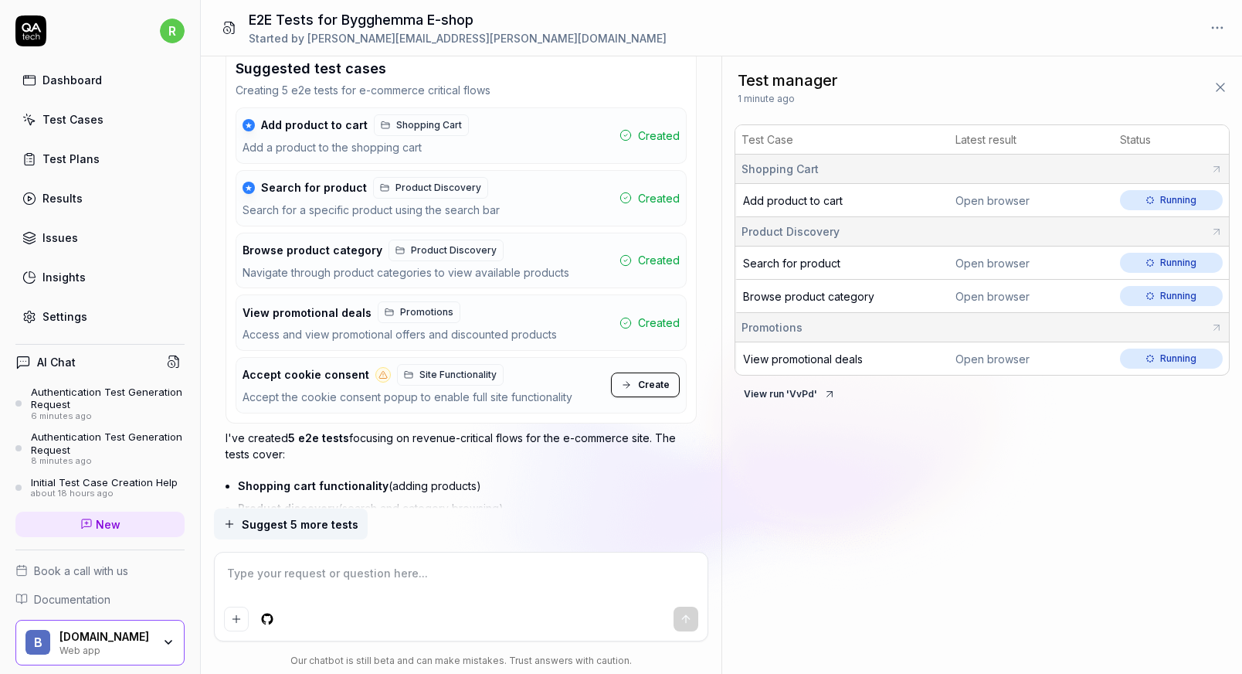
click at [348, 570] on textarea at bounding box center [461, 581] width 474 height 39
drag, startPoint x: 309, startPoint y: 523, endPoint x: 287, endPoint y: 524, distance: 21.6
click at [287, 524] on span "Suggest 5 more tests" at bounding box center [300, 524] width 117 height 16
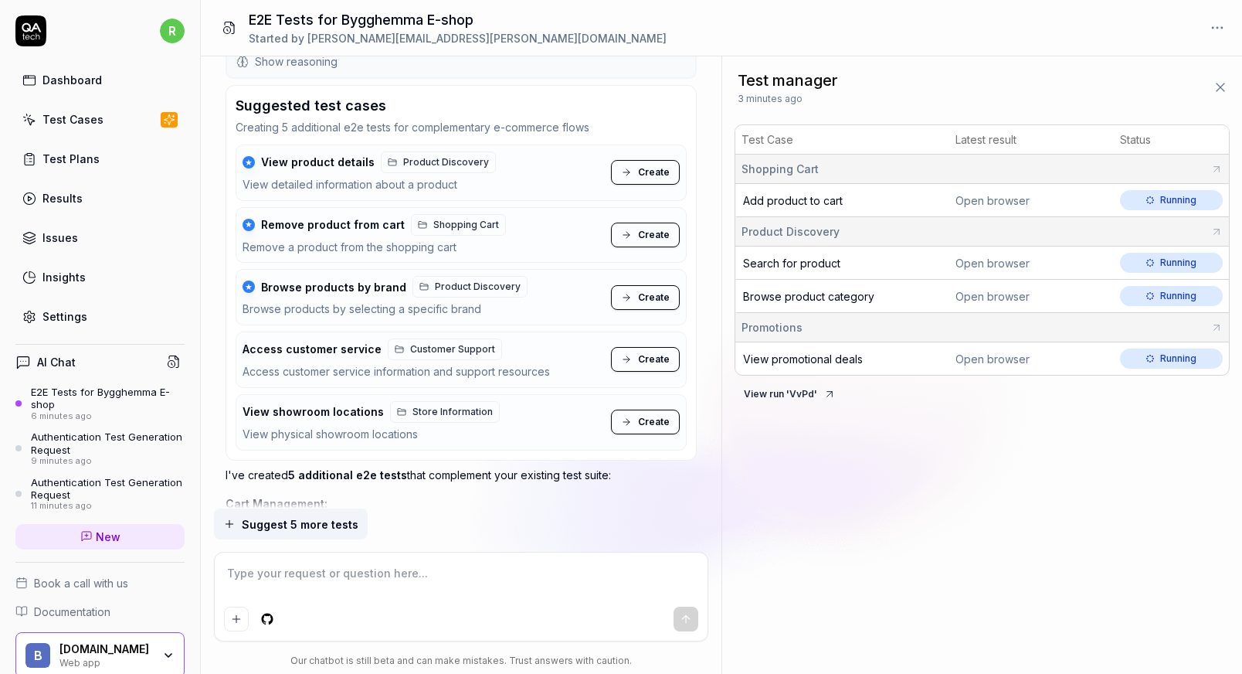
scroll to position [949, 0]
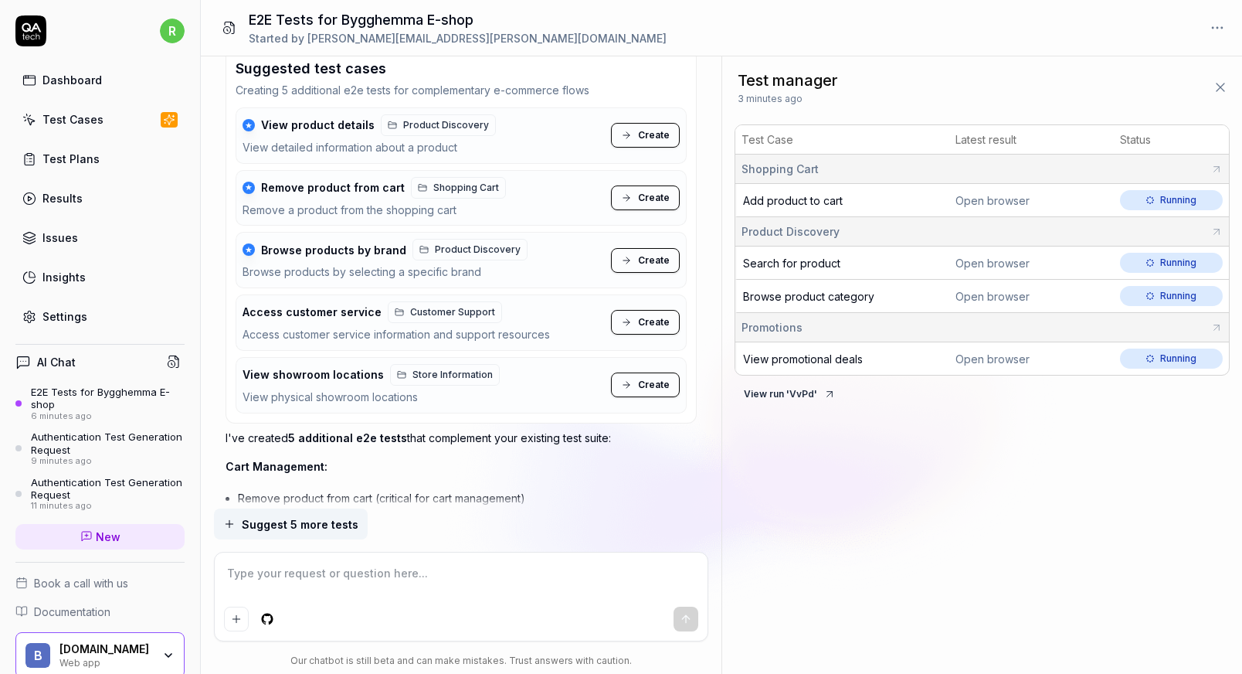
click at [654, 134] on span "Create" at bounding box center [654, 135] width 32 height 14
click at [651, 197] on span "Create" at bounding box center [654, 198] width 32 height 14
click at [650, 259] on span "Create" at bounding box center [654, 260] width 32 height 14
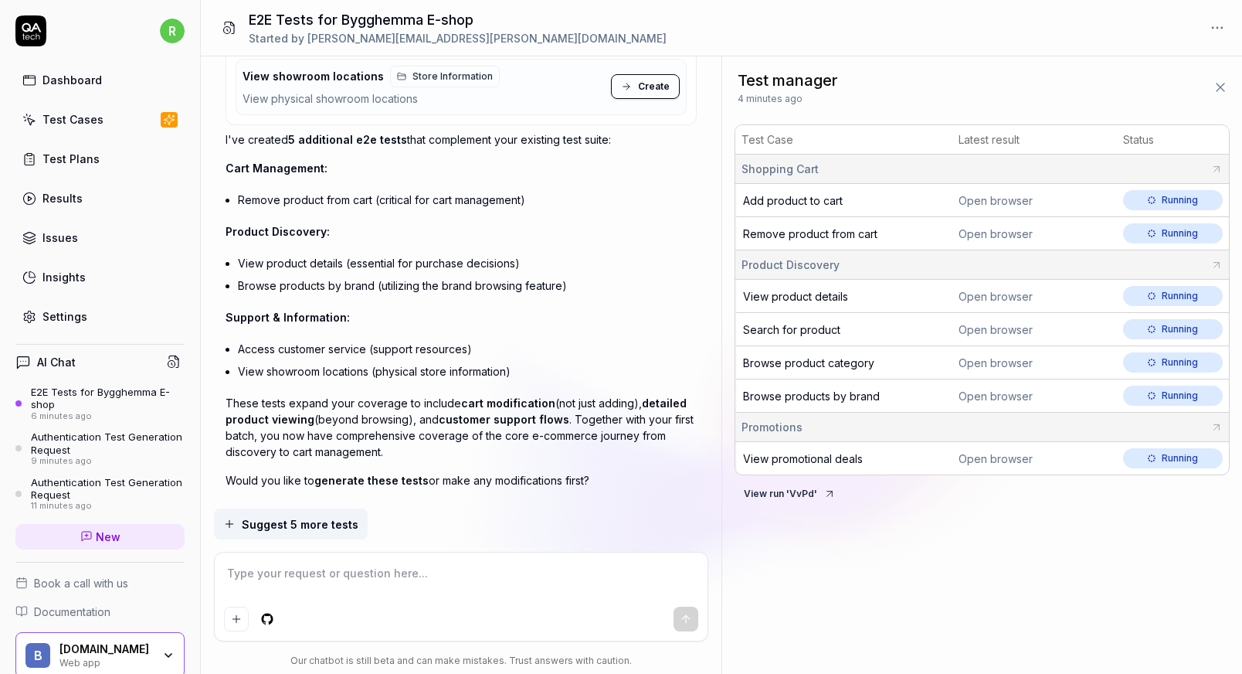
scroll to position [1280, 0]
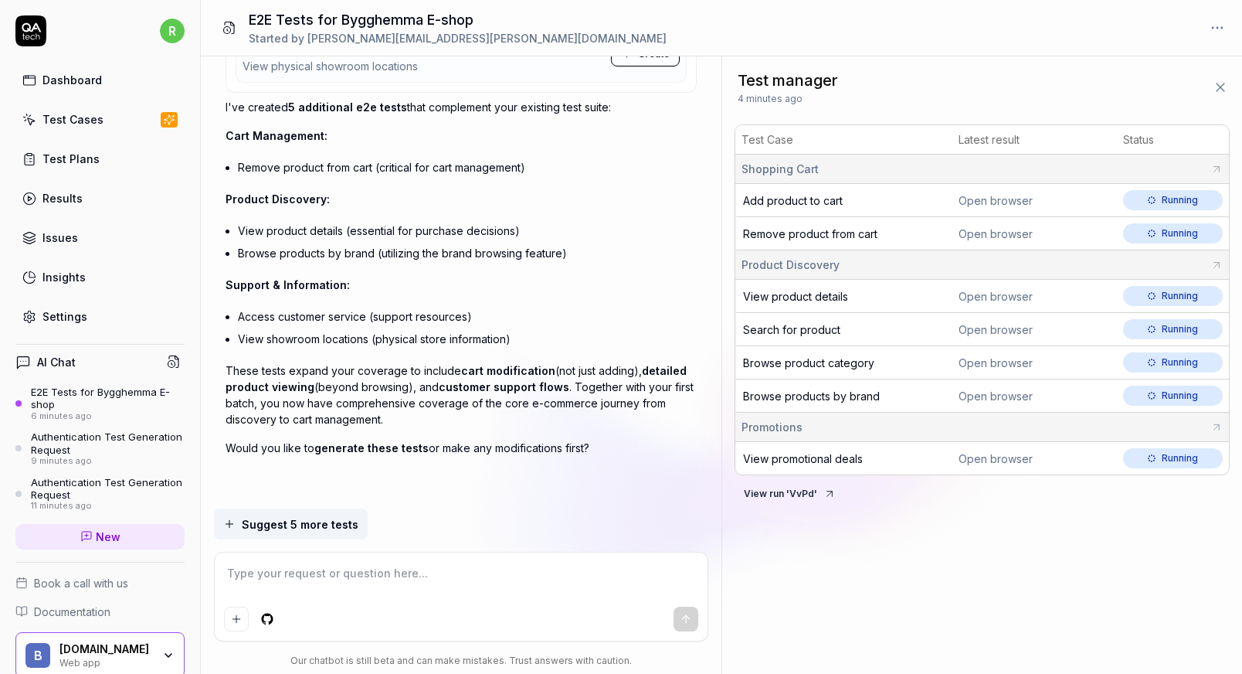
click at [328, 524] on span "Suggest 5 more tests" at bounding box center [300, 524] width 117 height 16
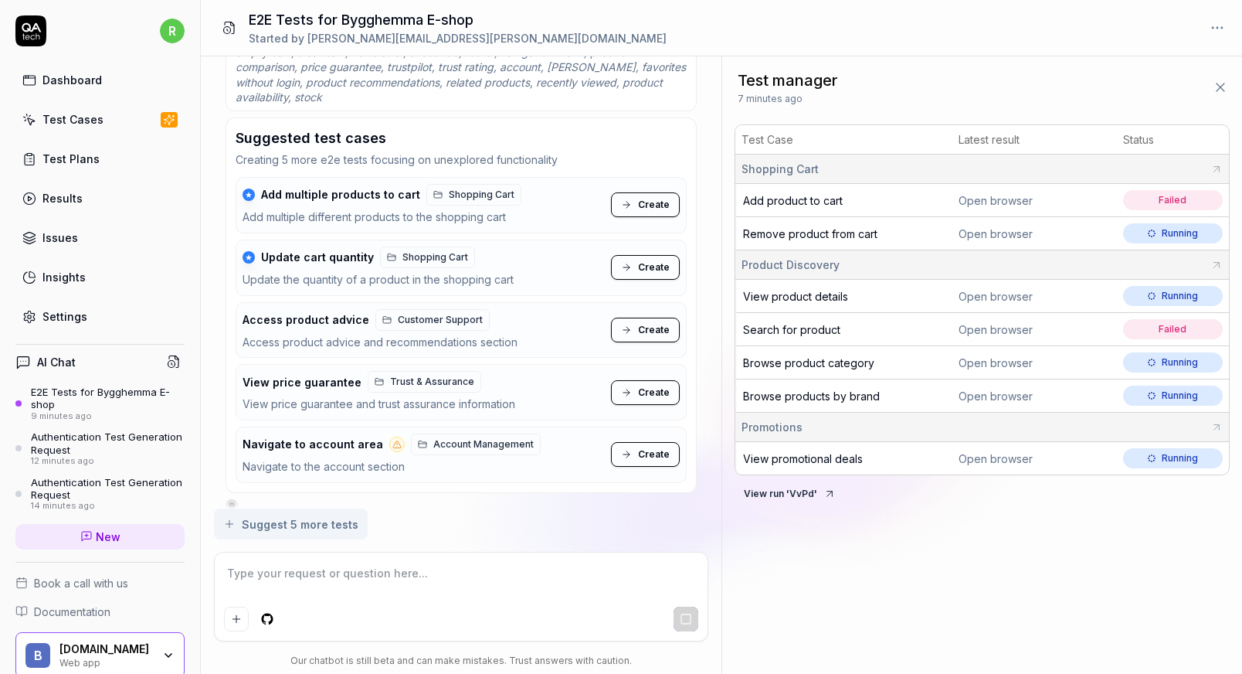
scroll to position [1877, 0]
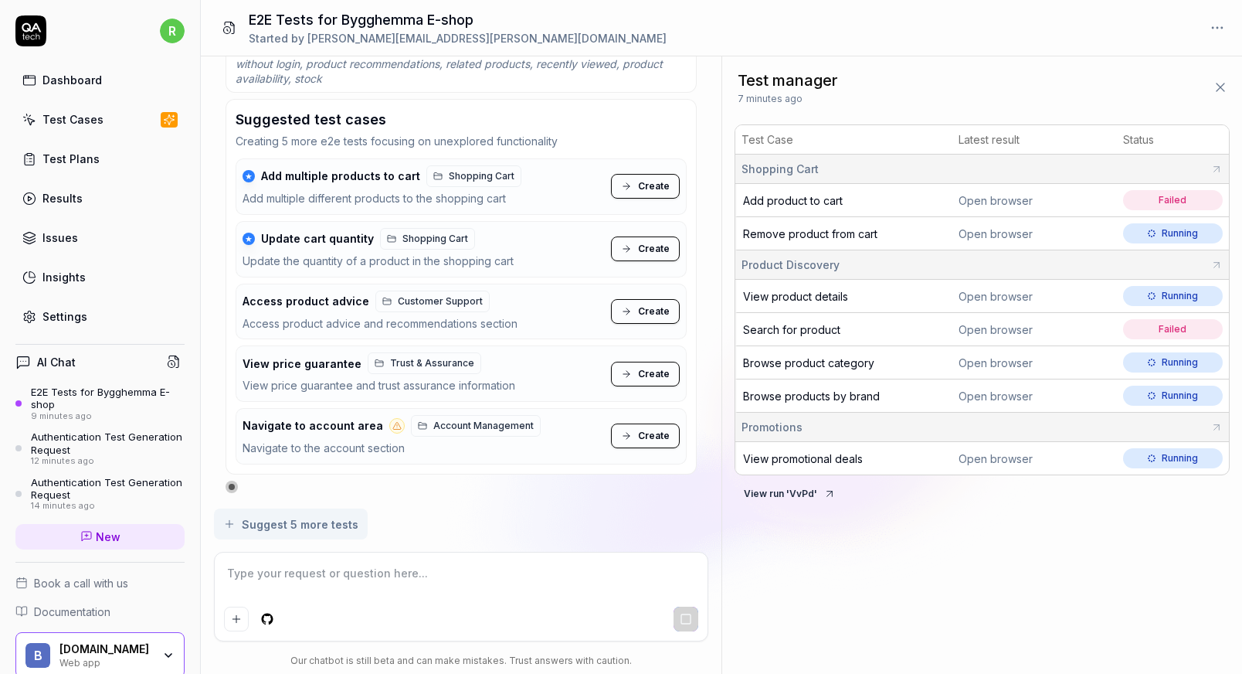
click at [653, 185] on span "Create" at bounding box center [654, 186] width 32 height 14
click at [647, 249] on span "Create" at bounding box center [654, 249] width 32 height 14
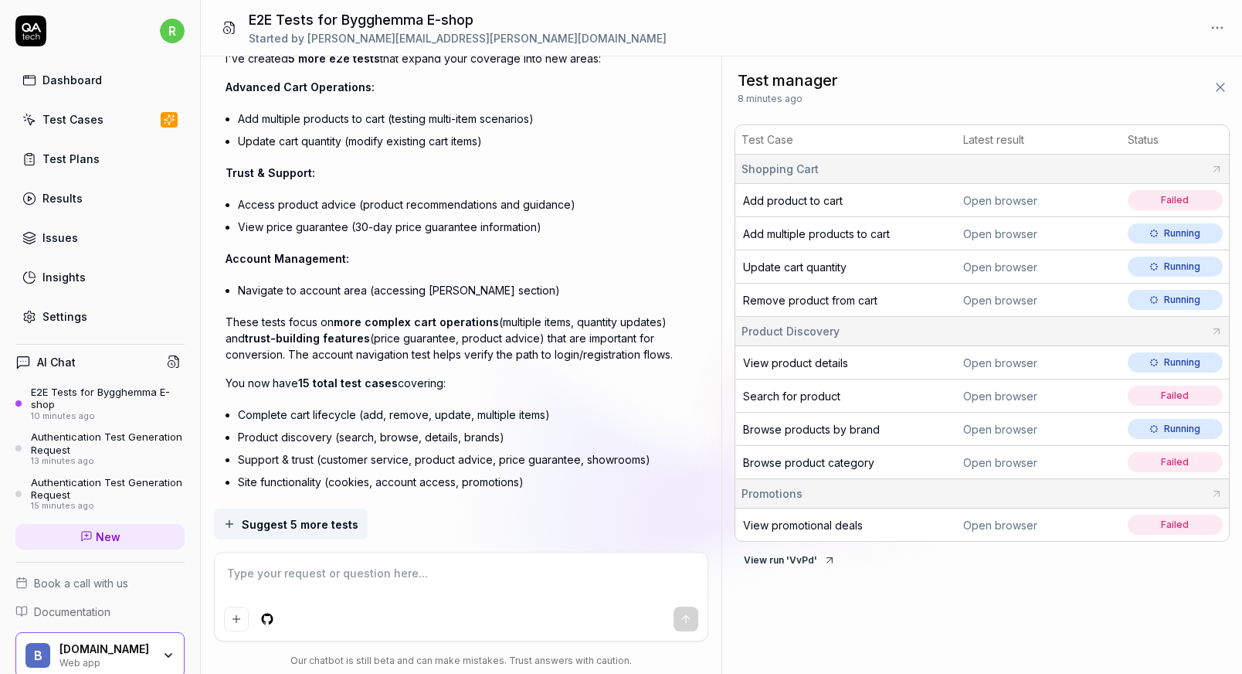
scroll to position [2282, 0]
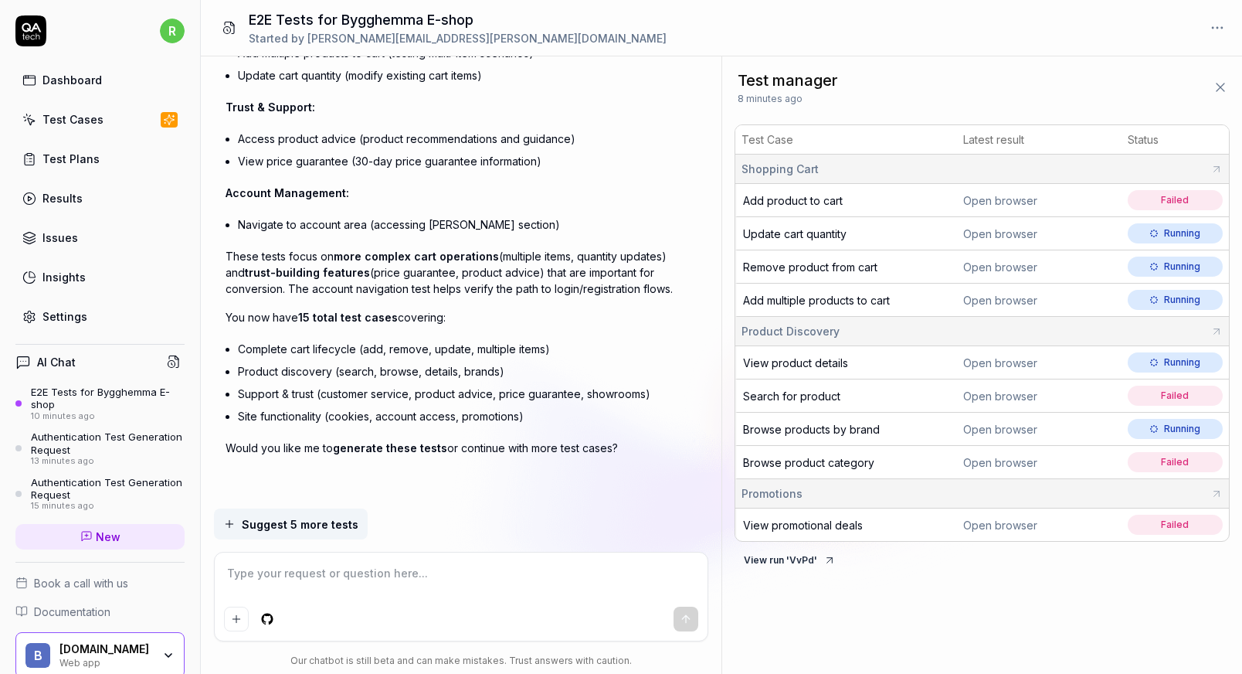
click at [439, 571] on textarea at bounding box center [461, 581] width 474 height 39
click at [816, 199] on span "Add product to cart" at bounding box center [793, 200] width 100 height 13
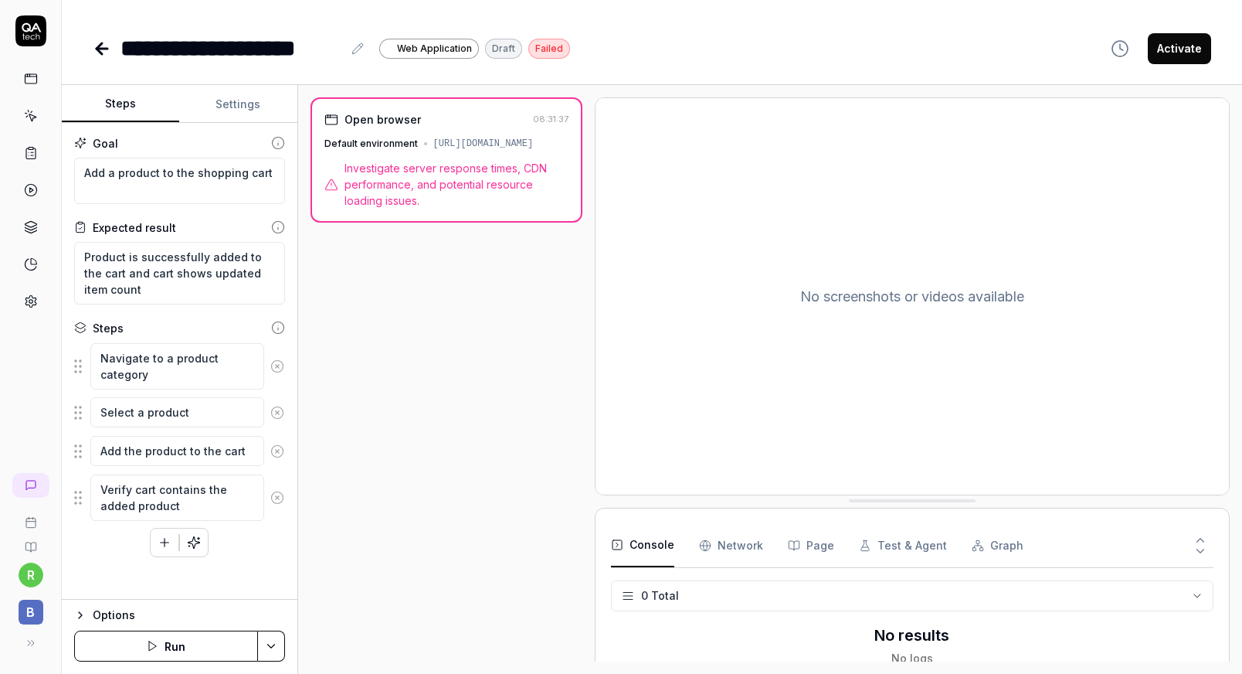
click at [440, 164] on span "Investigate server response times, CDN performance, and potential resource load…" at bounding box center [456, 184] width 224 height 49
click at [104, 49] on icon at bounding box center [102, 49] width 11 height 0
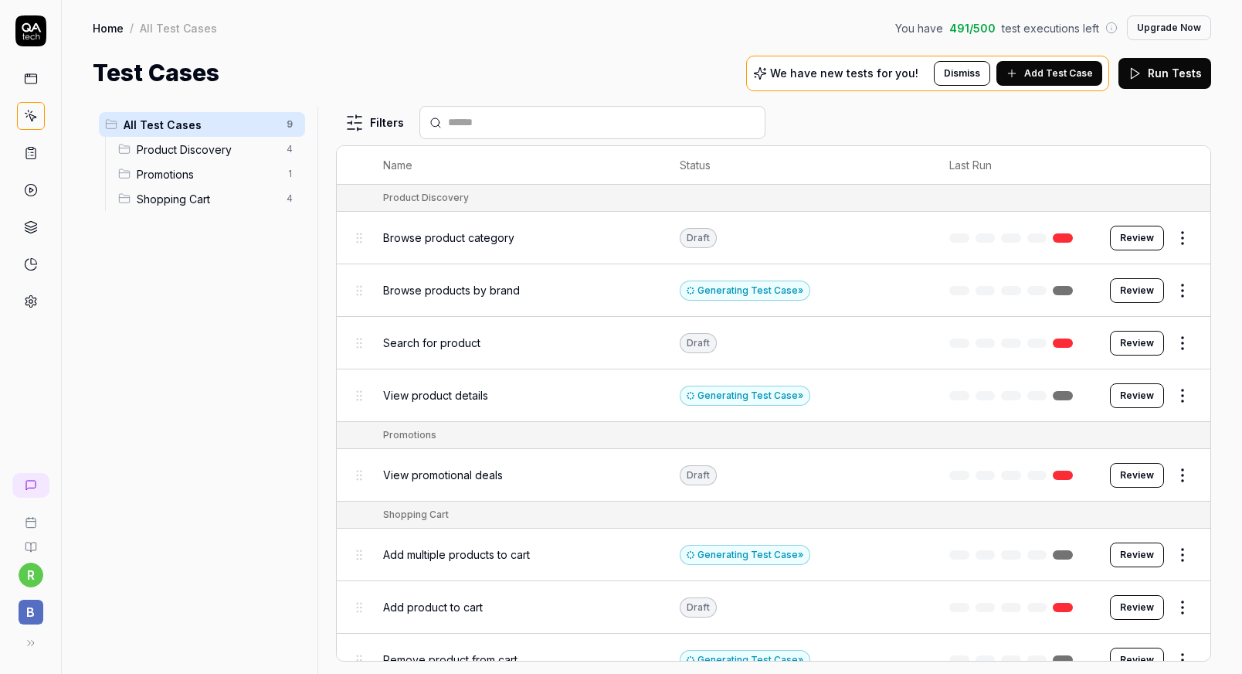
click at [1122, 238] on button "Review" at bounding box center [1137, 238] width 54 height 25
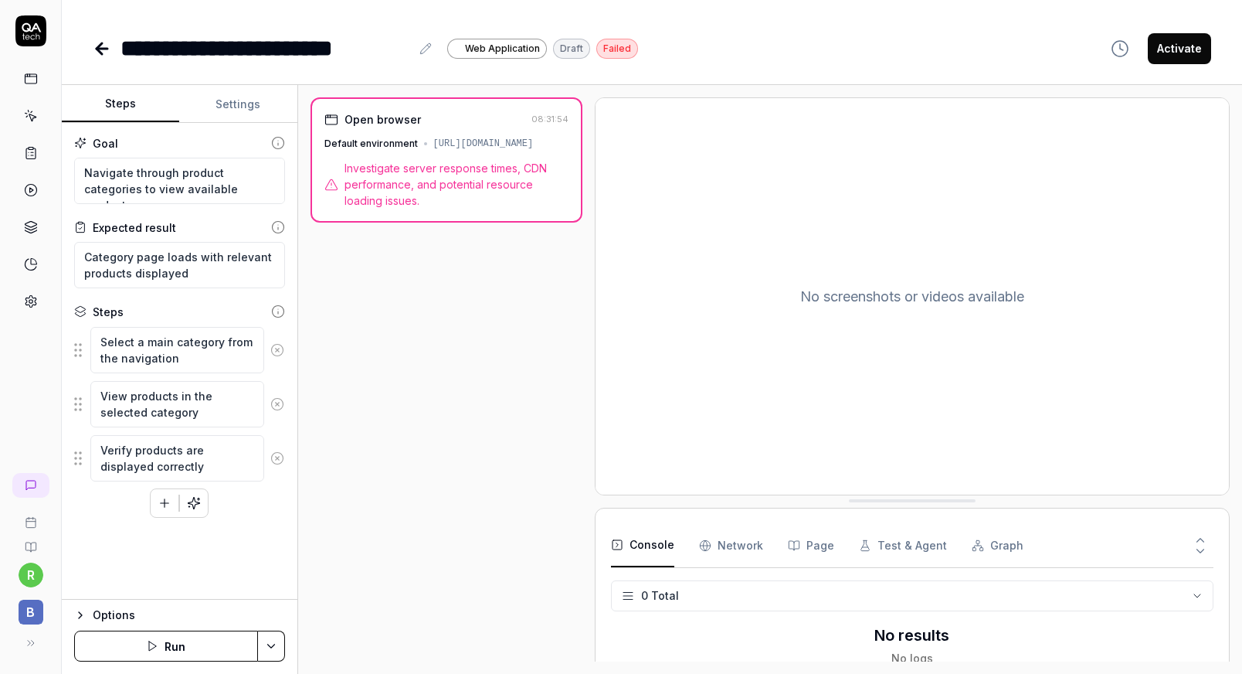
type textarea "*"
